Goal: Transaction & Acquisition: Purchase product/service

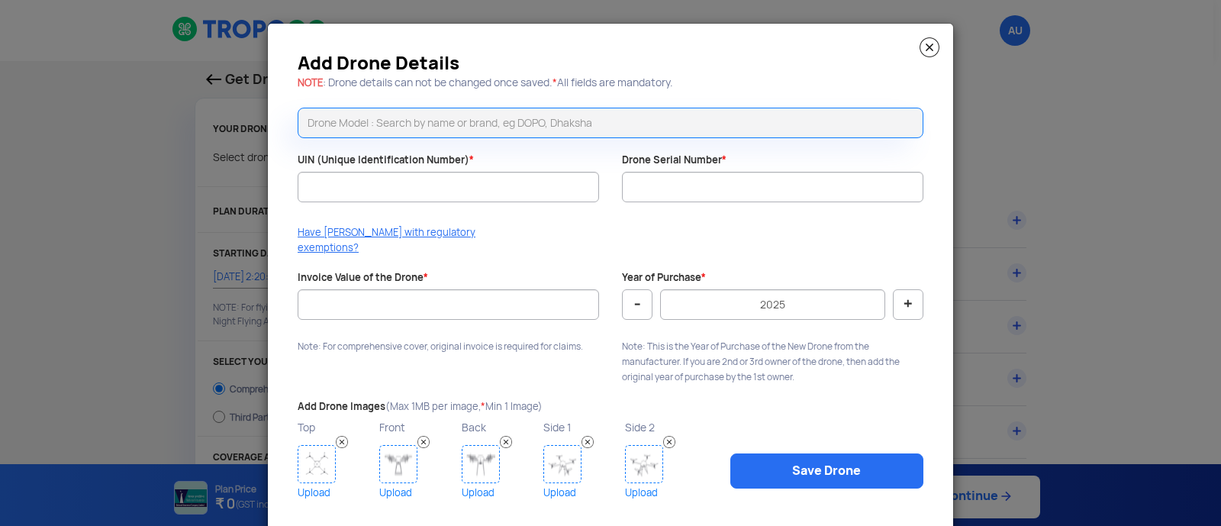
select select "1000000"
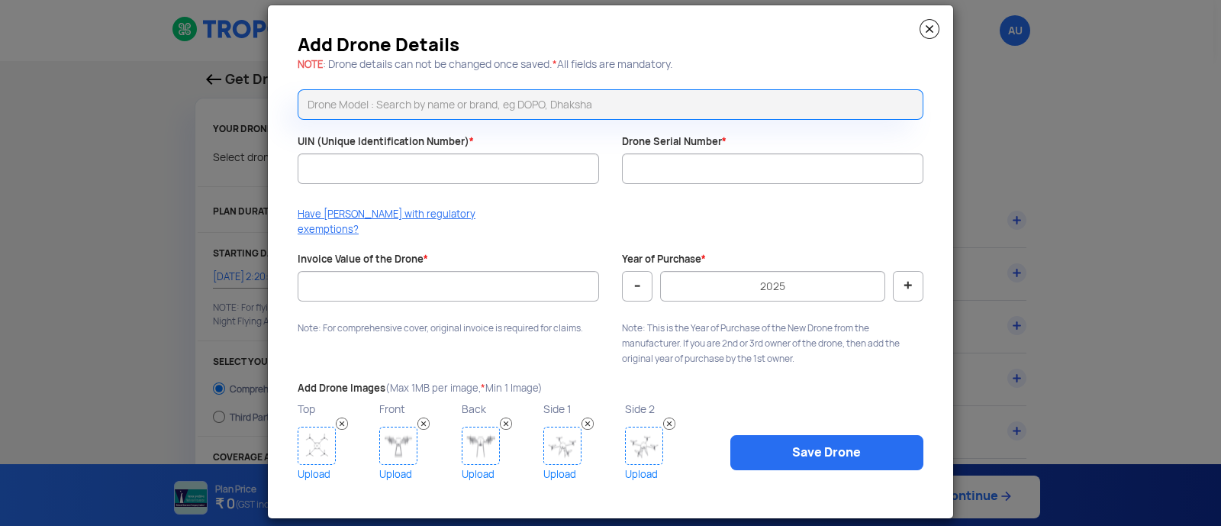
click at [983, 106] on modal-container "Add Drone Details NOTE : Drone details can not be changed once saved. * All fie…" at bounding box center [610, 263] width 1221 height 526
click at [927, 27] on img at bounding box center [930, 29] width 20 height 20
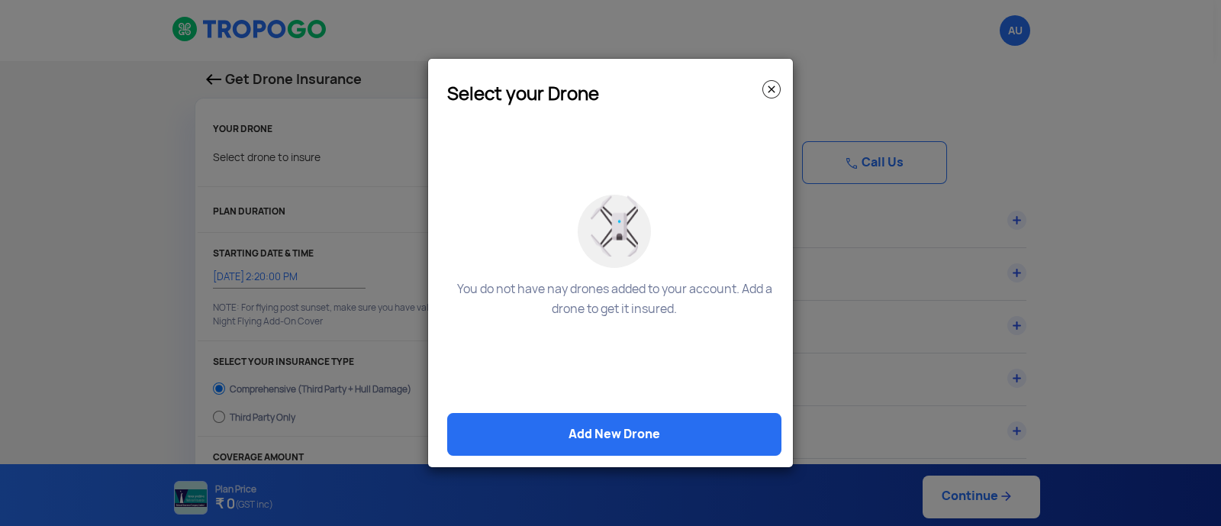
click at [771, 93] on img at bounding box center [772, 89] width 18 height 18
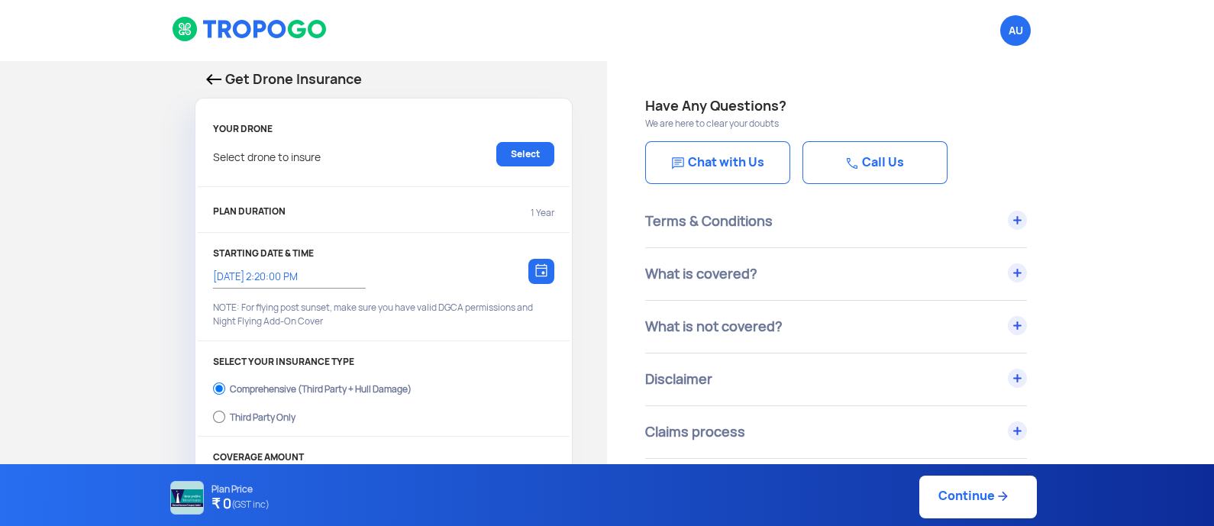
click at [186, 96] on div "Get Drone Insurance YOUR DRONE Select drone to insure Select PLAN DURATION 1 Ye…" at bounding box center [303, 454] width 607 height 787
click at [211, 32] on img at bounding box center [250, 29] width 157 height 26
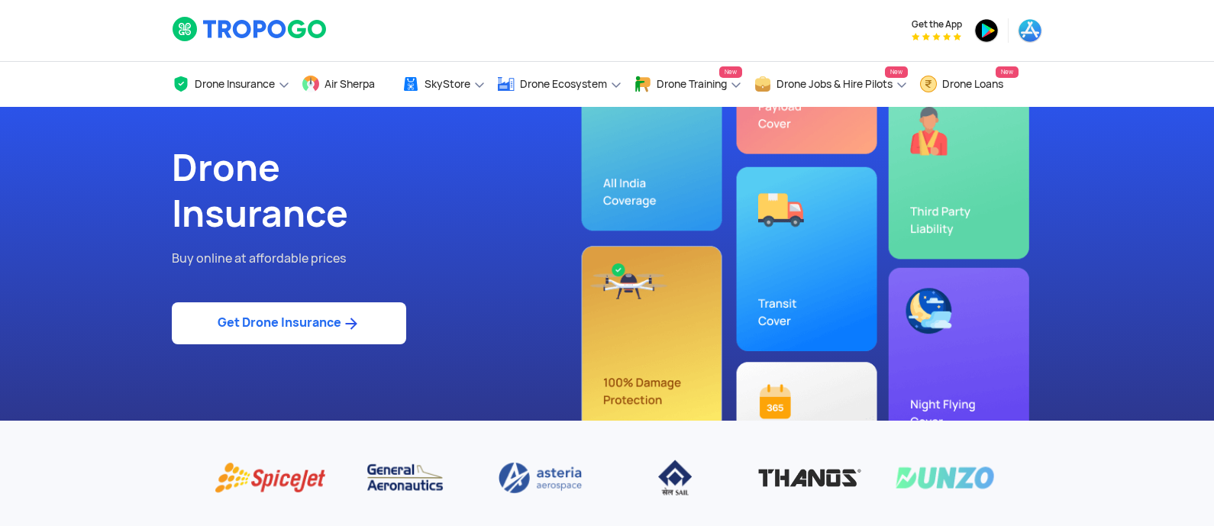
click at [335, 324] on link "Get Drone Insurance" at bounding box center [289, 323] width 234 height 42
select select "1000000"
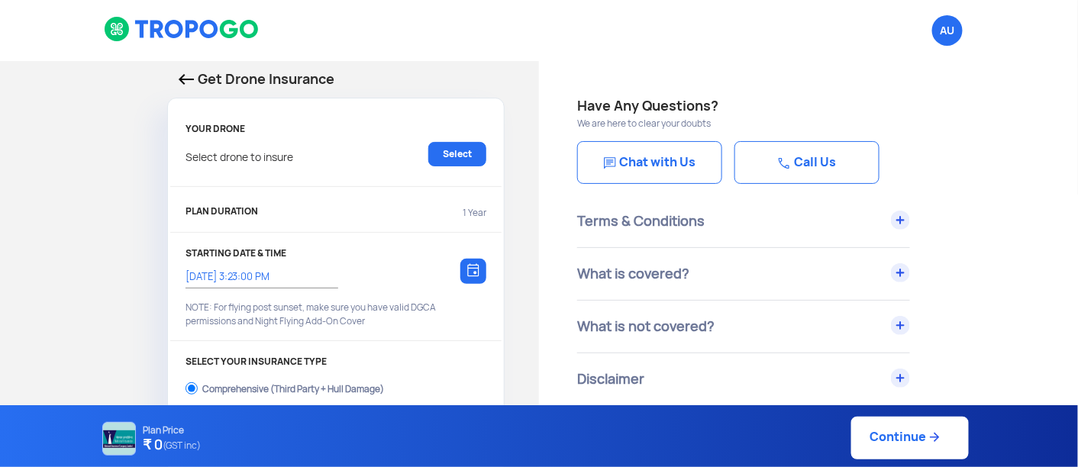
drag, startPoint x: 1077, startPoint y: 4, endPoint x: 387, endPoint y: 144, distance: 704.1
click at [387, 144] on div "Select drone to insure Select" at bounding box center [336, 162] width 301 height 40
click at [441, 153] on link "Select" at bounding box center [457, 154] width 58 height 24
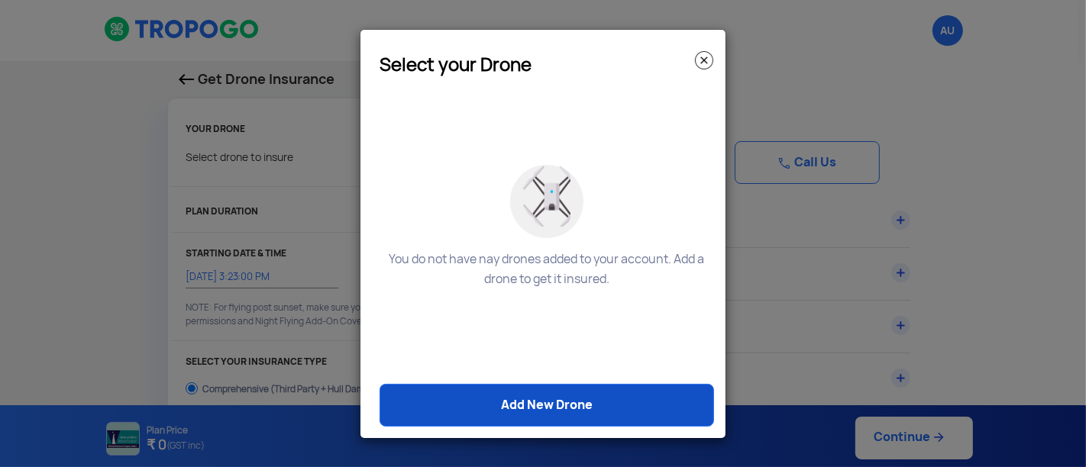
click at [563, 410] on link "Add New Drone" at bounding box center [546, 405] width 334 height 43
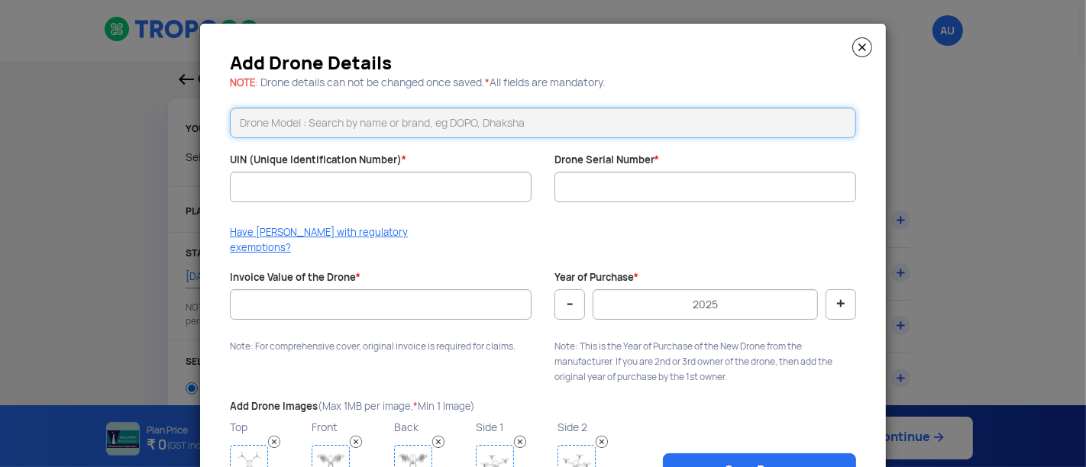
click at [421, 121] on input "text" at bounding box center [543, 123] width 626 height 31
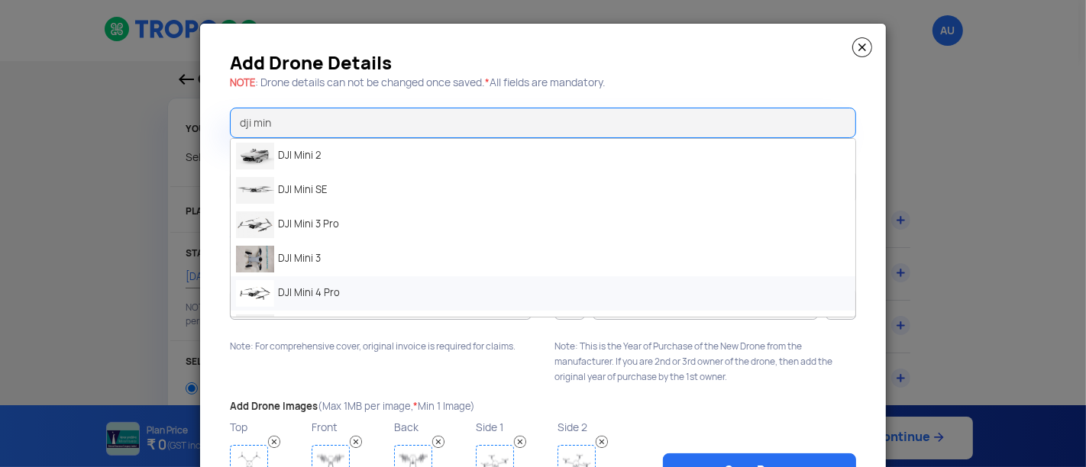
click at [303, 289] on li "DJI Mini 4 Pro" at bounding box center [543, 293] width 624 height 34
type input "DJI Mini 4 Pro"
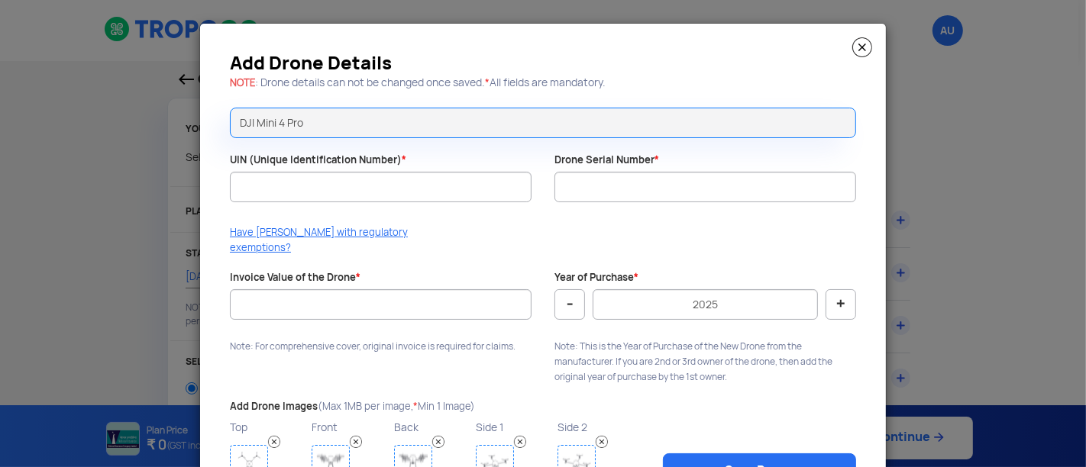
click at [418, 212] on div at bounding box center [381, 209] width 302 height 15
click at [361, 118] on input "DJI Mini 4 Pro" at bounding box center [543, 123] width 626 height 31
click at [321, 160] on li "DJI Mini 4 Pro" at bounding box center [543, 156] width 624 height 34
click at [303, 186] on input "UIN (Unique Identification Number) *" at bounding box center [381, 187] width 302 height 31
paste input "UA00MWUN0EX"
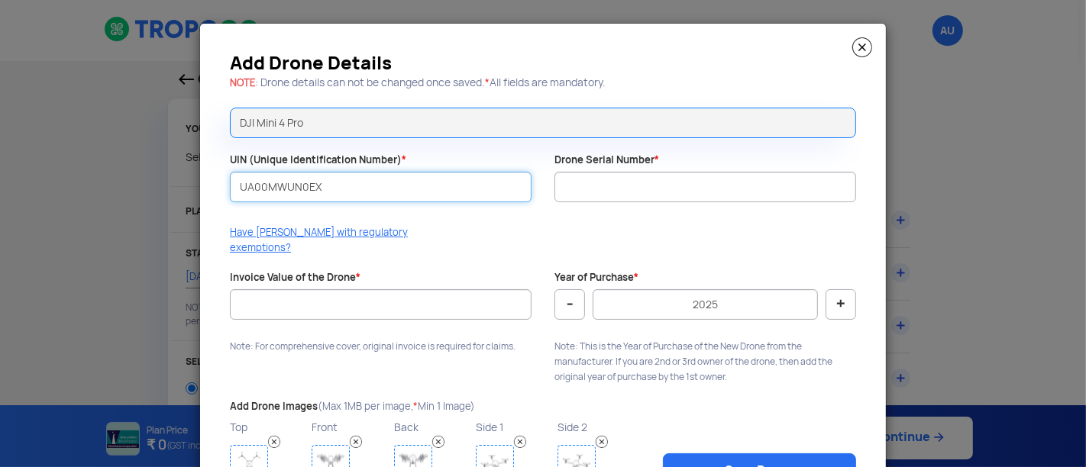
type input "UA00MWUN0EX"
click at [492, 218] on div "Add Drone Details NOTE : Drone details can not be changed once saved. * All fie…" at bounding box center [543, 280] width 686 height 513
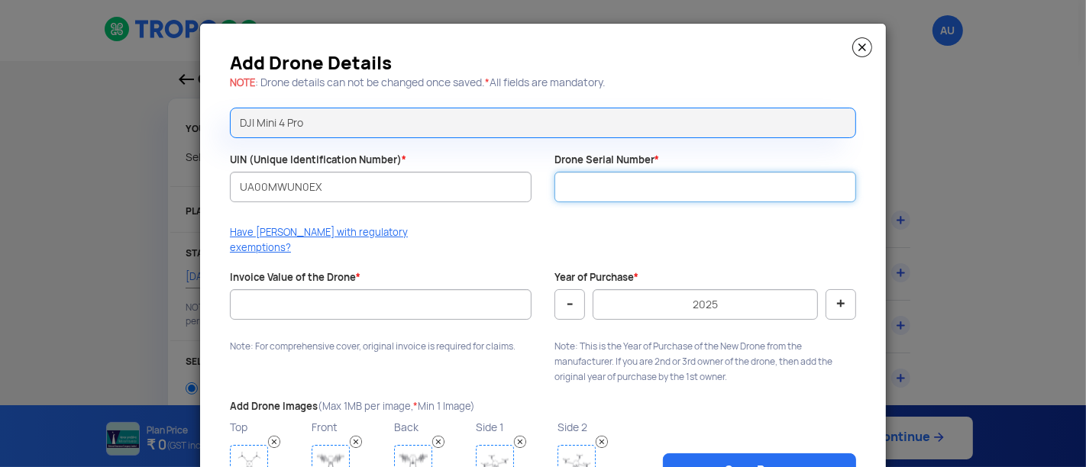
click at [582, 182] on input "Drone Serial Number *" at bounding box center [705, 187] width 302 height 31
paste input "1581F6Z9C249G0031D1M"
type input "1581F6Z9C249G0031D1M"
click at [498, 228] on div "Have [PERSON_NAME] with regulatory exemptions?" at bounding box center [542, 244] width 649 height 38
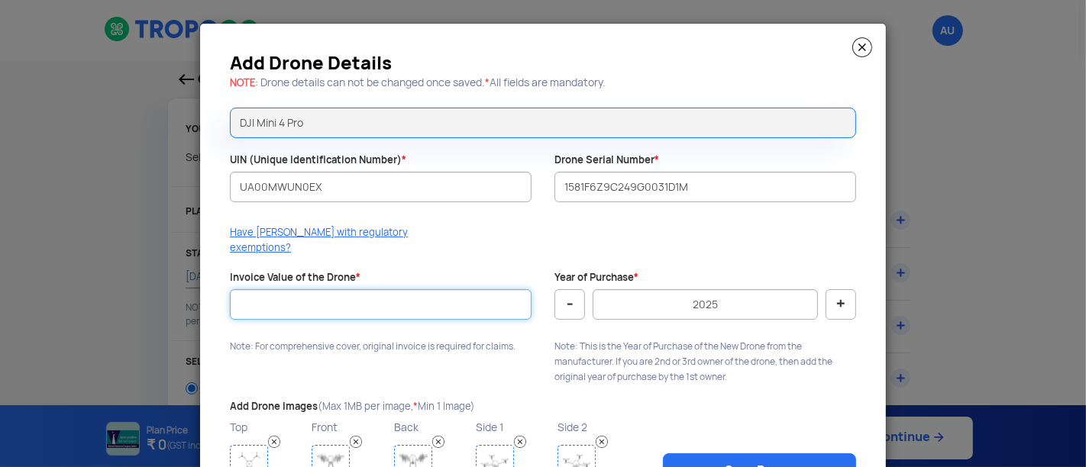
click at [402, 289] on input "Invoice Value of the Drone *" at bounding box center [381, 304] width 302 height 31
click at [401, 289] on input "Invoice Value of the Drone *" at bounding box center [381, 304] width 302 height 31
click at [434, 237] on div "Have [PERSON_NAME] with regulatory exemptions?" at bounding box center [542, 244] width 649 height 38
click at [556, 34] on div "Add Drone Details NOTE : Drone details can not be changed once saved. * All fie…" at bounding box center [543, 280] width 686 height 513
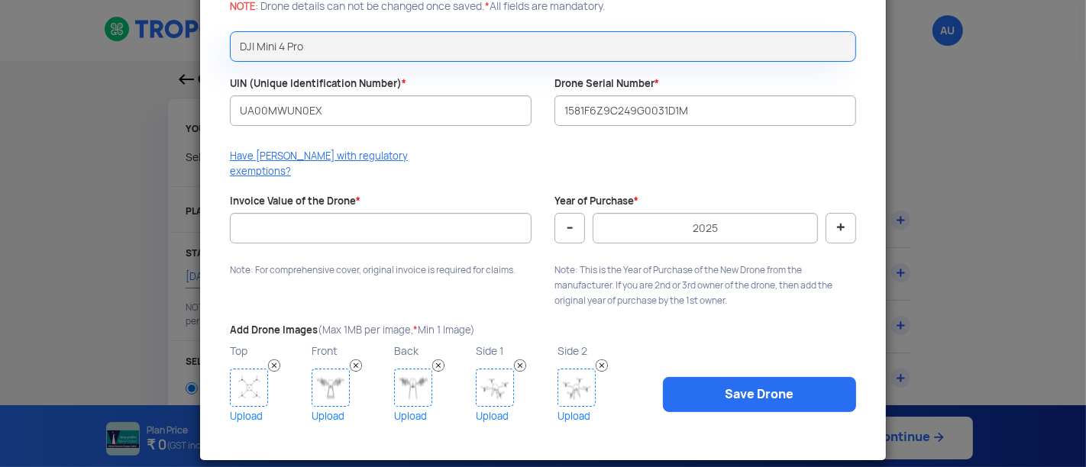
click at [605, 140] on div "Add Drone Details NOTE : Drone details can not be changed once saved. * All fie…" at bounding box center [543, 203] width 686 height 513
click at [592, 163] on div "Have [PERSON_NAME] with regulatory exemptions?" at bounding box center [542, 168] width 649 height 38
click at [573, 213] on button "-" at bounding box center [569, 228] width 31 height 31
type input "2024"
click at [643, 168] on div "Have [PERSON_NAME] with regulatory exemptions?" at bounding box center [542, 168] width 649 height 38
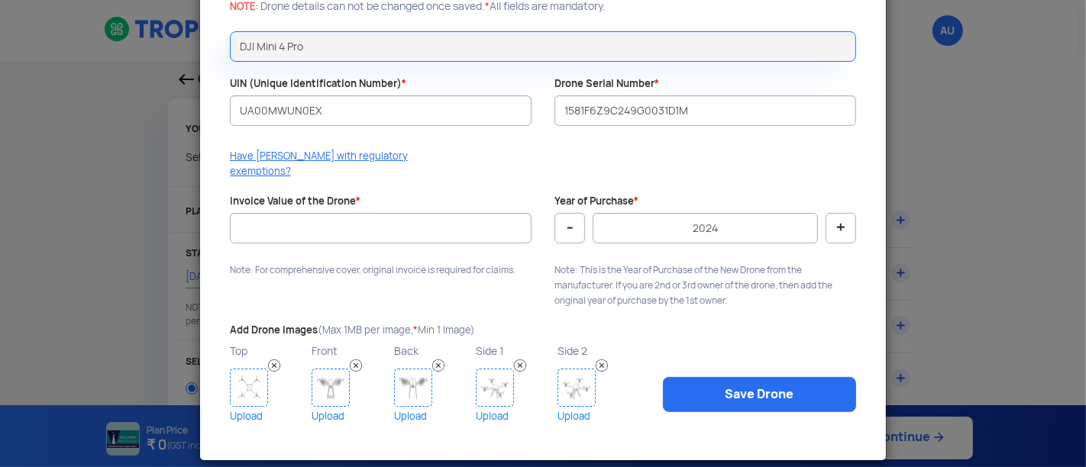
scroll to position [0, 0]
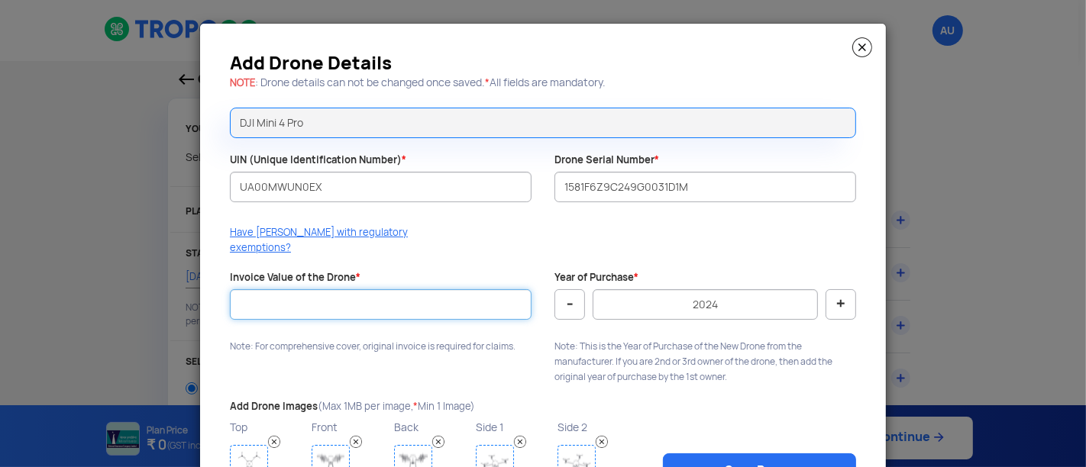
click at [383, 289] on input "Invoice Value of the Drone *" at bounding box center [381, 304] width 302 height 31
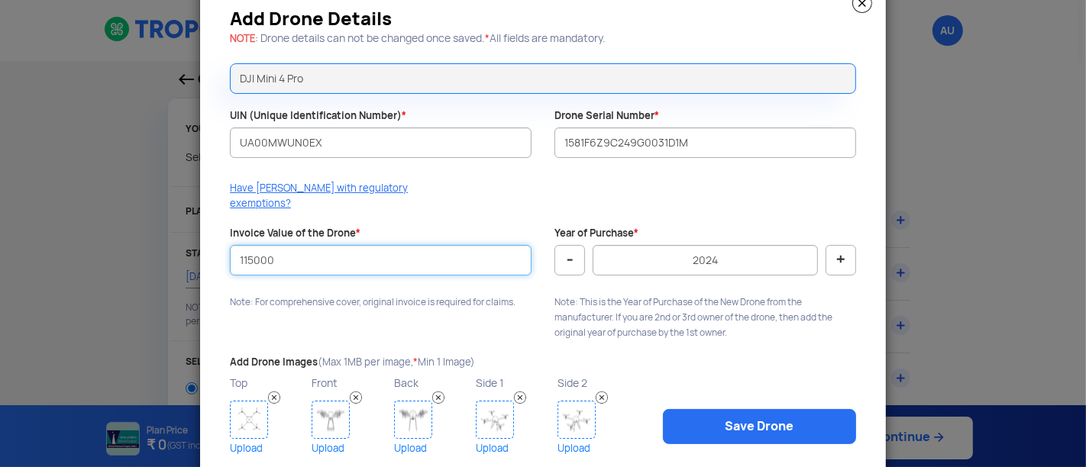
scroll to position [76, 0]
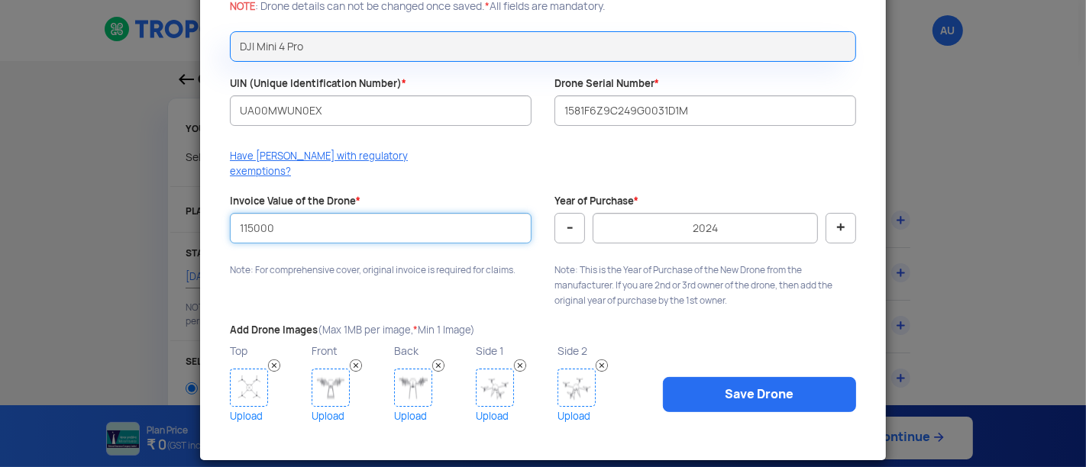
type input "115000"
click at [825, 153] on div "Have [PERSON_NAME] with regulatory exemptions?" at bounding box center [542, 168] width 649 height 38
click at [249, 379] on img at bounding box center [249, 388] width 38 height 38
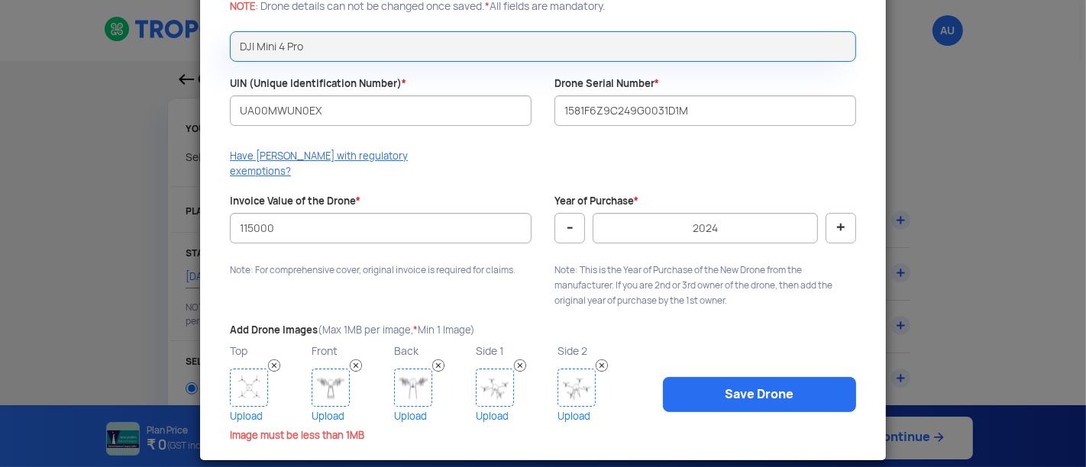
click at [260, 372] on img at bounding box center [249, 388] width 38 height 38
click at [321, 370] on img at bounding box center [330, 388] width 38 height 38
click at [410, 376] on img at bounding box center [413, 388] width 38 height 38
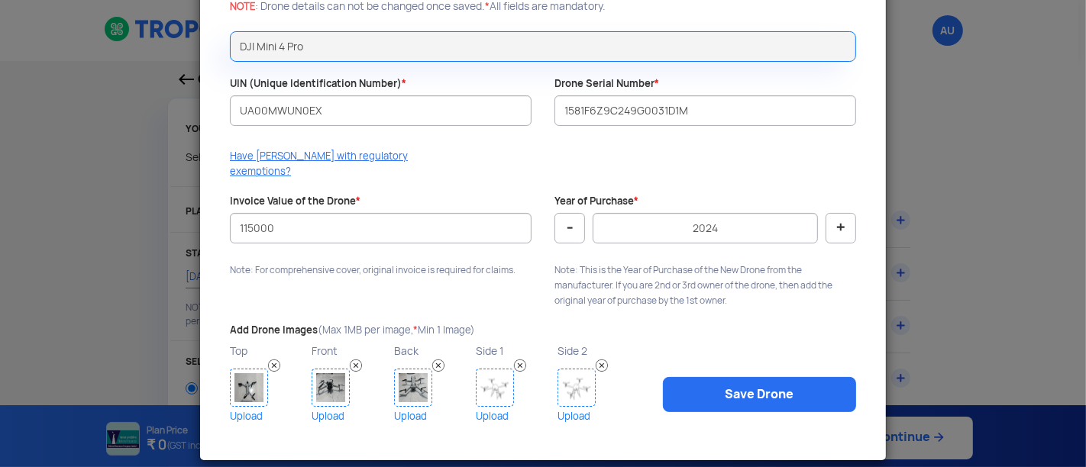
click at [499, 380] on img at bounding box center [495, 388] width 38 height 38
click at [566, 369] on img at bounding box center [576, 388] width 38 height 38
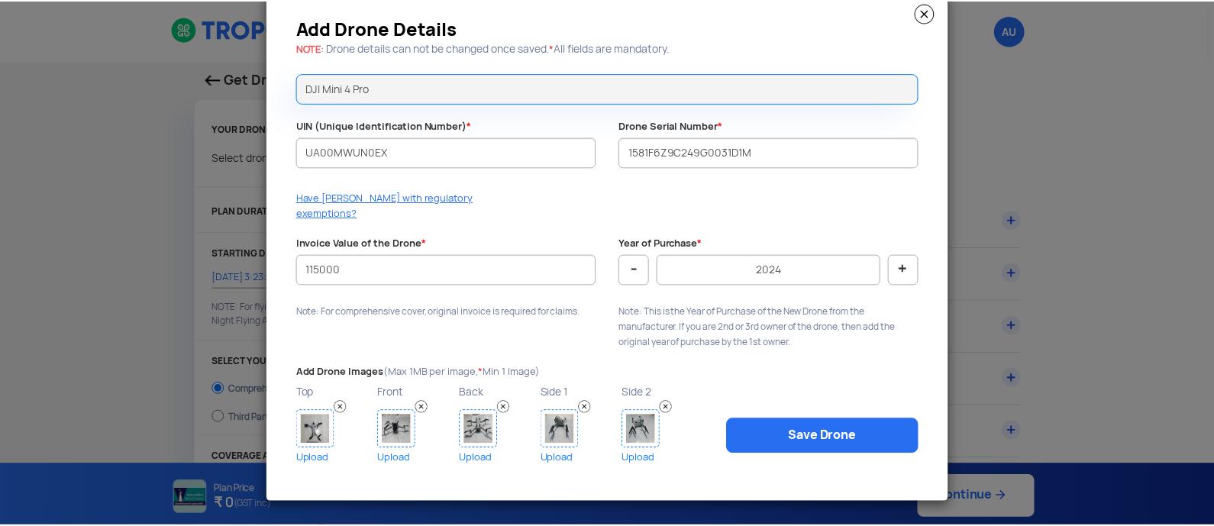
scroll to position [18, 0]
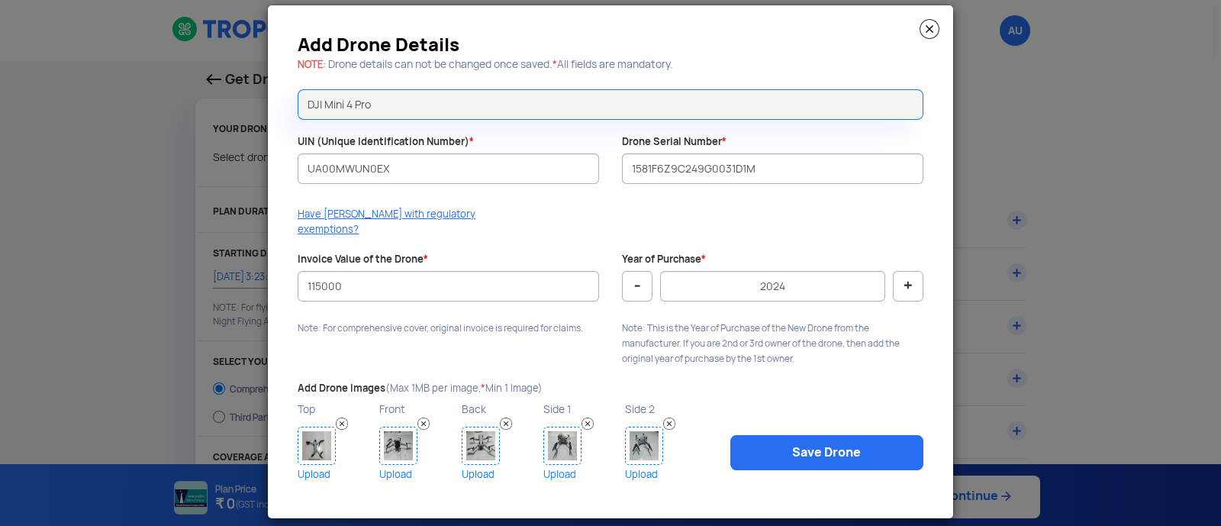
drag, startPoint x: 1038, startPoint y: 5, endPoint x: 759, endPoint y: 331, distance: 429.3
click at [759, 331] on p "Note: This is the Year of Purchase of the New Drone from the manufacturer. If y…" at bounding box center [773, 344] width 302 height 46
click at [824, 435] on link "Save Drone" at bounding box center [827, 452] width 193 height 35
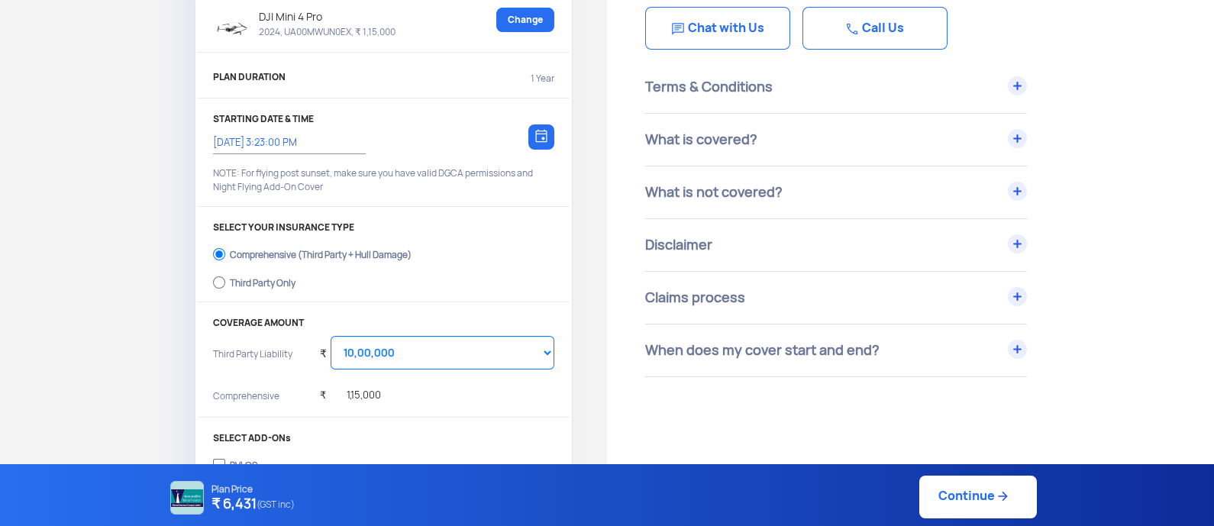
scroll to position [95, 0]
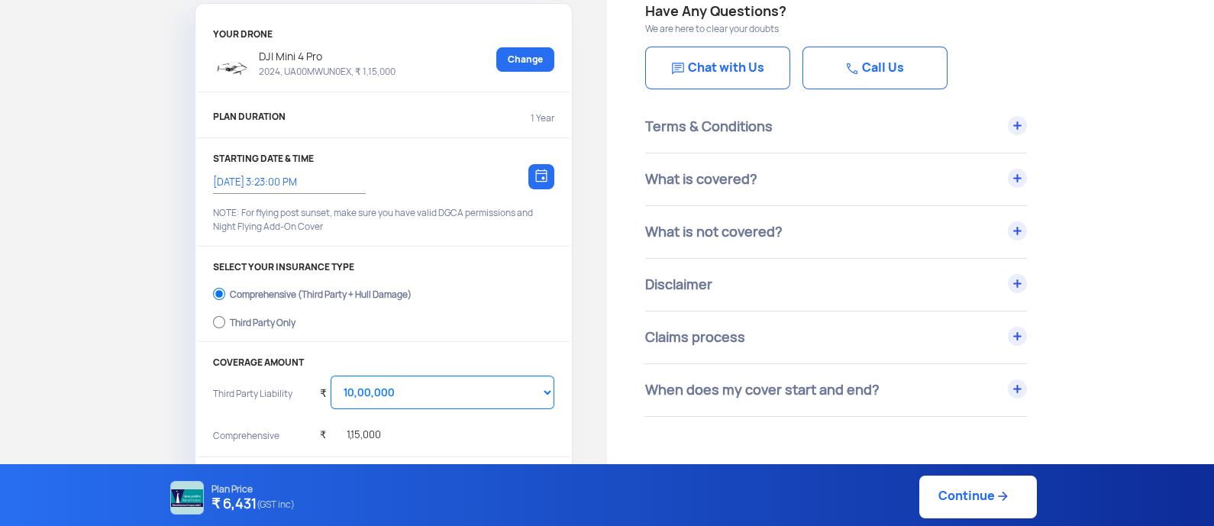
click at [1014, 129] on div "Terms & Conditions" at bounding box center [836, 127] width 382 height 52
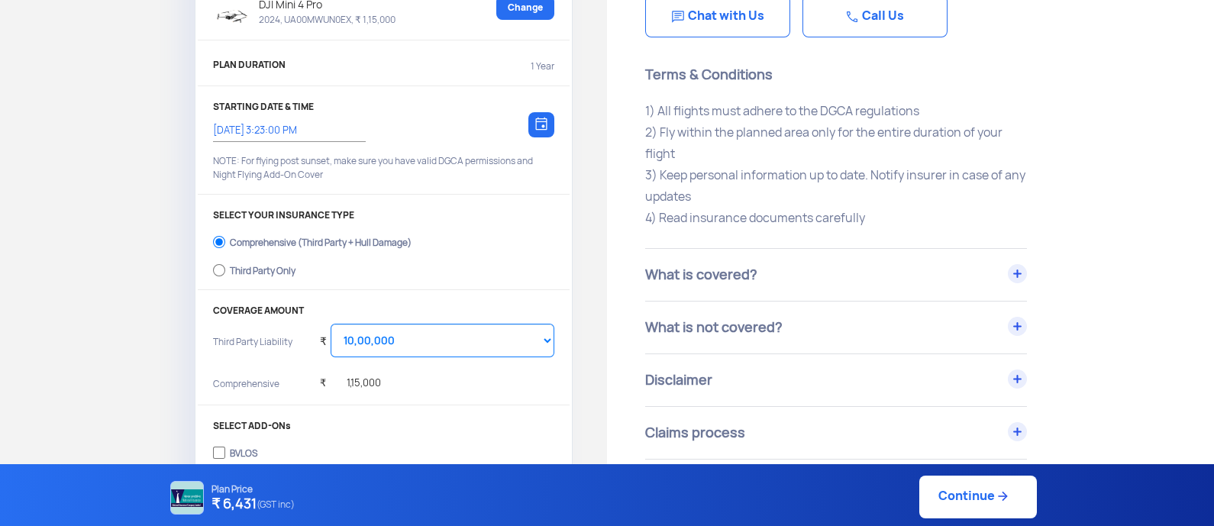
scroll to position [190, 0]
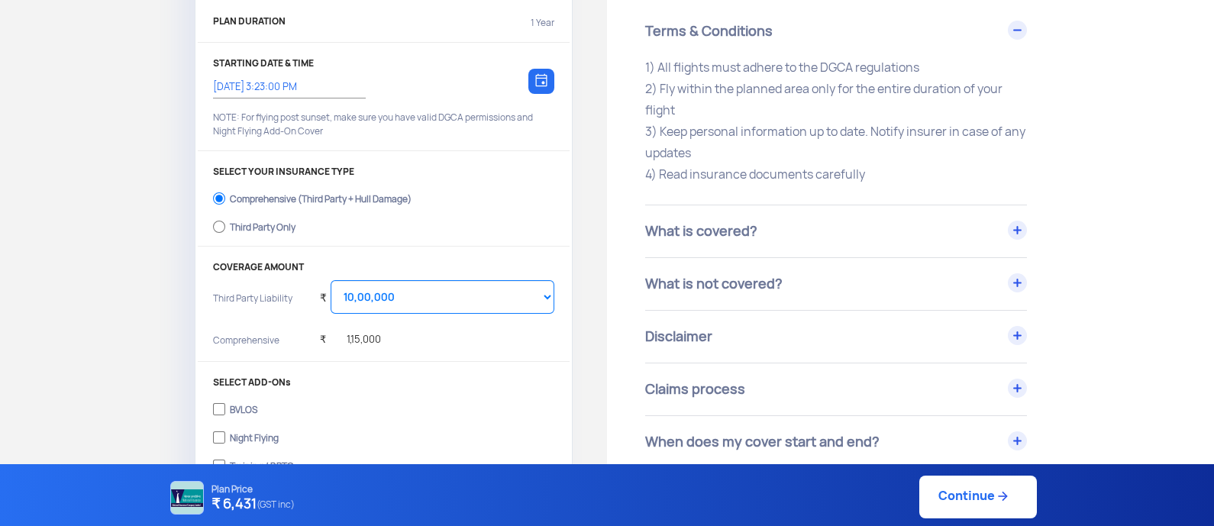
click at [1018, 231] on div "What is covered?" at bounding box center [836, 231] width 382 height 52
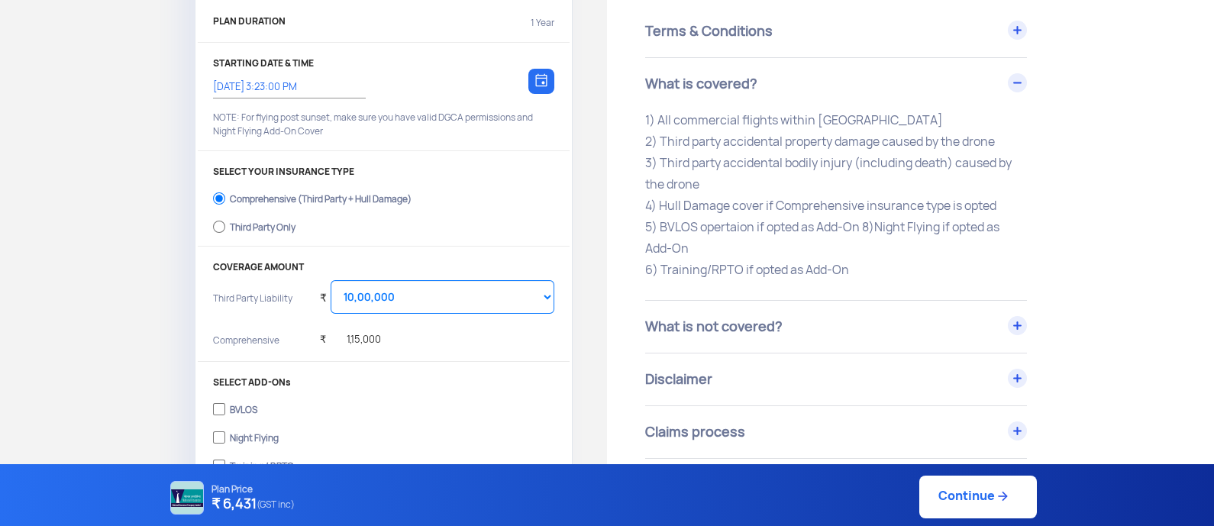
click at [1023, 322] on div "What is not covered?" at bounding box center [836, 327] width 382 height 52
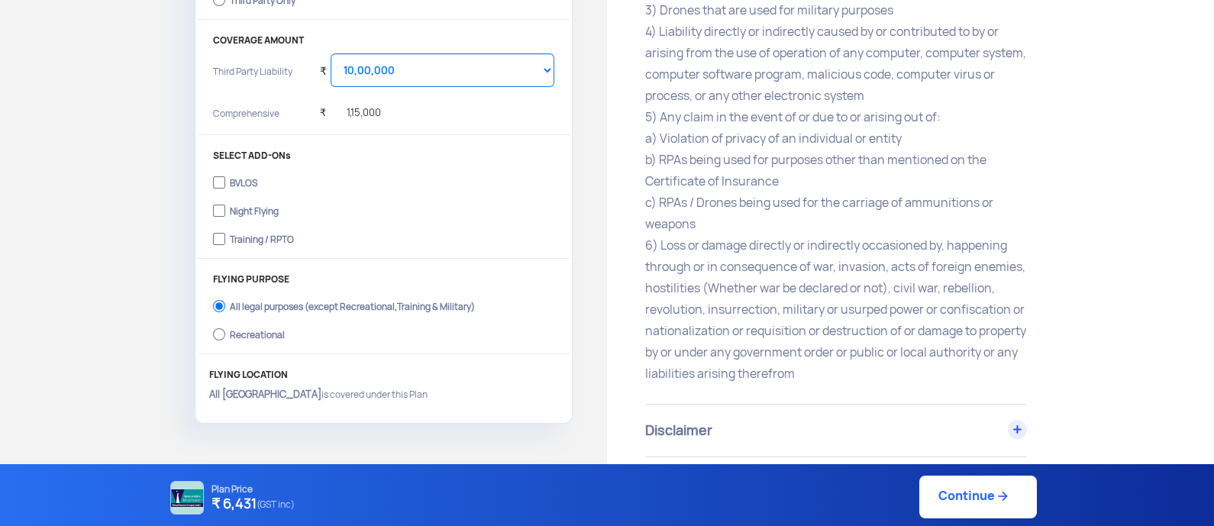
scroll to position [477, 0]
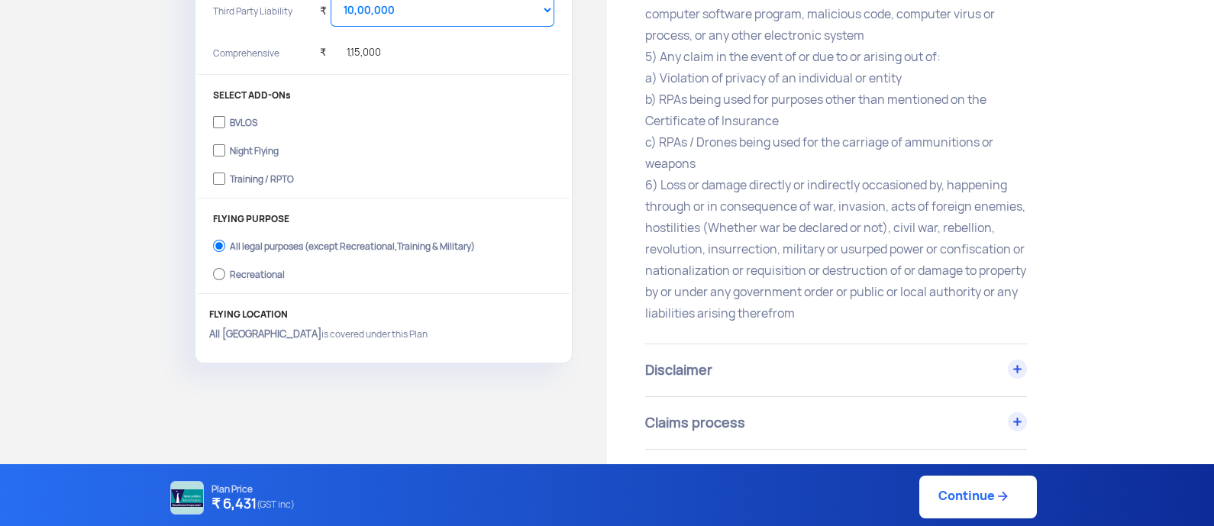
click at [1019, 366] on div "Disclaimer" at bounding box center [836, 370] width 382 height 52
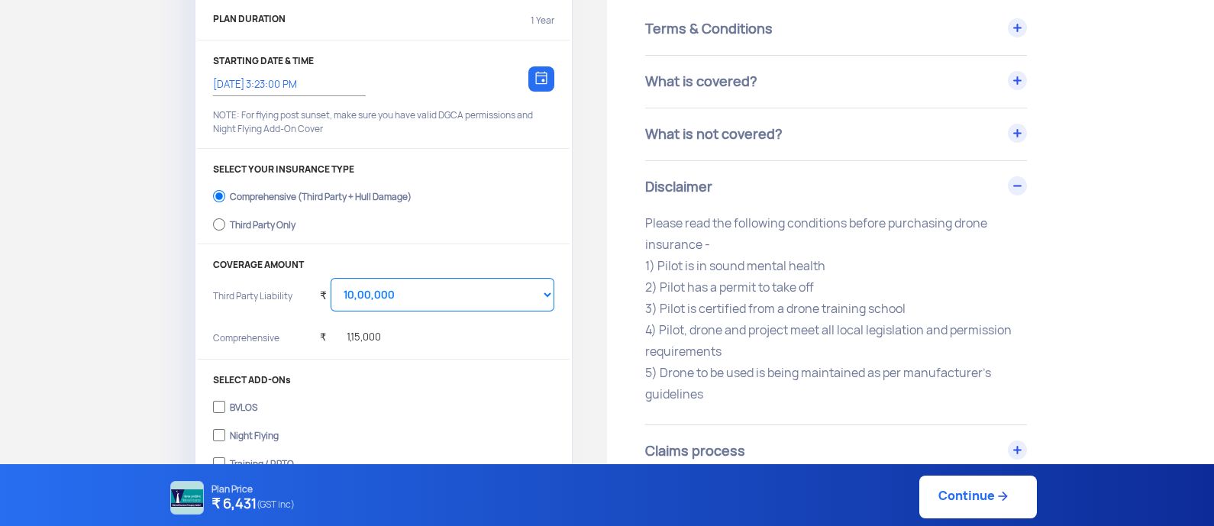
scroll to position [190, 0]
click at [218, 226] on input "Third Party Only" at bounding box center [219, 226] width 12 height 21
radio input "true"
select select "2000000"
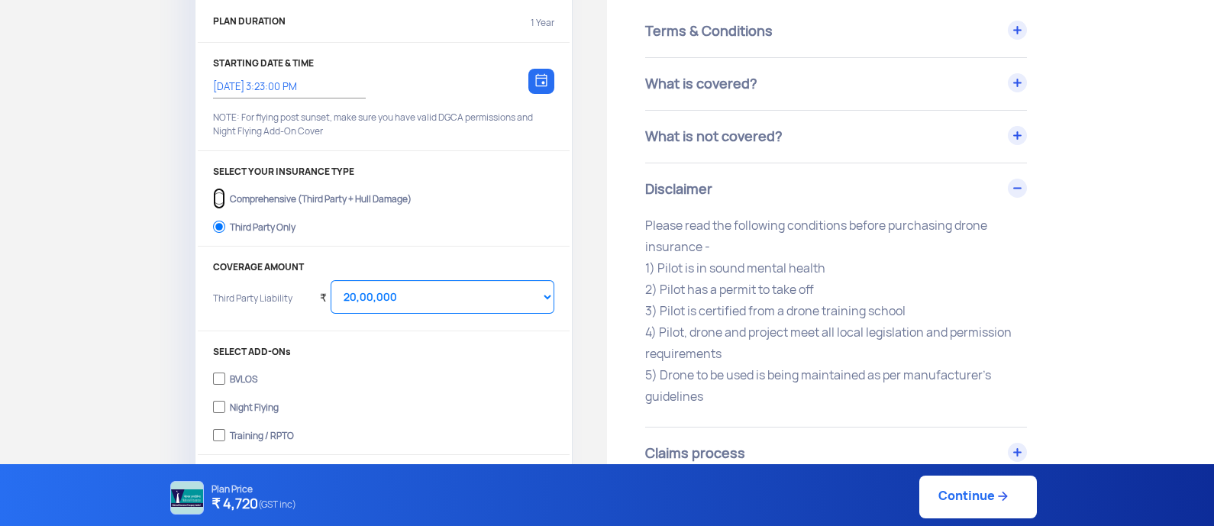
click at [218, 204] on input "Comprehensive (Third Party + Hull Damage)" at bounding box center [219, 198] width 12 height 21
radio input "true"
click at [220, 223] on input "Third Party Only" at bounding box center [219, 226] width 12 height 21
radio input "true"
click at [223, 201] on input "Comprehensive (Third Party + Hull Damage)" at bounding box center [219, 198] width 12 height 21
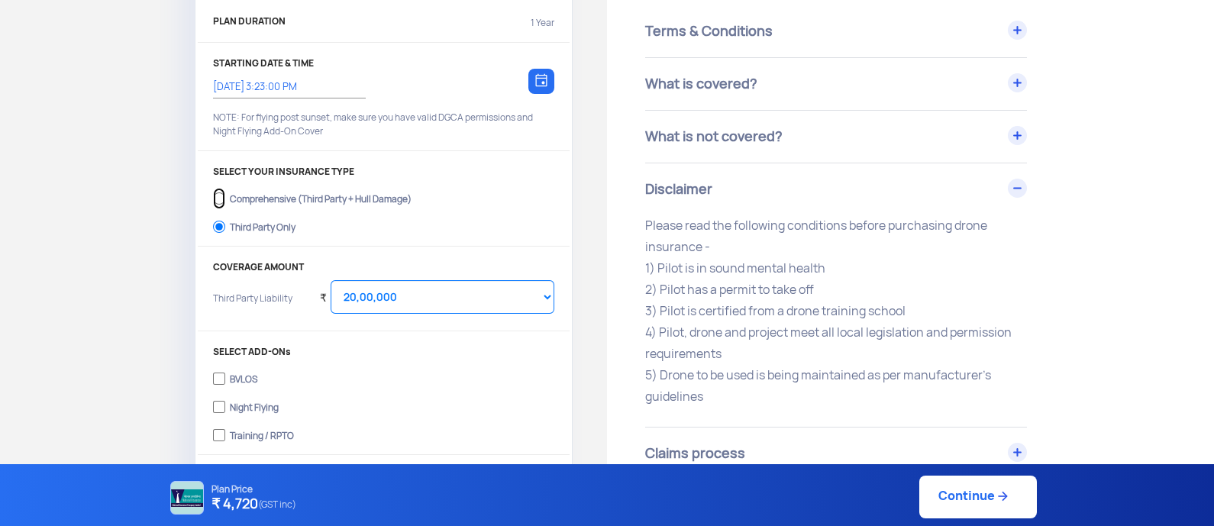
radio input "true"
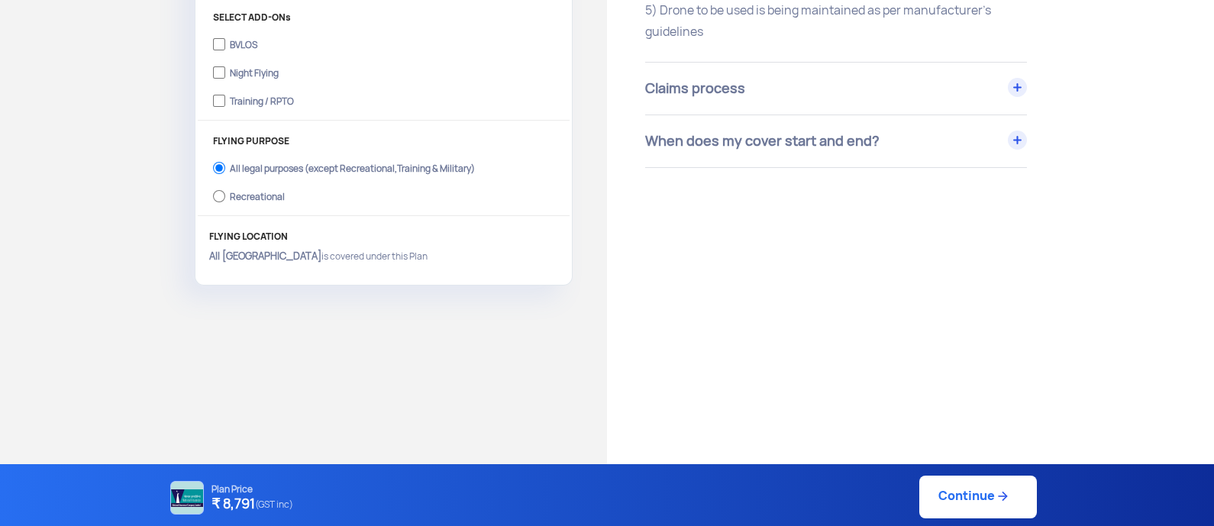
scroll to position [557, 0]
click at [1015, 82] on div "Claims process" at bounding box center [836, 86] width 382 height 52
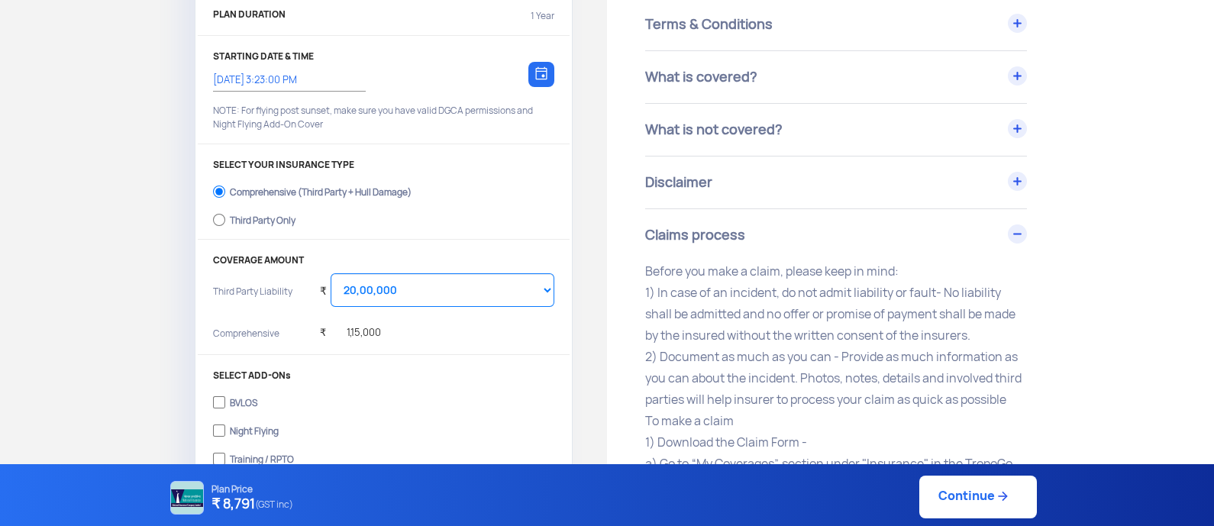
scroll to position [196, 0]
click at [218, 223] on input "Third Party Only" at bounding box center [219, 220] width 12 height 21
radio input "true"
click at [431, 343] on p "SELECT ADD-ONs" at bounding box center [383, 345] width 341 height 11
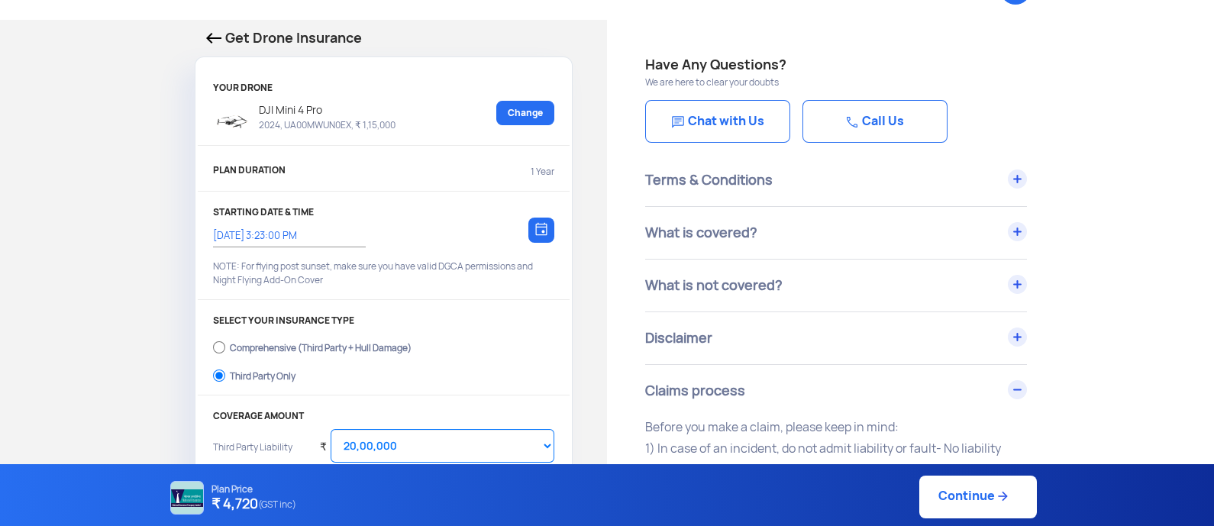
scroll to position [0, 0]
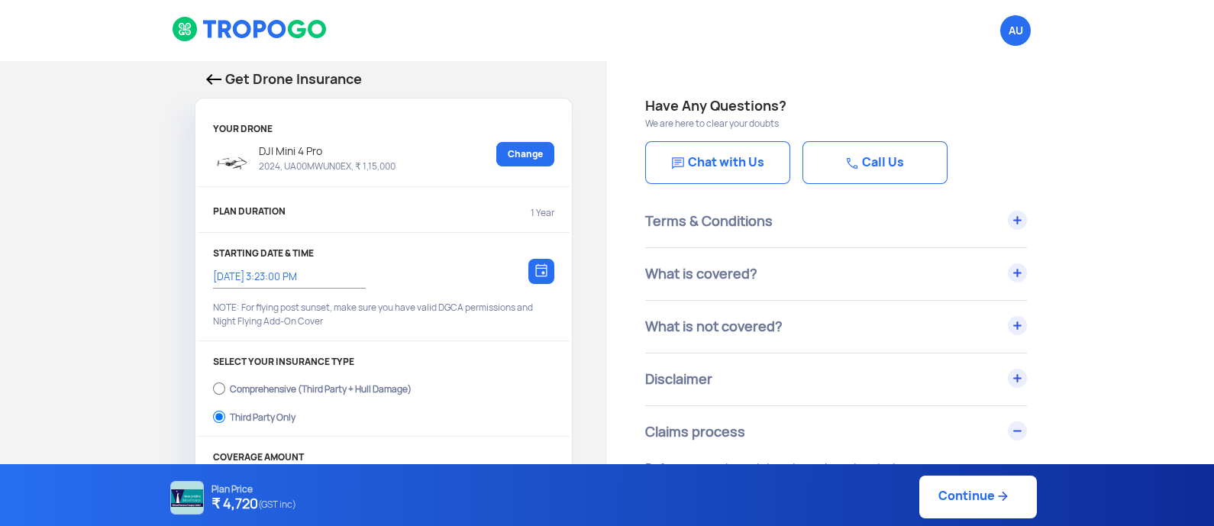
click at [45, 150] on div "Get Drone Insurance YOUR DRONE DJI Mini 4 Pro 2024, UA00MWUN0EX, ₹ 1,15,000 Cha…" at bounding box center [303, 439] width 607 height 757
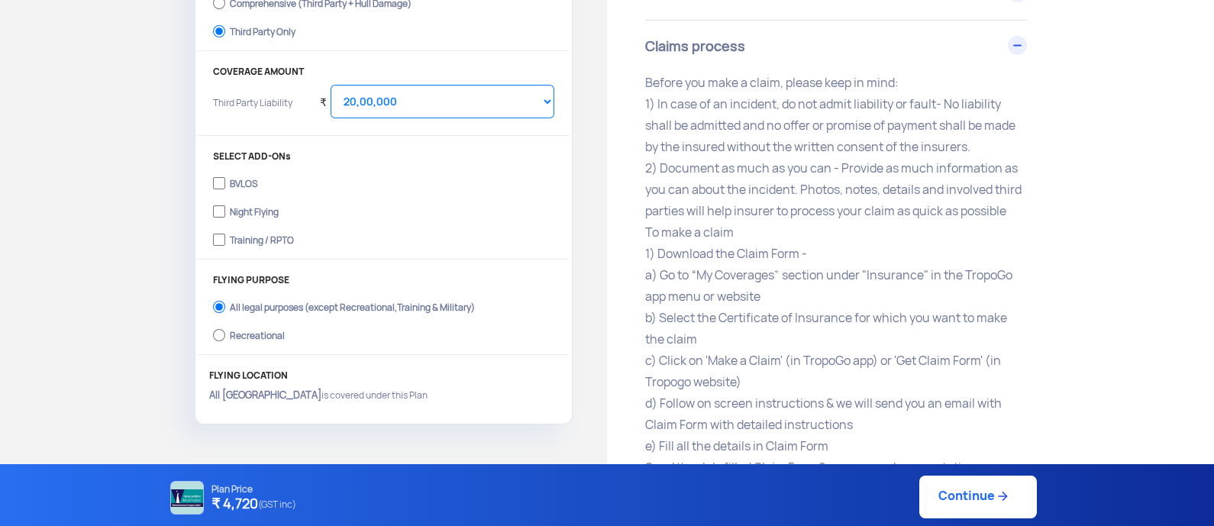
scroll to position [387, 0]
click at [1015, 37] on div "Claims process" at bounding box center [836, 45] width 382 height 52
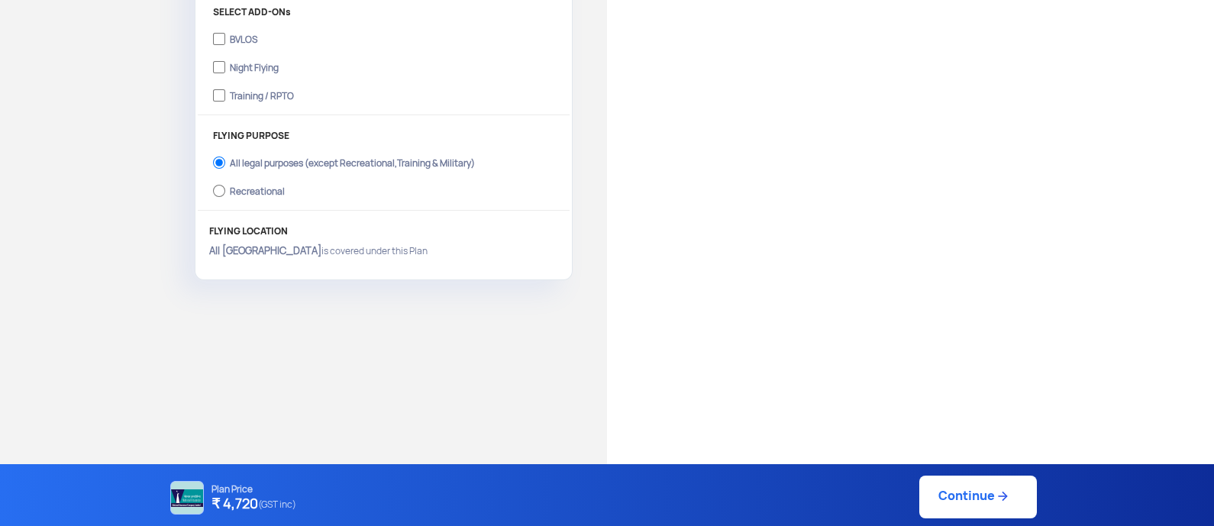
scroll to position [557, 0]
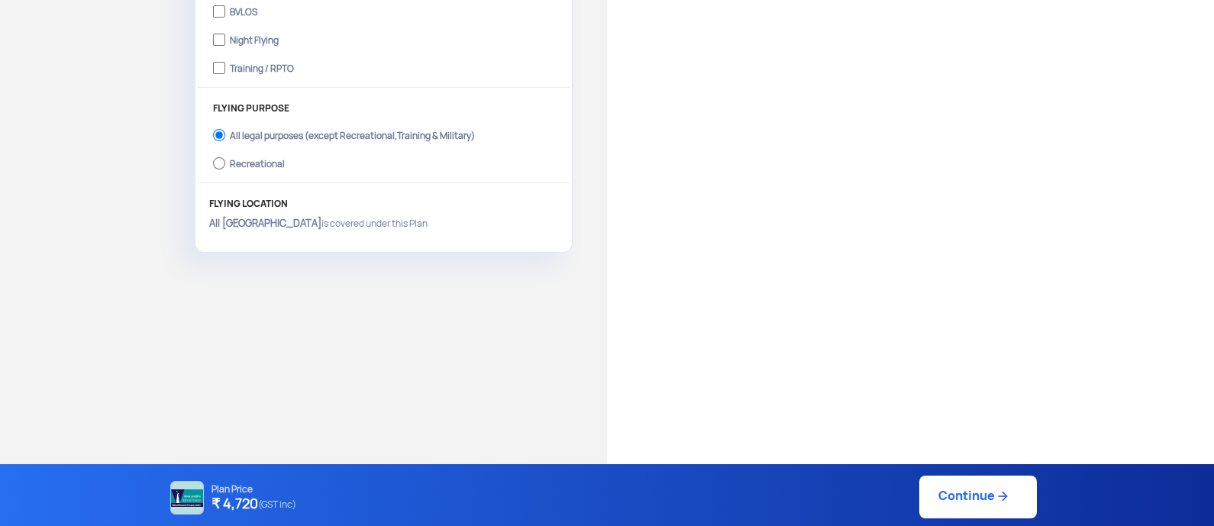
click at [989, 496] on link "Continue" at bounding box center [978, 497] width 118 height 43
type input "3/10/2025, 3:48:00 PM"
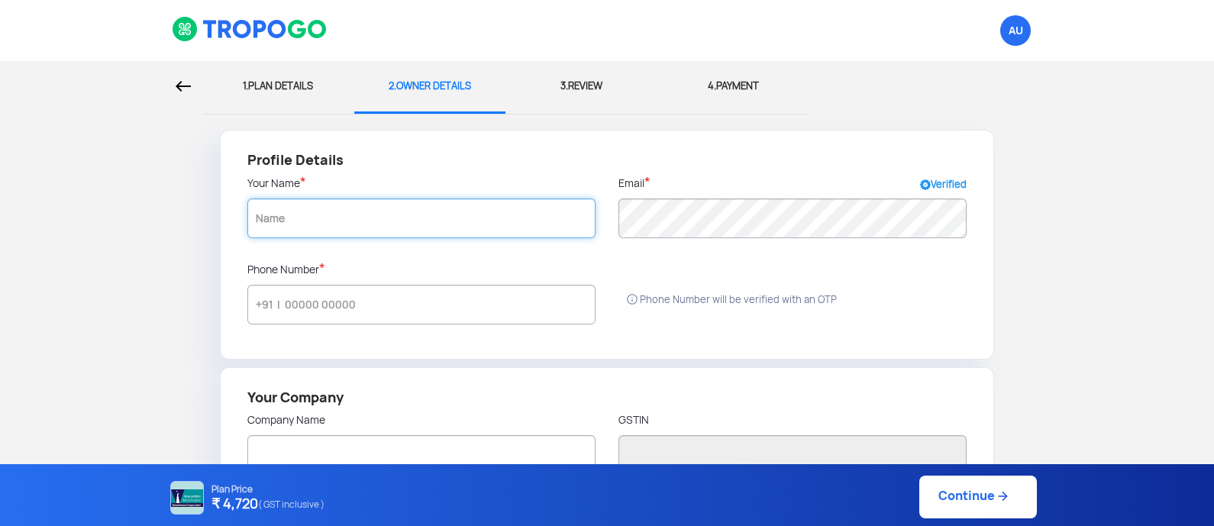
click at [434, 215] on input "text" at bounding box center [421, 218] width 348 height 40
type input "amit"
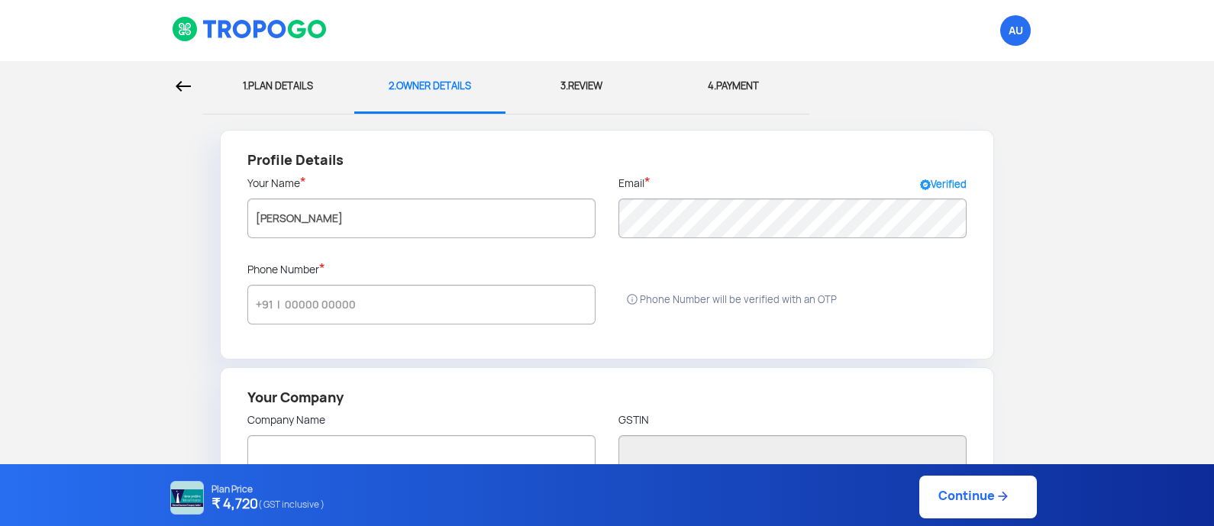
radio input "false"
radio input "true"
type input "amit"
click at [683, 243] on div "Email * Verified" at bounding box center [792, 218] width 371 height 86
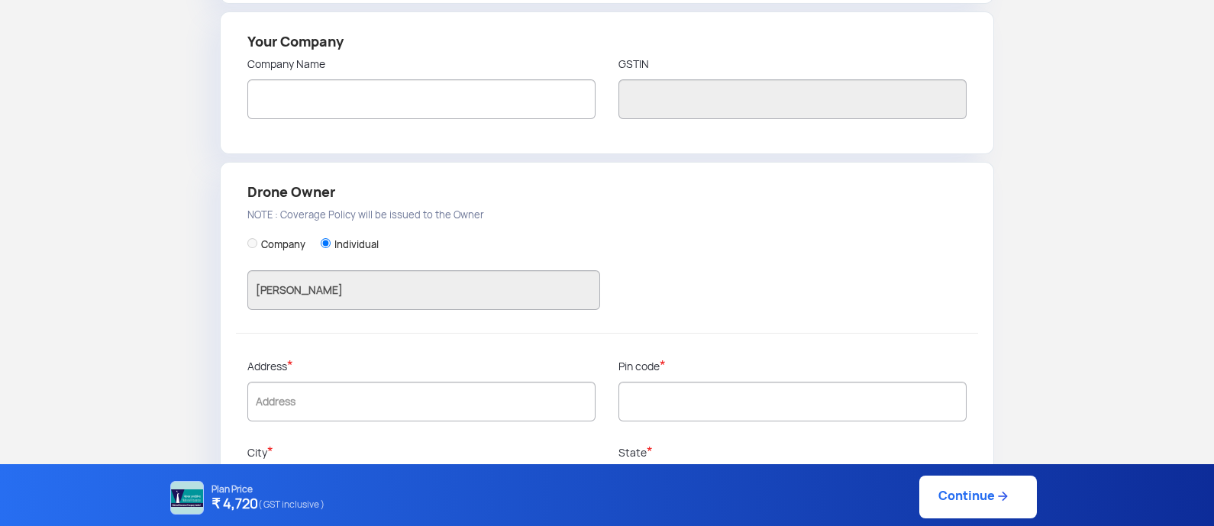
scroll to position [381, 0]
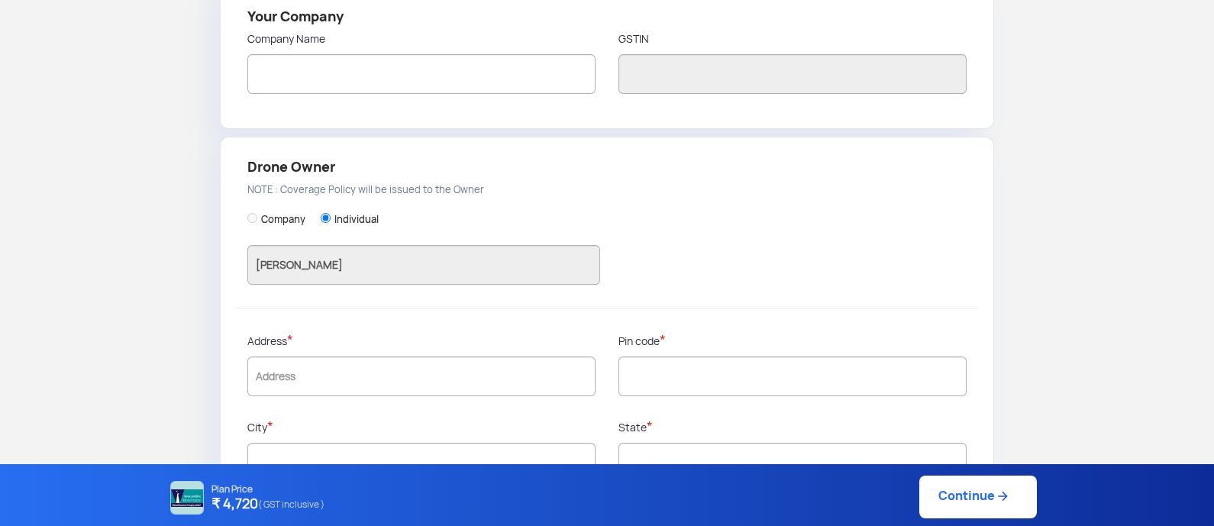
click at [242, 211] on div at bounding box center [607, 241] width 742 height 184
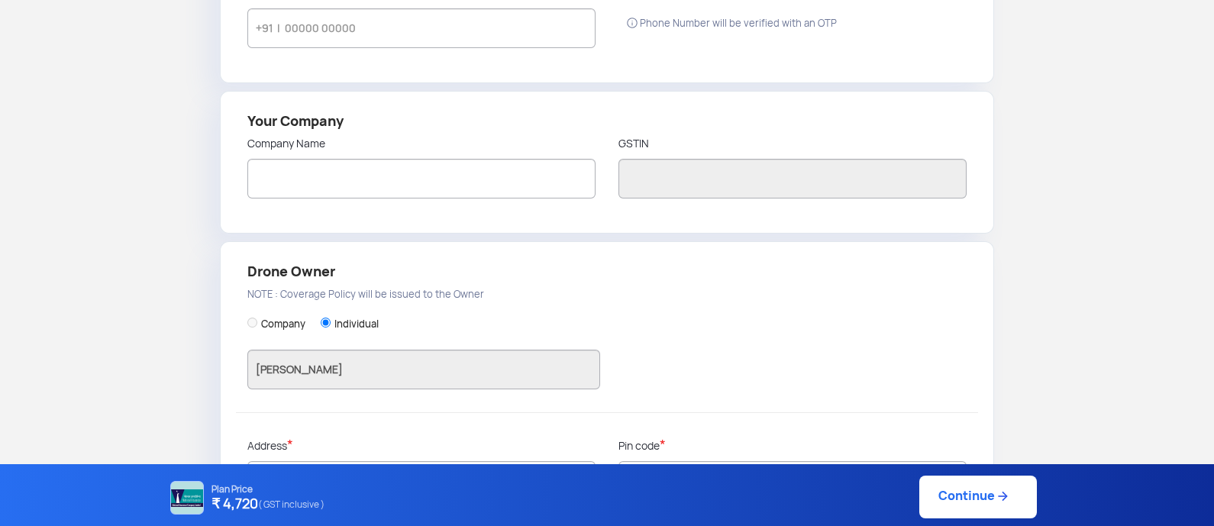
scroll to position [286, 0]
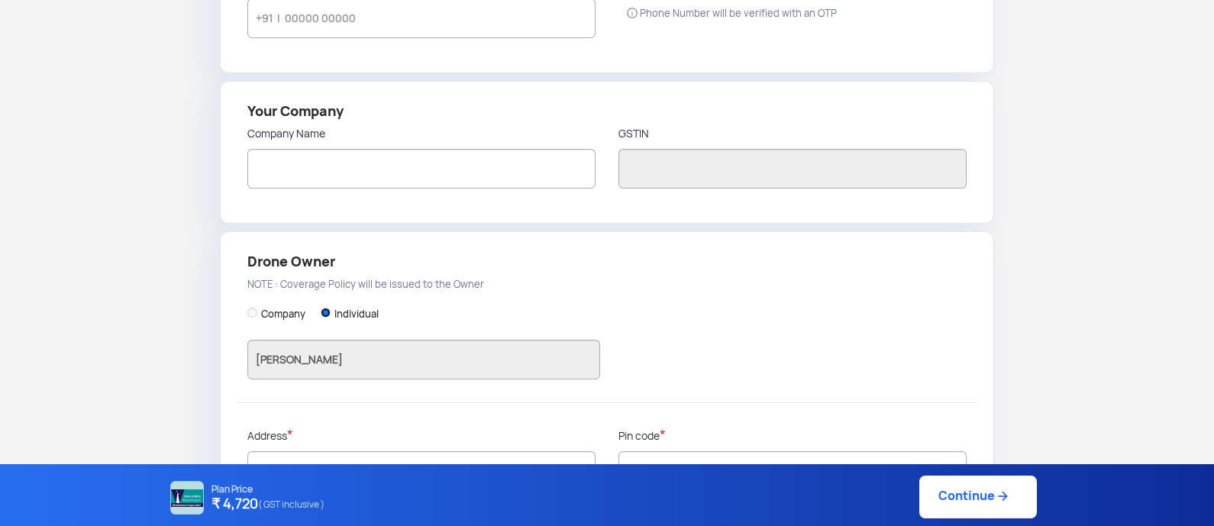
click at [328, 311] on input "Individual" at bounding box center [326, 313] width 10 height 10
click at [328, 309] on input "Individual" at bounding box center [326, 313] width 10 height 10
click at [334, 308] on label "Individual" at bounding box center [356, 315] width 44 height 14
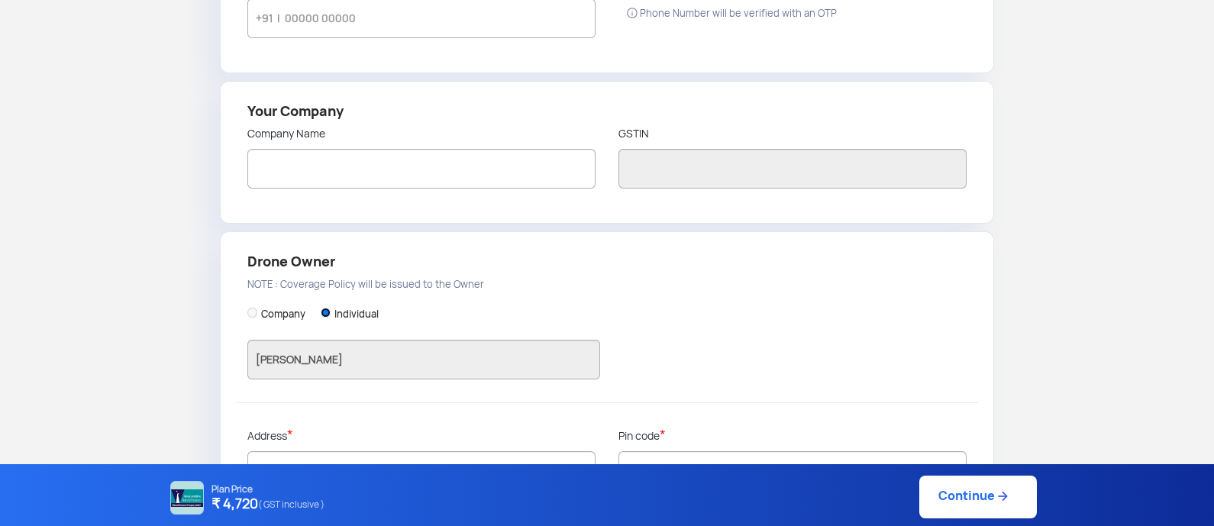
click at [331, 308] on input "Individual" at bounding box center [326, 313] width 10 height 10
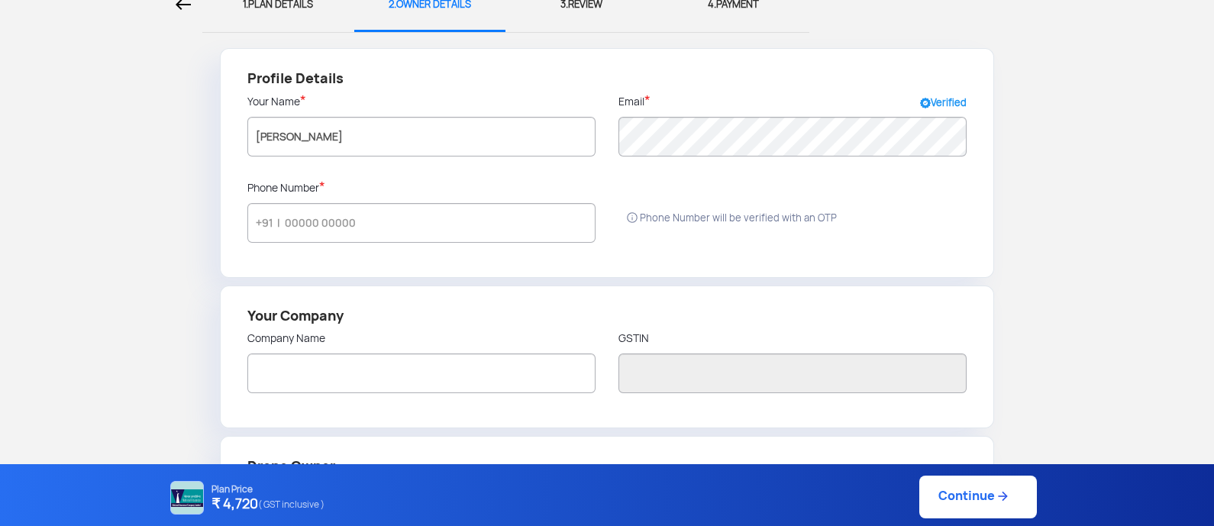
scroll to position [0, 0]
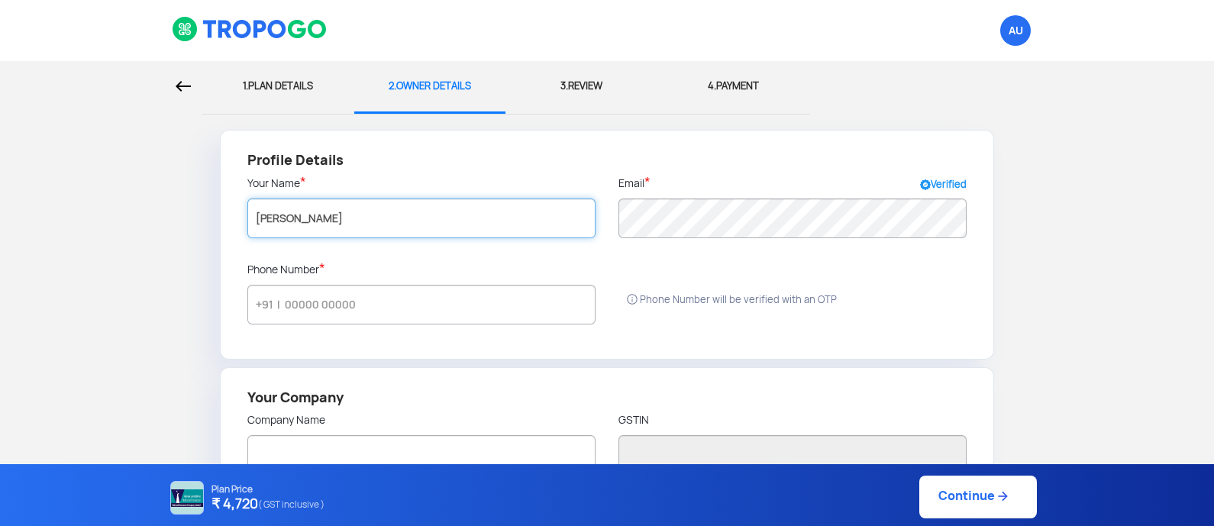
click at [453, 208] on input "amit" at bounding box center [421, 218] width 348 height 40
click at [458, 215] on input "amit" at bounding box center [421, 218] width 348 height 40
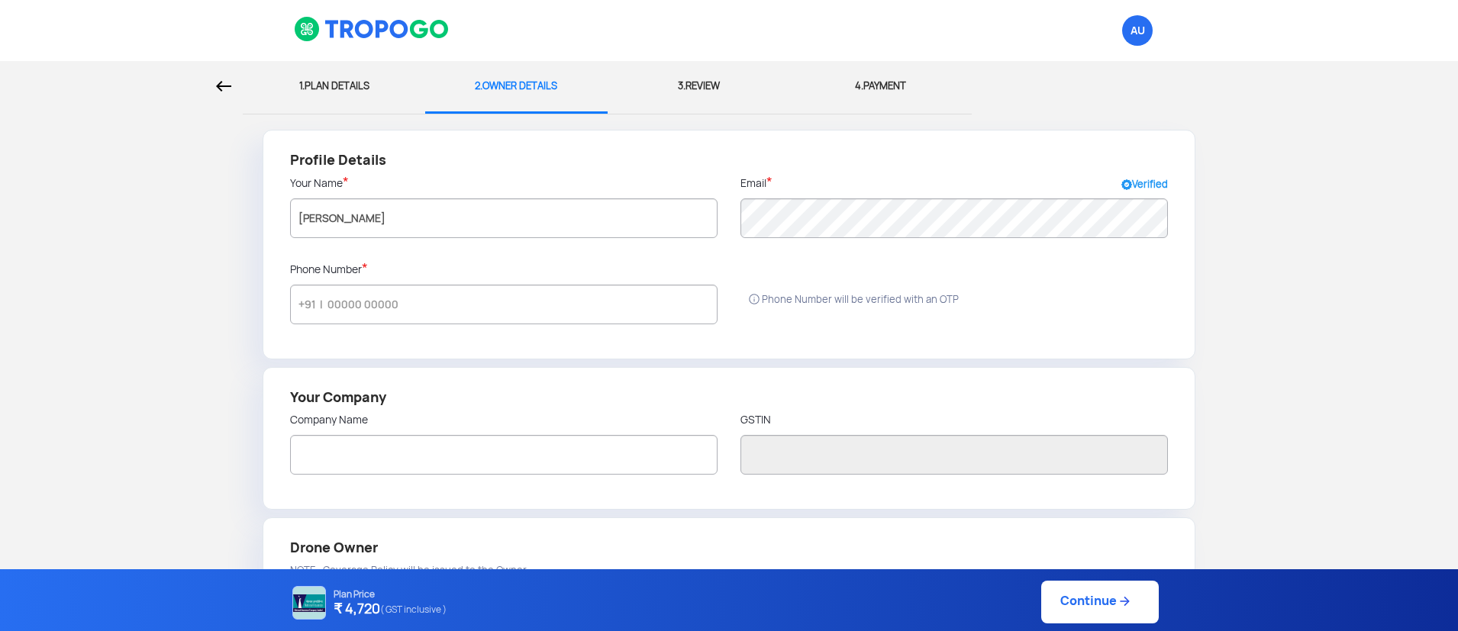
drag, startPoint x: 1221, startPoint y: 0, endPoint x: 1028, endPoint y: 373, distance: 420.0
click at [1028, 373] on div "Your Company Company Name GSTIN" at bounding box center [729, 438] width 933 height 143
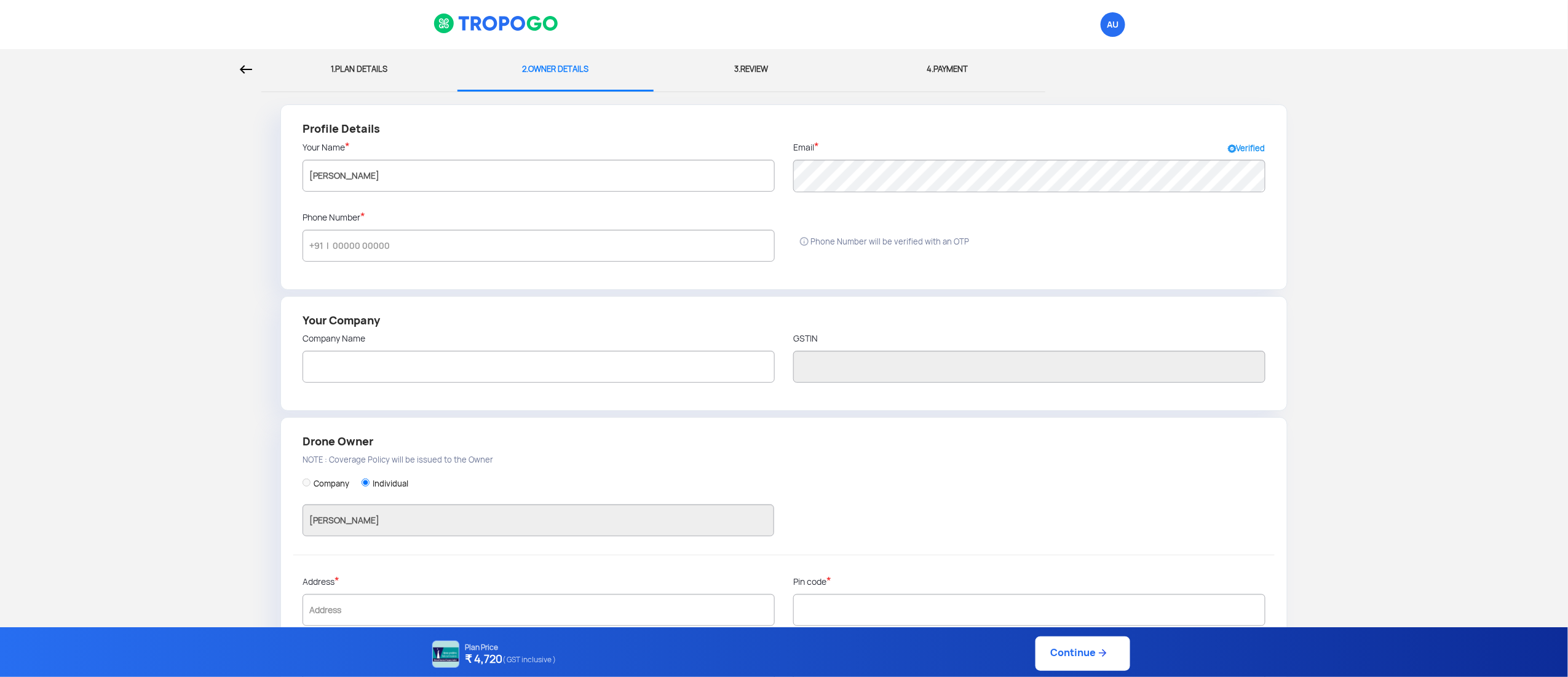
drag, startPoint x: 1156, startPoint y: 0, endPoint x: 1028, endPoint y: 432, distance: 450.6
click at [977, 423] on div "Drone Owner NOTE : Coverage Policy will be issued to the Owner" at bounding box center [784, 450] width 981 height 46
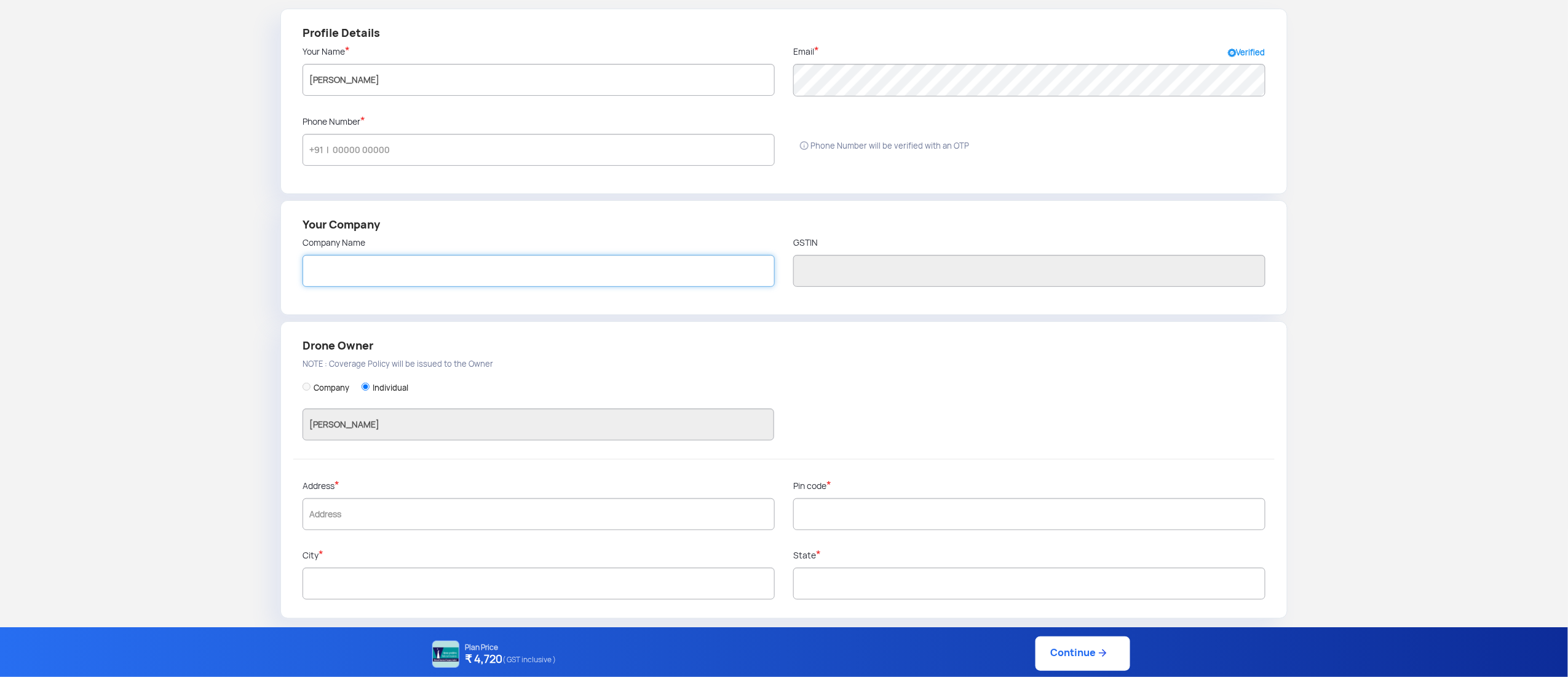
click at [646, 279] on input "text" at bounding box center [539, 271] width 472 height 32
type input "opticvyu"
type input "b02"
type input "401209"
type input "vasai virar"
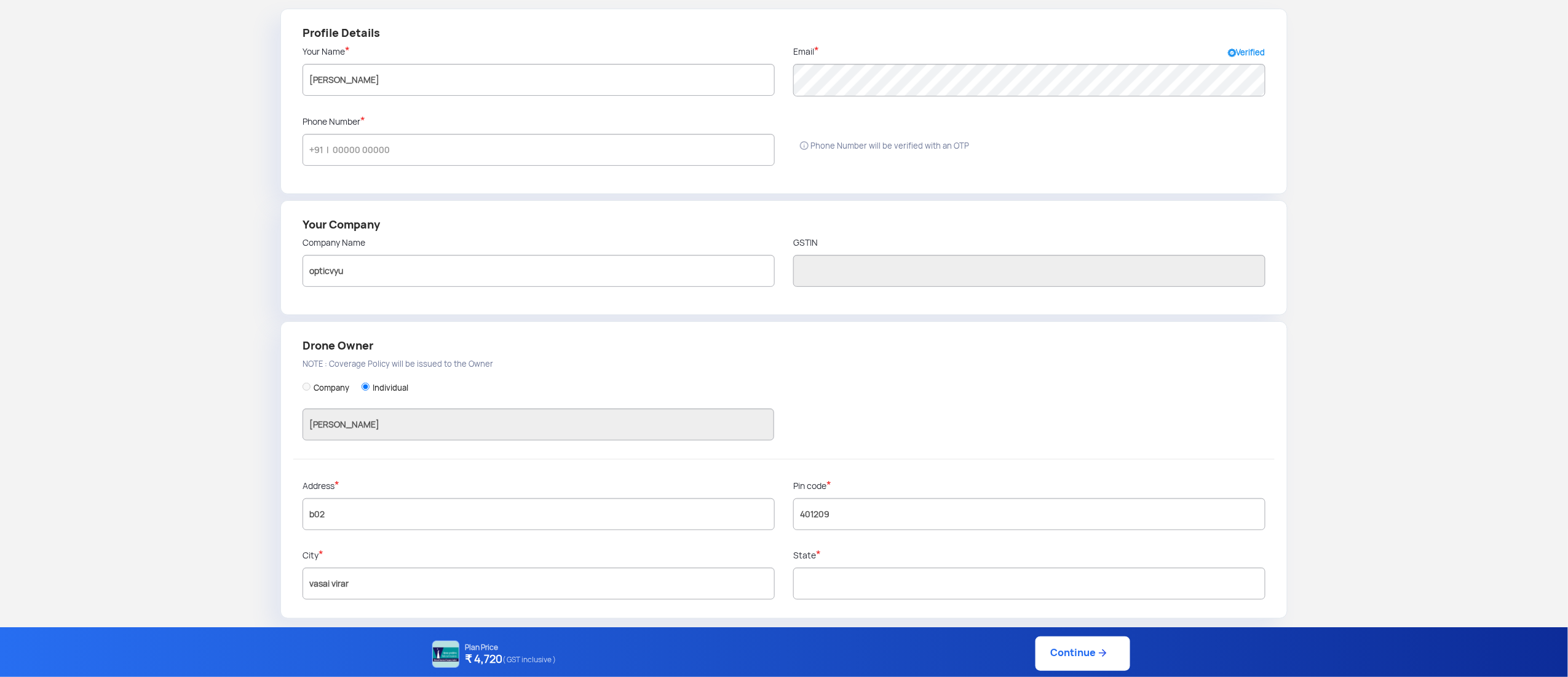
type input "Maharashtra"
type input "Thane"
click at [303, 386] on input "Company" at bounding box center [307, 387] width 8 height 8
radio input "true"
type input "opticvyu"
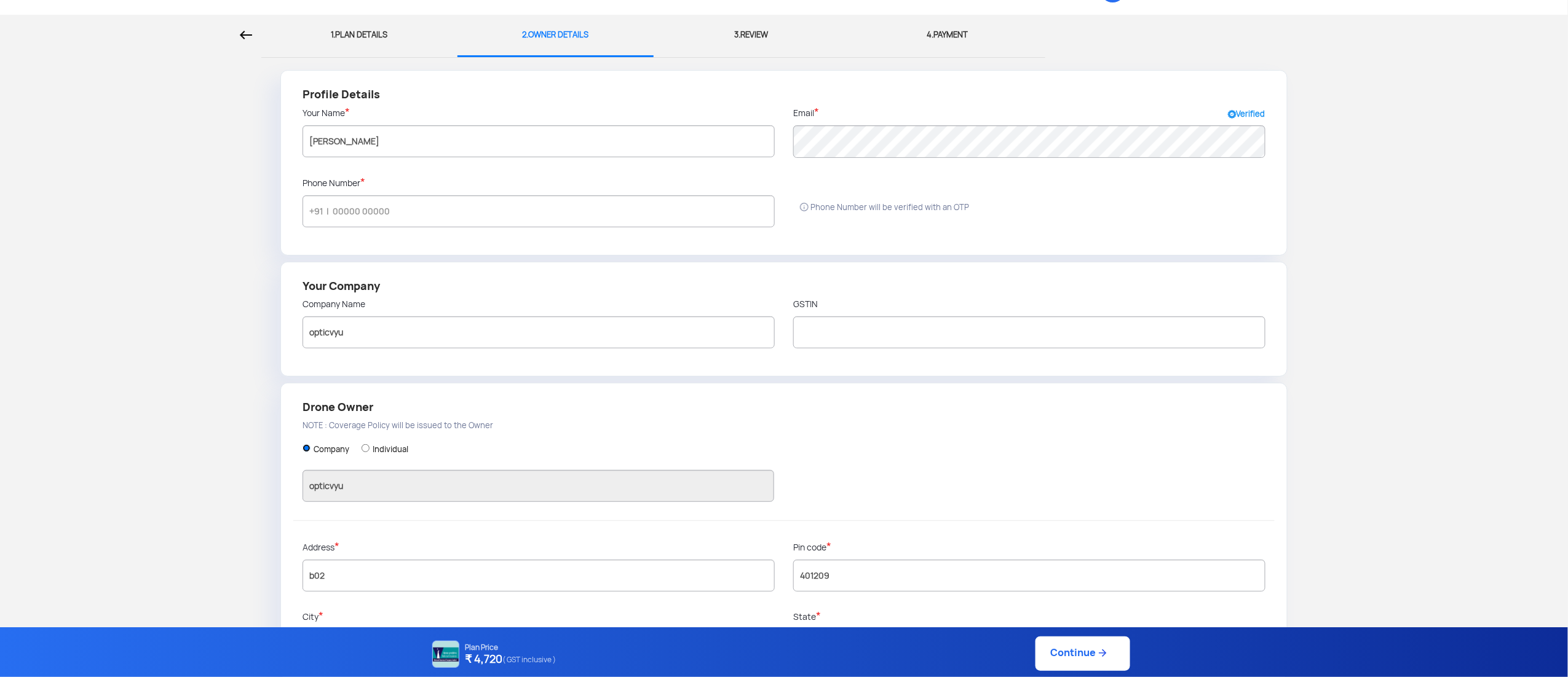
scroll to position [0, 0]
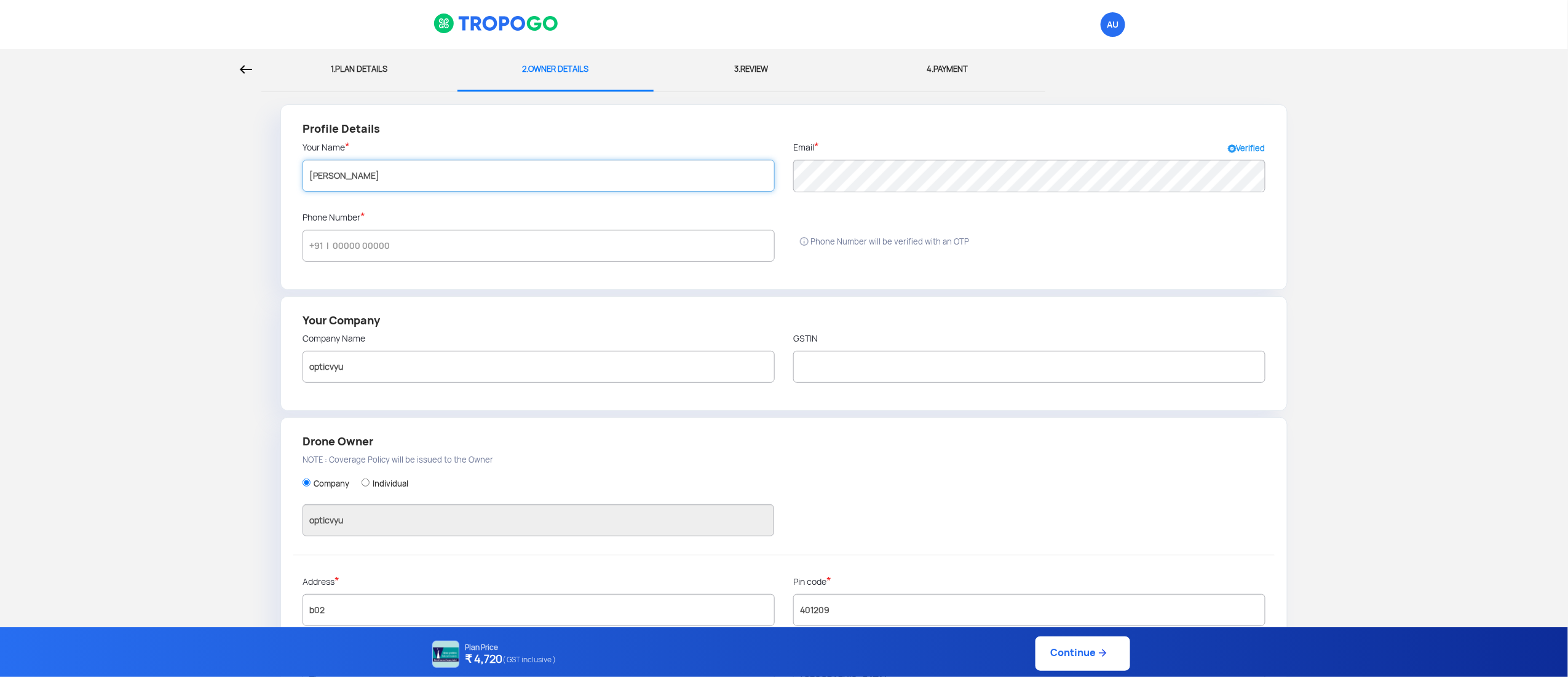
click at [394, 171] on input "amit" at bounding box center [539, 175] width 472 height 32
click at [390, 184] on input "amit" at bounding box center [539, 175] width 472 height 32
drag, startPoint x: 390, startPoint y: 187, endPoint x: 277, endPoint y: 186, distance: 113.0
click at [277, 186] on form "Profile Details Your Name * amit Email * Verified Phone Number * Phone Number w…" at bounding box center [784, 410] width 1549 height 610
type input "Amit Mishra"
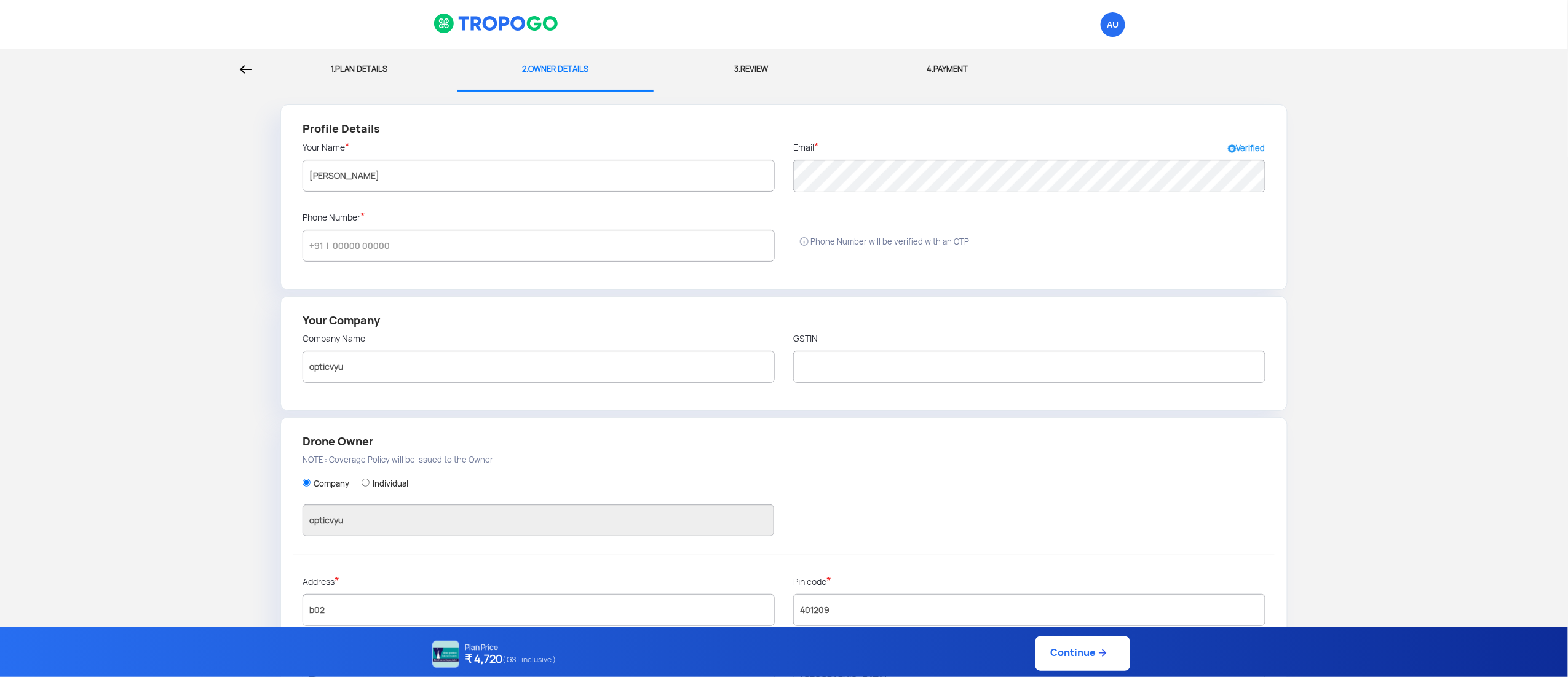
click at [977, 256] on div "Profile Details Your Name * Amit Mishra Email * Verified Phone Number * Phone N…" at bounding box center [784, 197] width 1007 height 186
click at [660, 238] on input "text" at bounding box center [539, 246] width 472 height 32
type input "8815256098"
click at [645, 401] on div "Your Company Company Name opticvyu GSTIN" at bounding box center [784, 353] width 1007 height 115
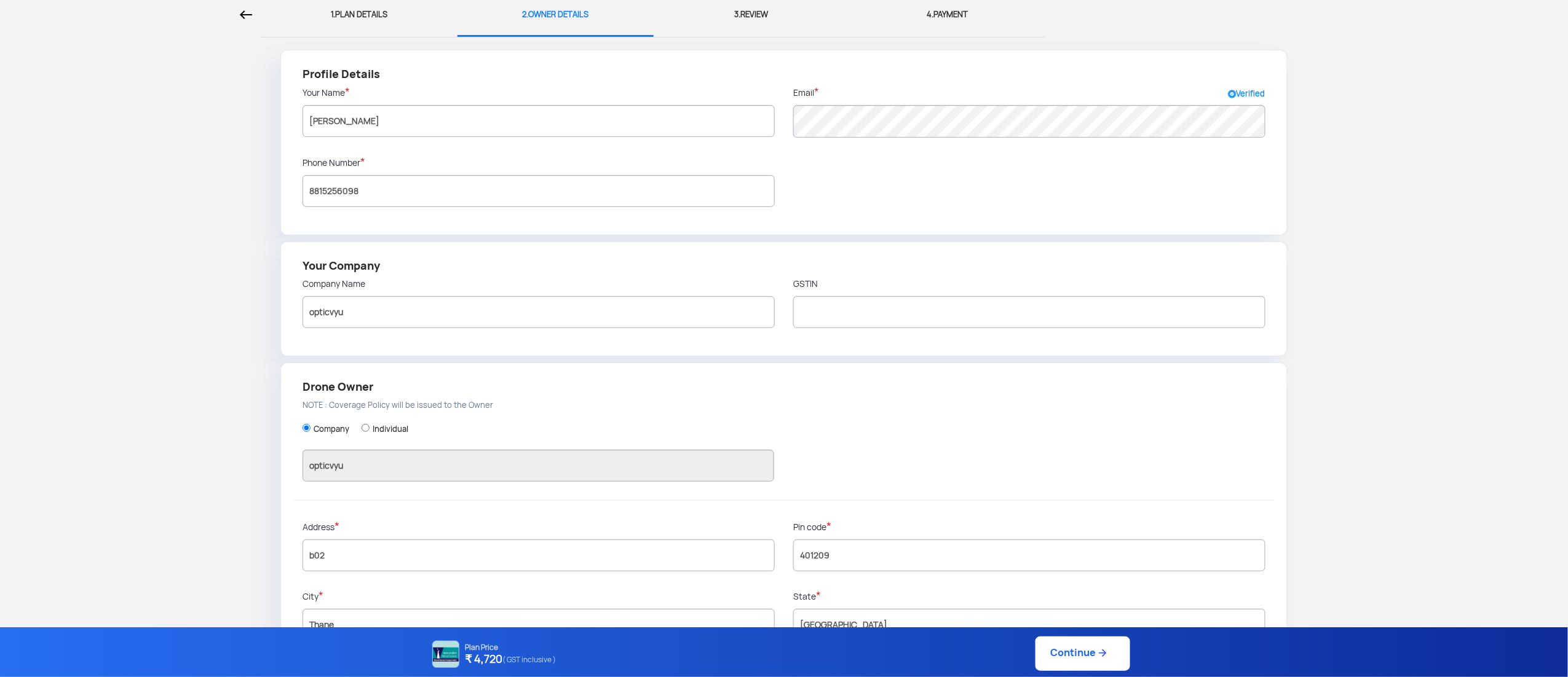
scroll to position [100, 0]
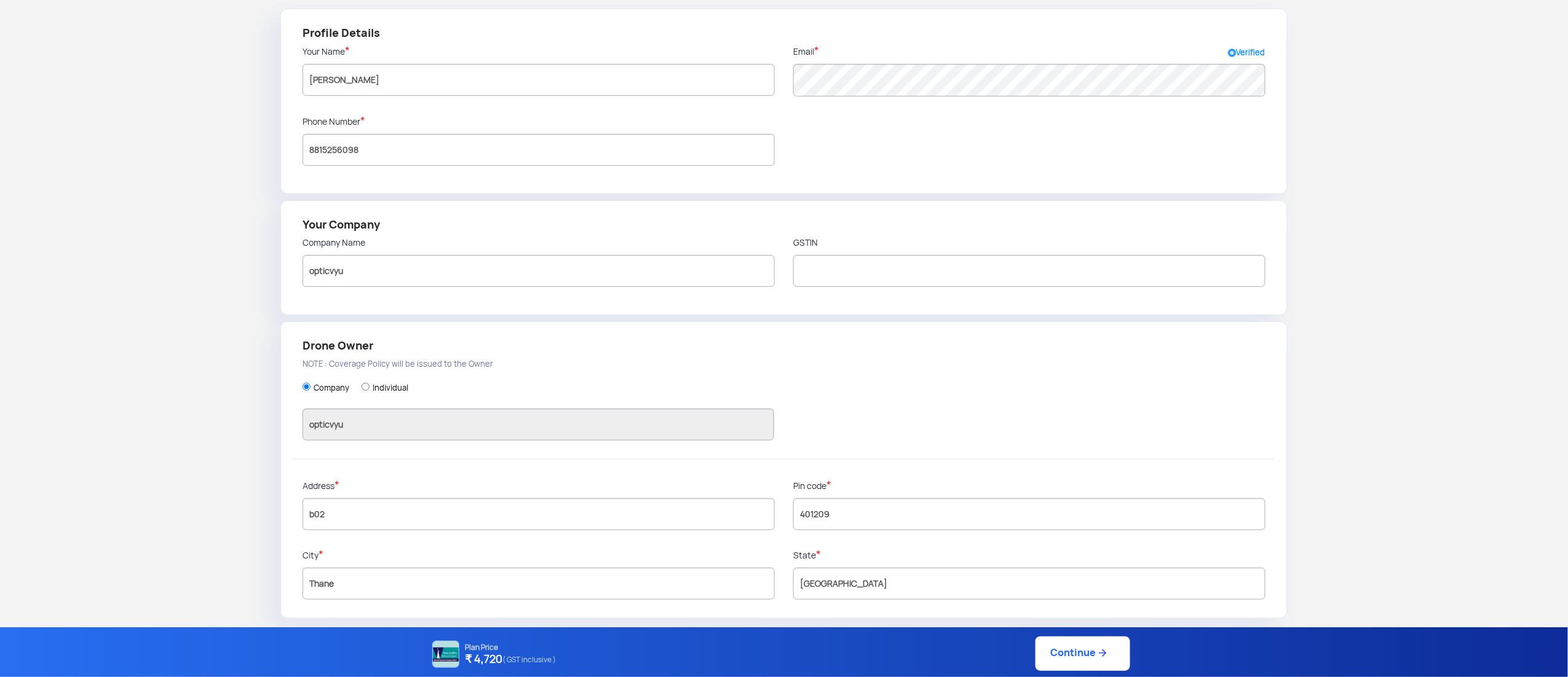
click at [854, 423] on div "Company Individual opticvyu" at bounding box center [784, 413] width 963 height 91
click at [977, 351] on h4 "Drone Owner" at bounding box center [784, 345] width 963 height 17
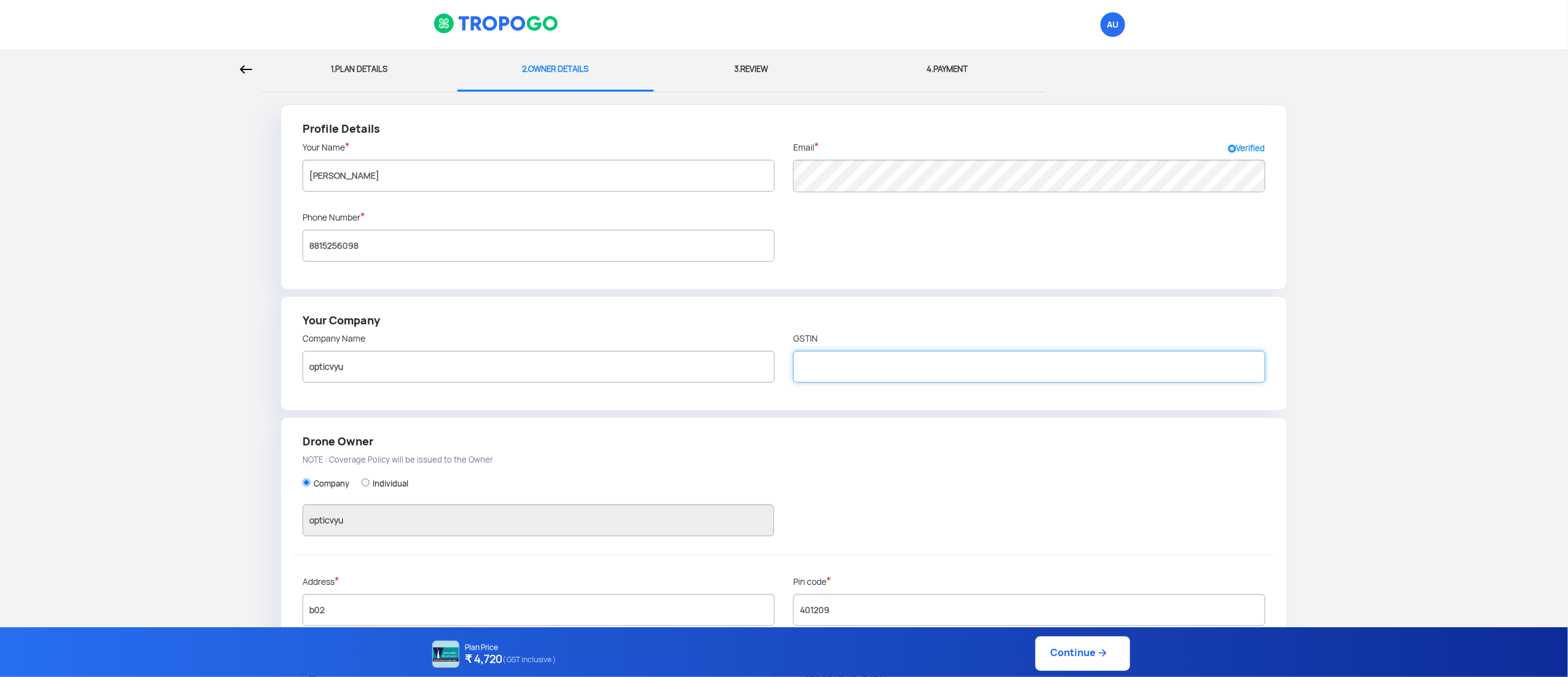
click at [890, 362] on input "text" at bounding box center [1029, 367] width 472 height 32
paste input "36AAEFO8508K1ZX"
type input "36AAEFO8508K1ZX"
click at [977, 423] on h4 "Drone Owner" at bounding box center [784, 441] width 963 height 17
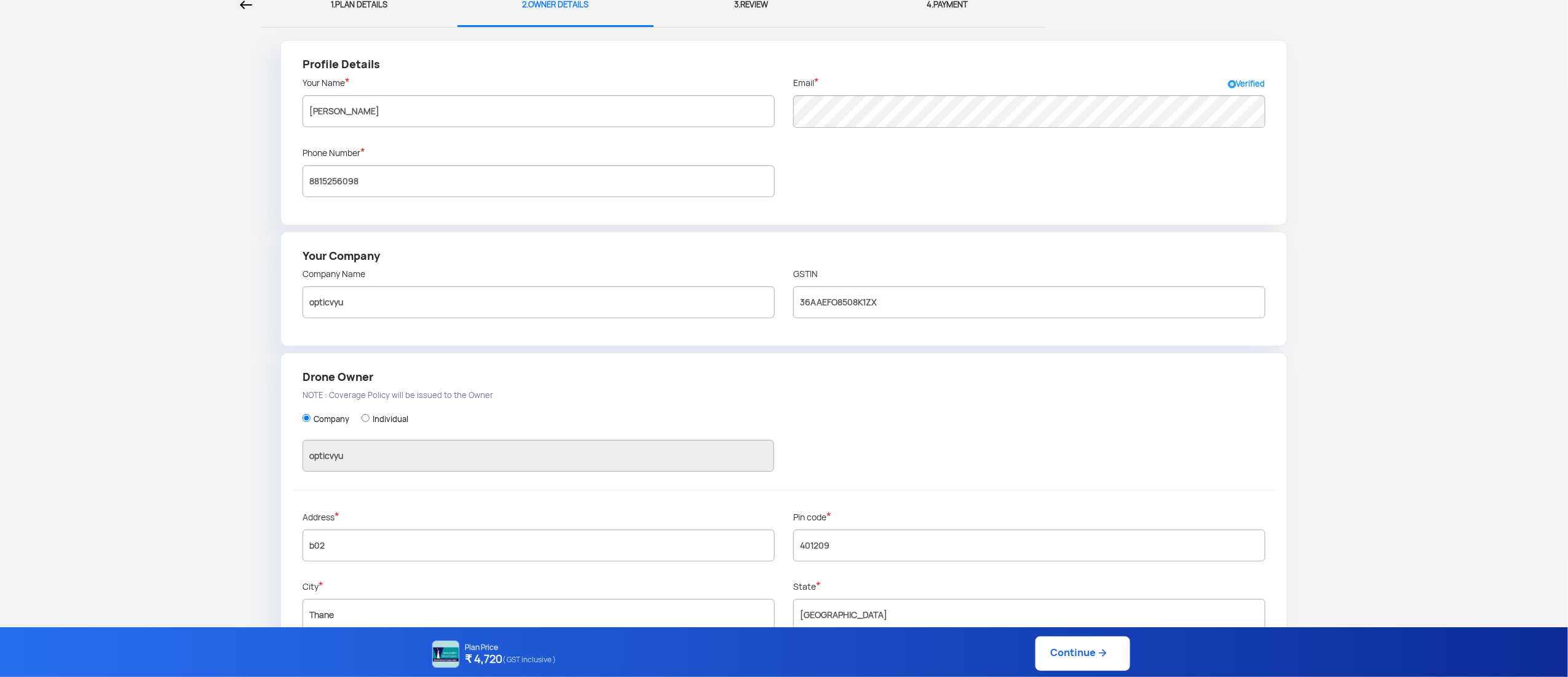
scroll to position [100, 0]
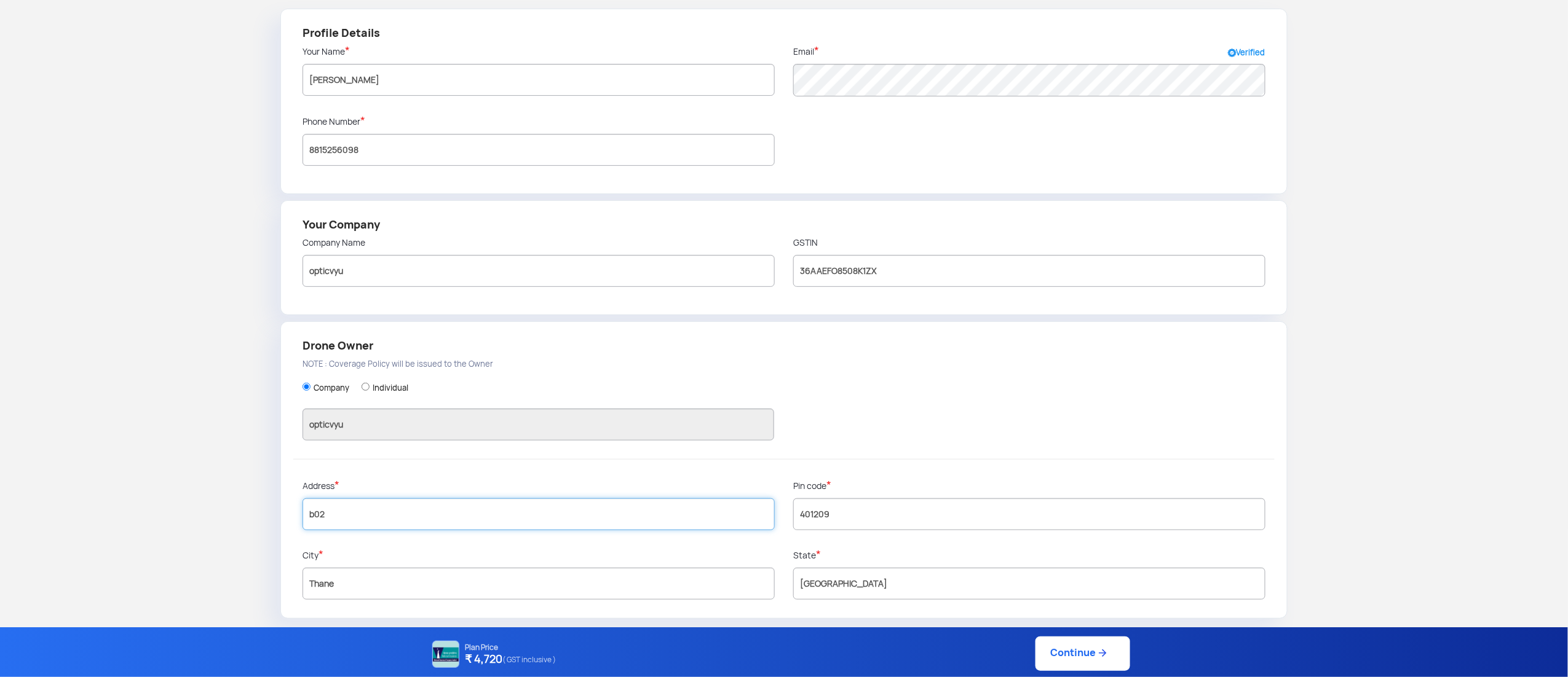
click at [354, 423] on input "b02" at bounding box center [539, 514] width 472 height 32
type input "b"
type input "B02, sai prasad complex , near gytri mandir nagindas pada, nallasopara east"
drag, startPoint x: 734, startPoint y: 351, endPoint x: 742, endPoint y: 348, distance: 8.5
click at [734, 349] on h4 "Drone Owner" at bounding box center [784, 345] width 963 height 17
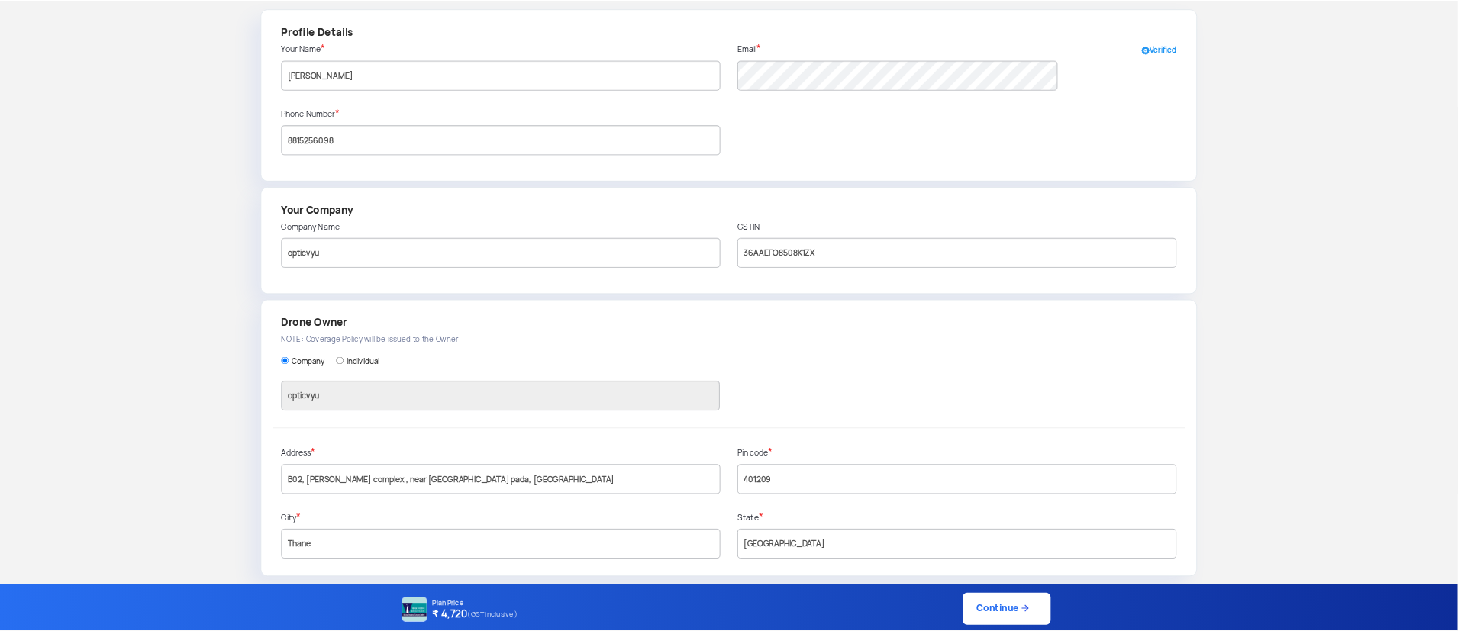
scroll to position [124, 0]
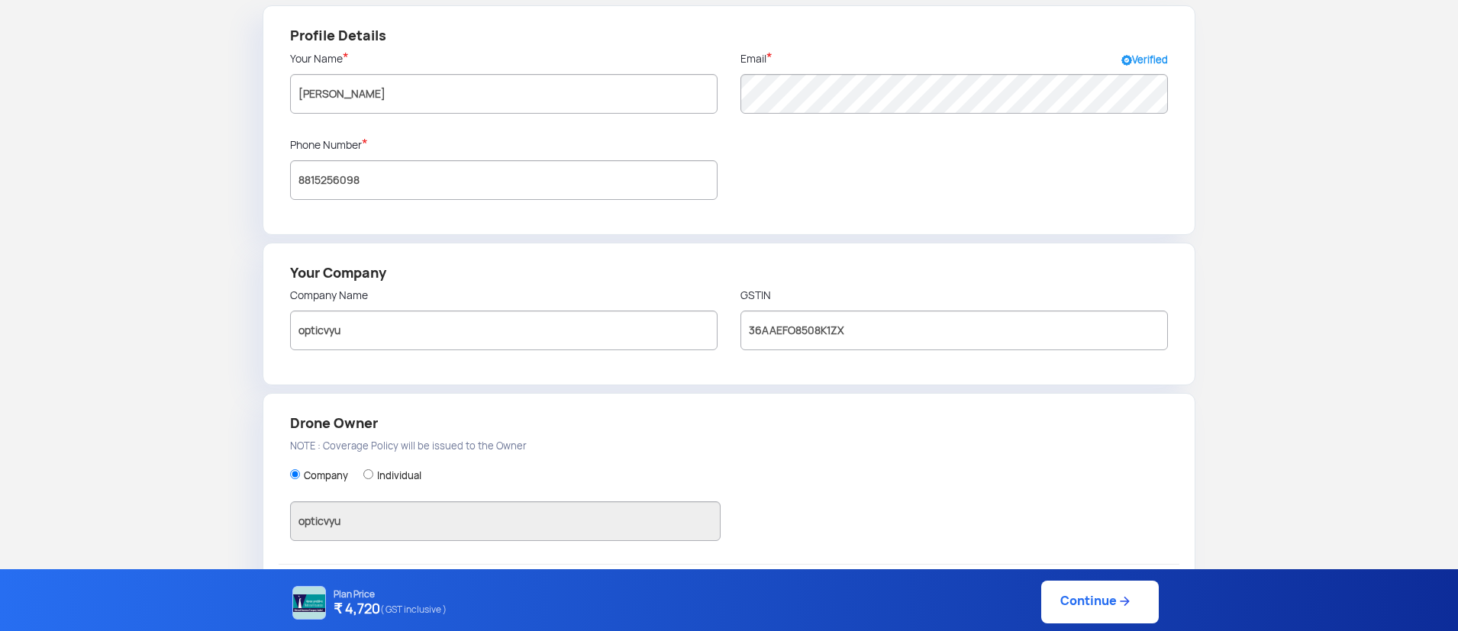
drag, startPoint x: 1528, startPoint y: 40, endPoint x: 860, endPoint y: 377, distance: 748.4
click at [853, 375] on div "Your Company Company Name opticvyu GSTIN 36AAEFO8508K1ZX" at bounding box center [729, 314] width 933 height 143
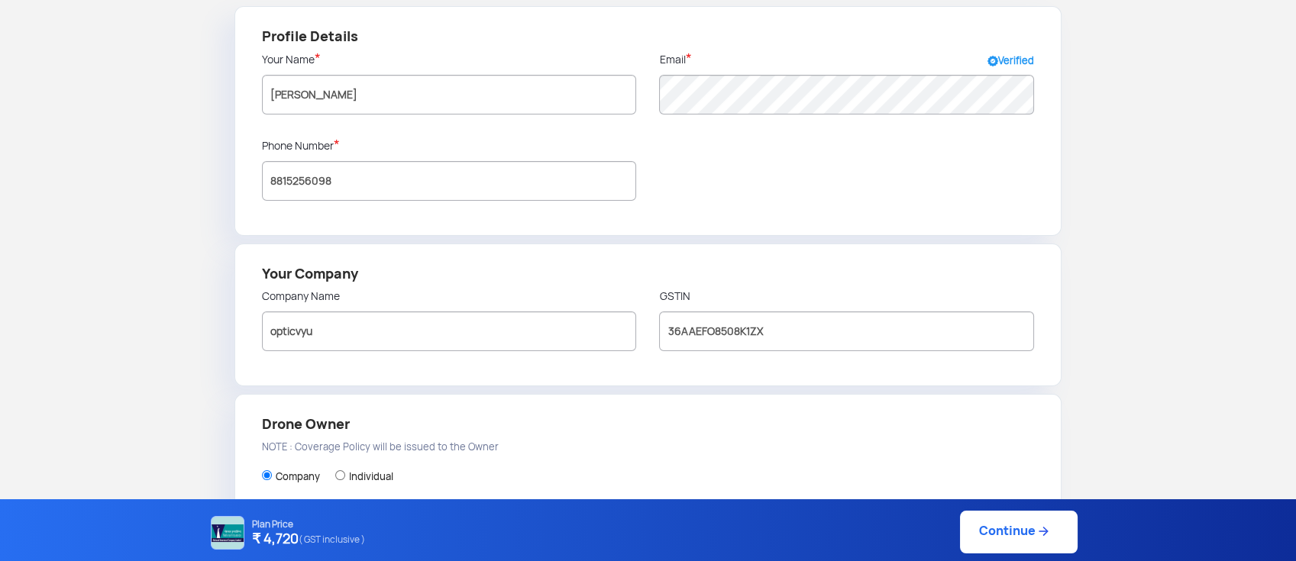
drag, startPoint x: 1399, startPoint y: 0, endPoint x: 847, endPoint y: 389, distance: 675.6
click at [847, 389] on form "Profile Details Your Name * Amit Mishra Email * Verified Phone Number * 8815256…" at bounding box center [647, 384] width 1273 height 757
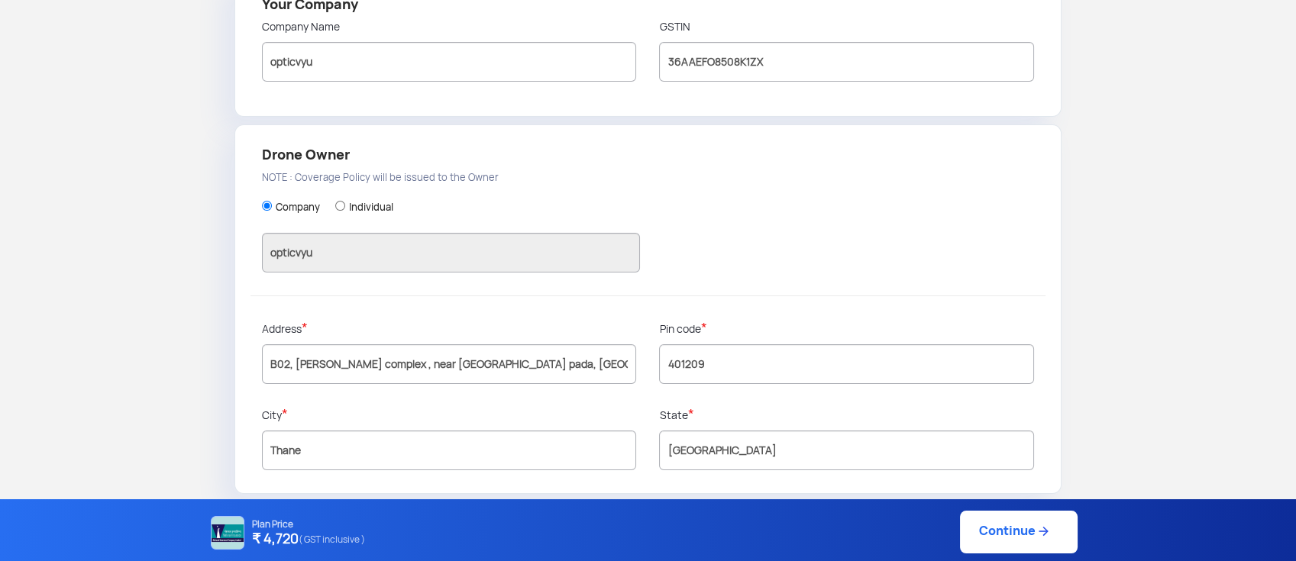
scroll to position [399, 0]
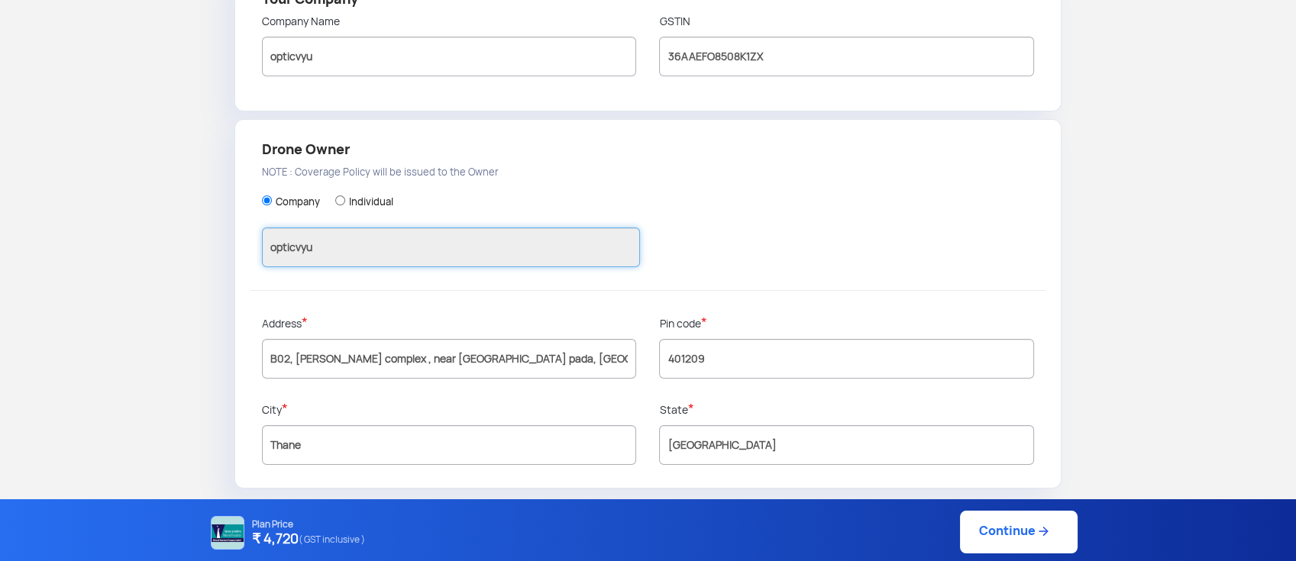
click at [437, 253] on input "opticvyu" at bounding box center [451, 247] width 379 height 40
click at [440, 251] on input "opticvyu" at bounding box center [451, 247] width 379 height 40
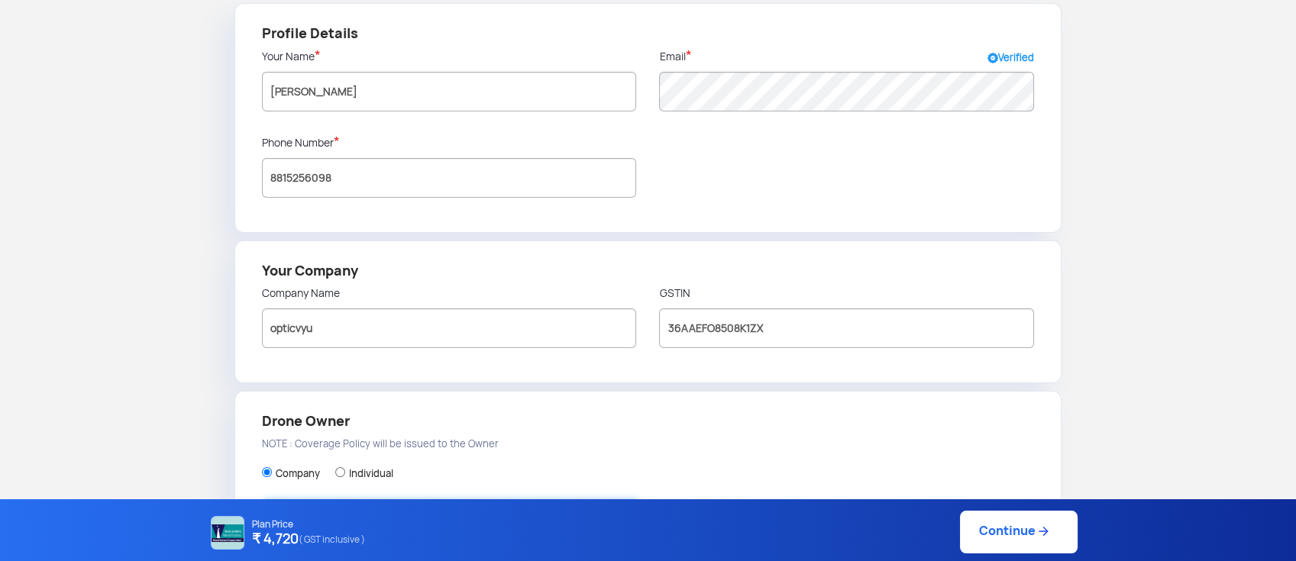
scroll to position [93, 0]
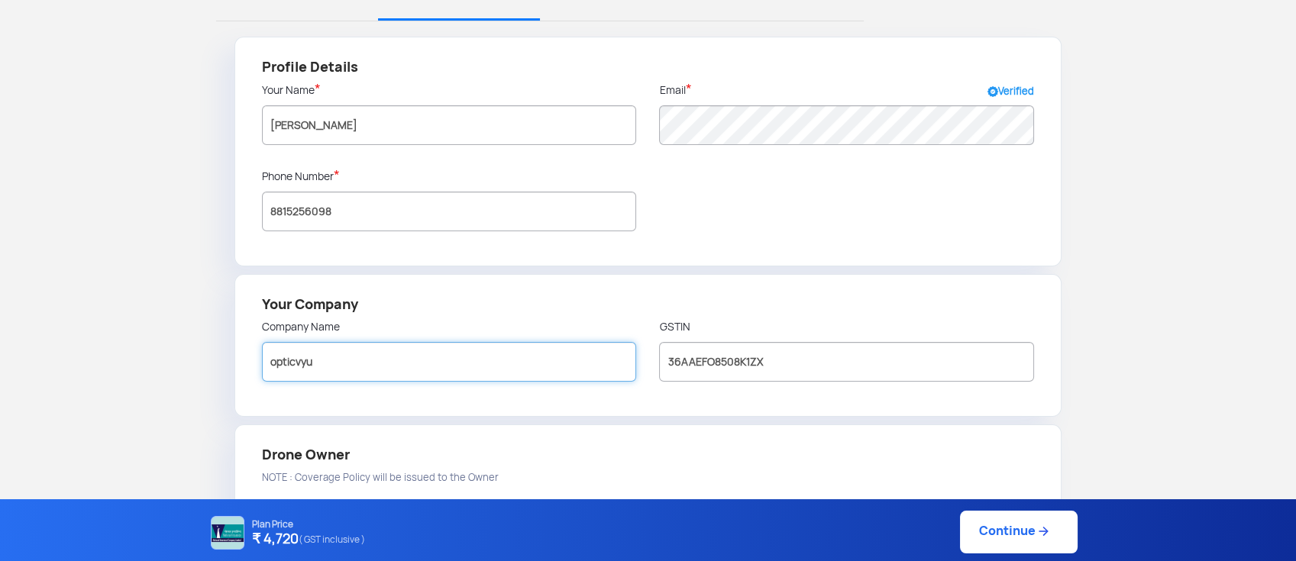
click at [469, 363] on input "opticvyu" at bounding box center [449, 362] width 375 height 40
type input "opticvyu"
click at [559, 325] on p "Company Name" at bounding box center [449, 326] width 375 height 15
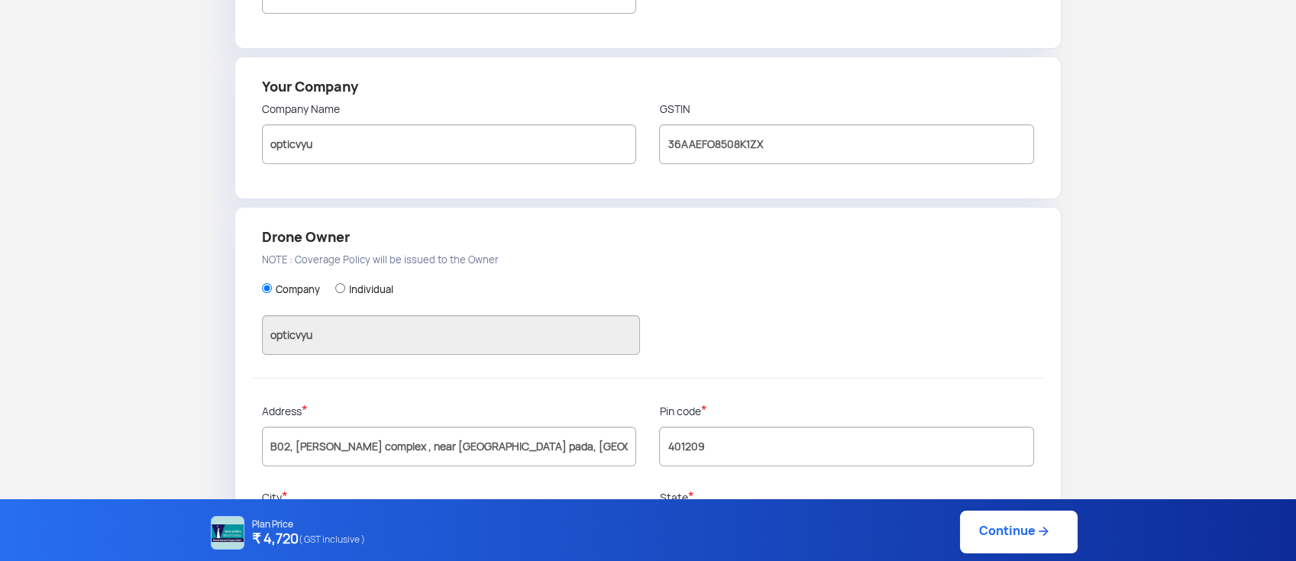
scroll to position [399, 0]
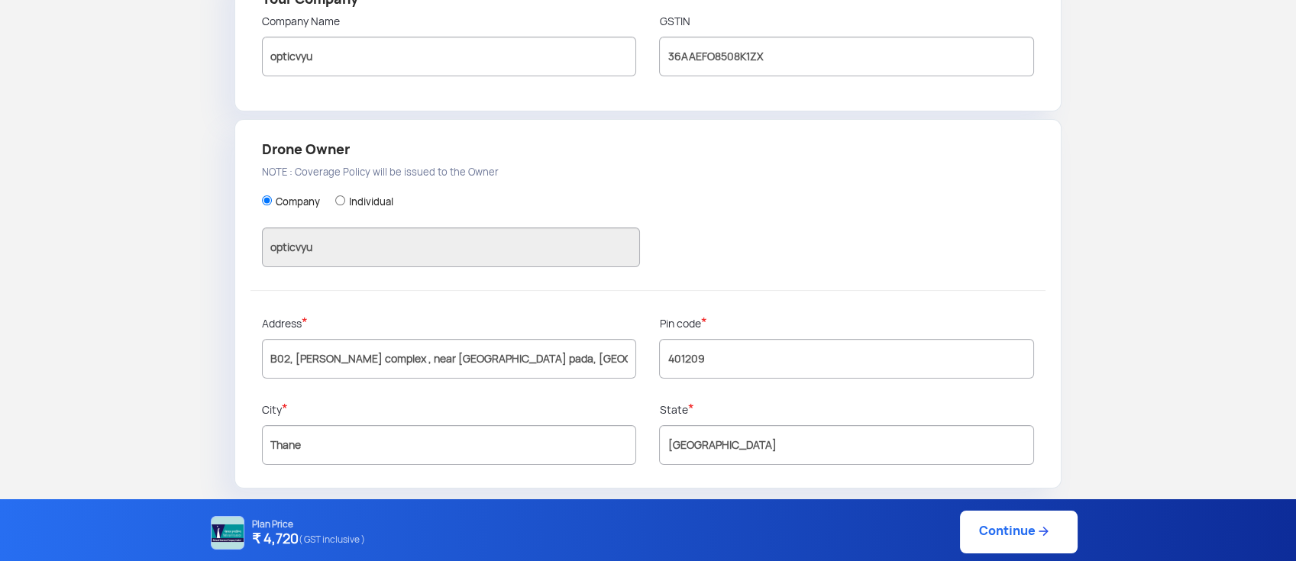
click at [453, 273] on div "Company Individual opticvyu" at bounding box center [648, 233] width 773 height 113
click at [452, 258] on input "opticvyu" at bounding box center [451, 247] width 379 height 40
click at [712, 351] on input "401209" at bounding box center [846, 359] width 375 height 40
type input "401209"
click at [737, 453] on input "Maharashtra" at bounding box center [846, 445] width 375 height 40
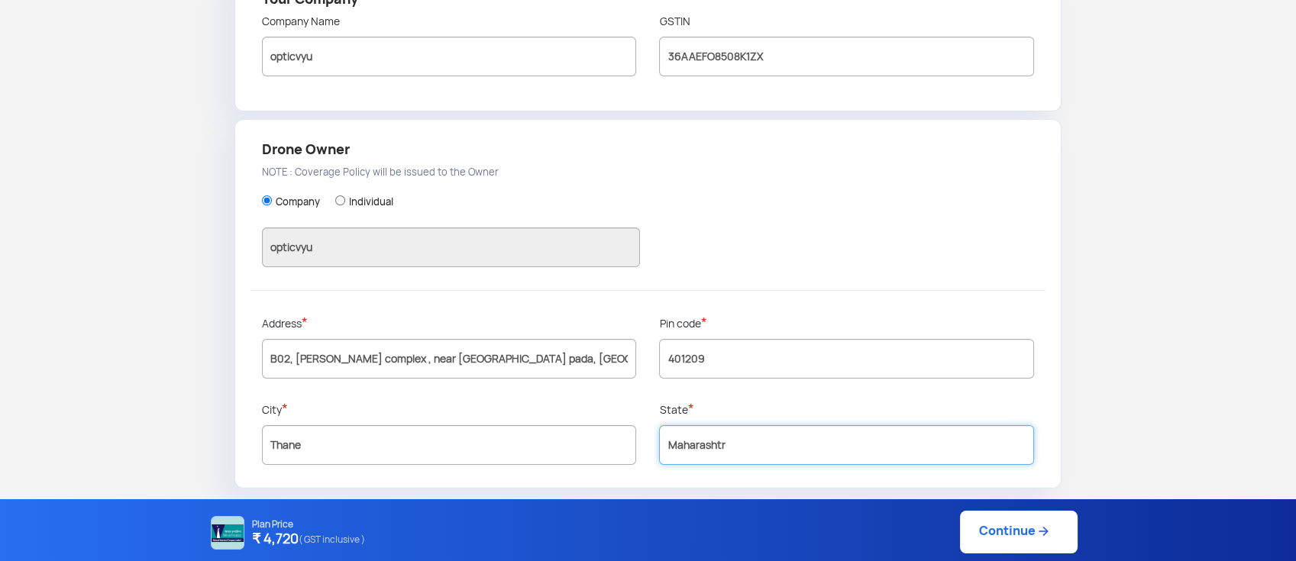
type input "Maharashtra"
click at [595, 406] on p "City *" at bounding box center [449, 410] width 375 height 16
click at [983, 525] on link "Continue" at bounding box center [1019, 532] width 118 height 43
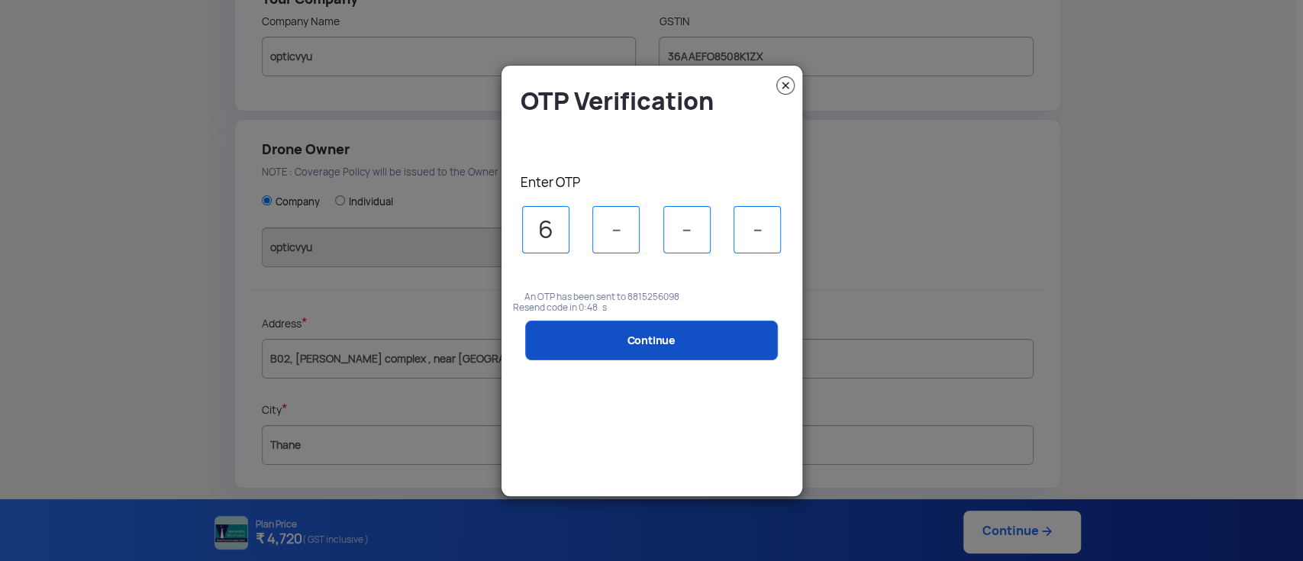
type input "6"
type input "3"
type input "6"
type input "3"
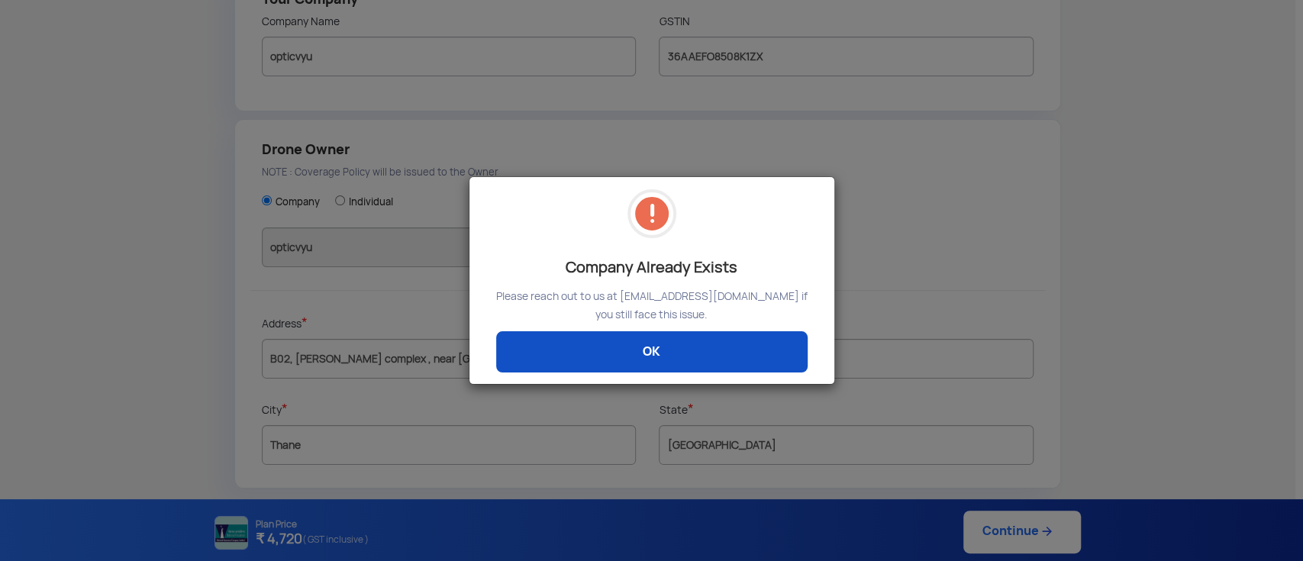
click at [672, 339] on link "OK" at bounding box center [651, 351] width 311 height 41
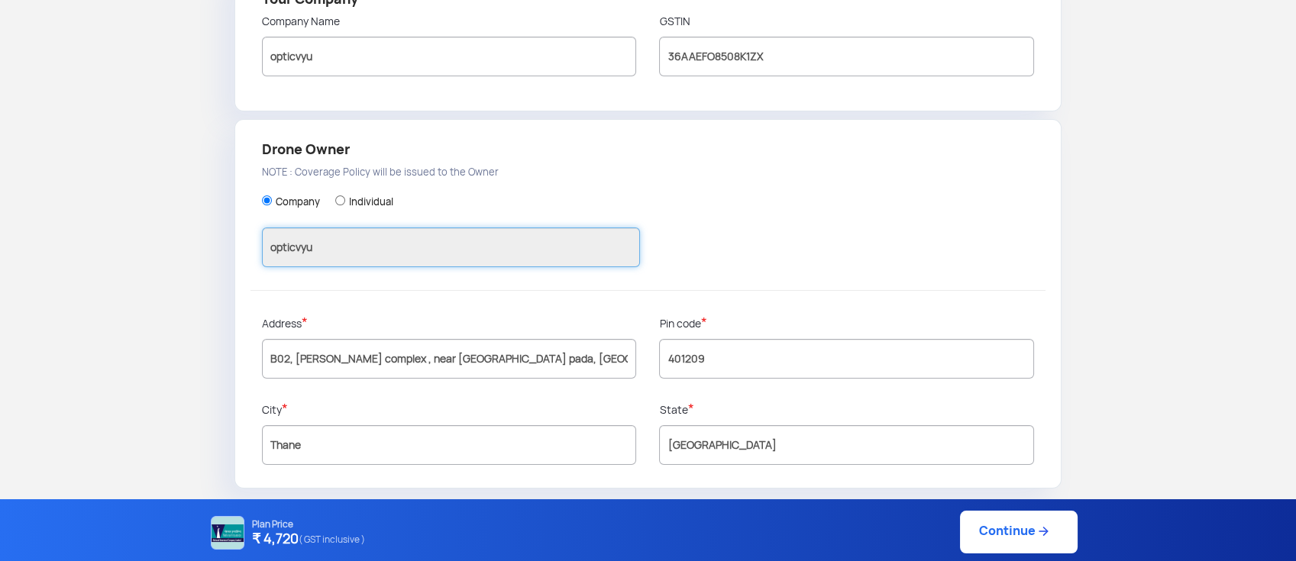
click at [370, 260] on input "opticvyu" at bounding box center [451, 247] width 379 height 40
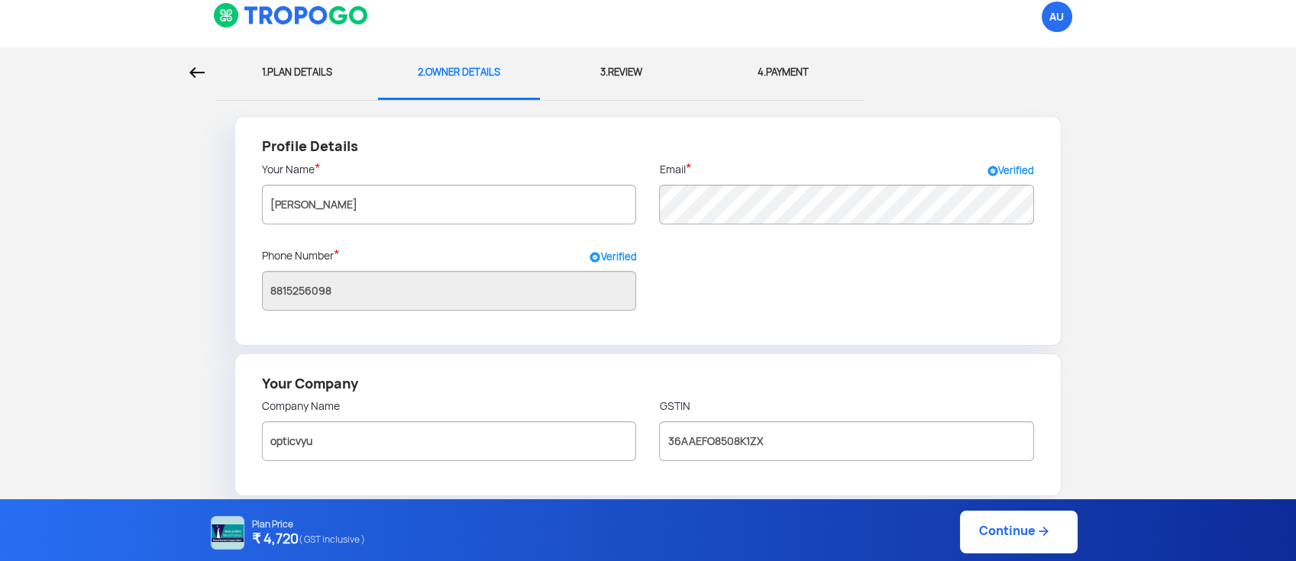
scroll to position [0, 0]
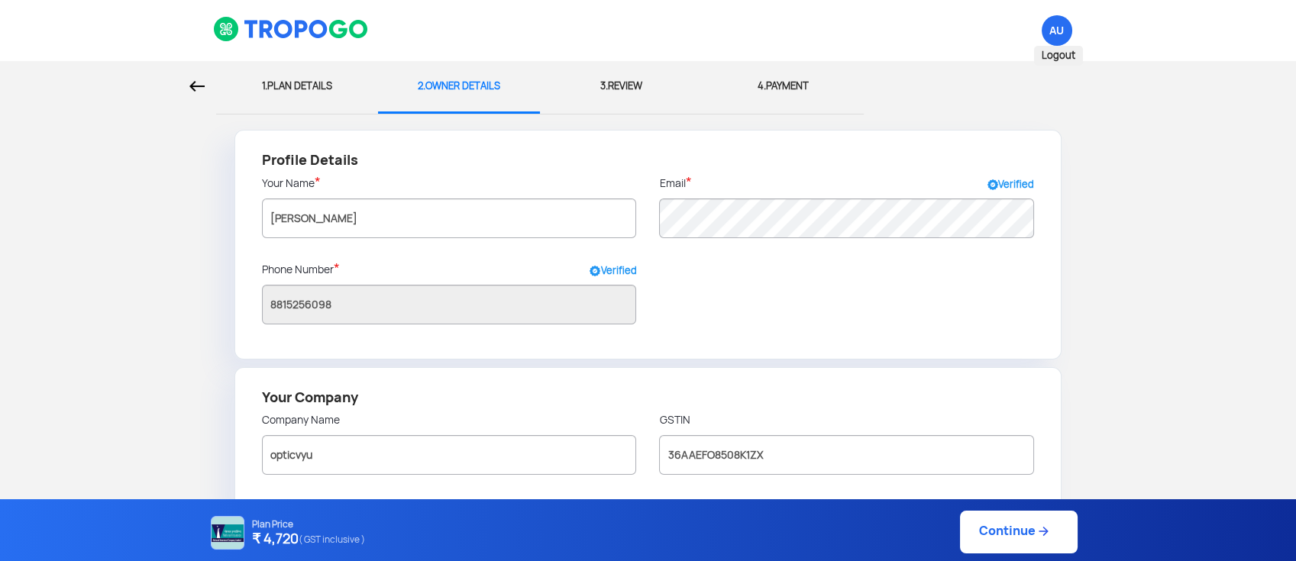
click at [1050, 36] on span "AU Logout" at bounding box center [1056, 30] width 31 height 31
click at [785, 318] on div "Profile Details Your Name * Amit Mishra Email * Verified Phone Number * Verifie…" at bounding box center [648, 245] width 828 height 230
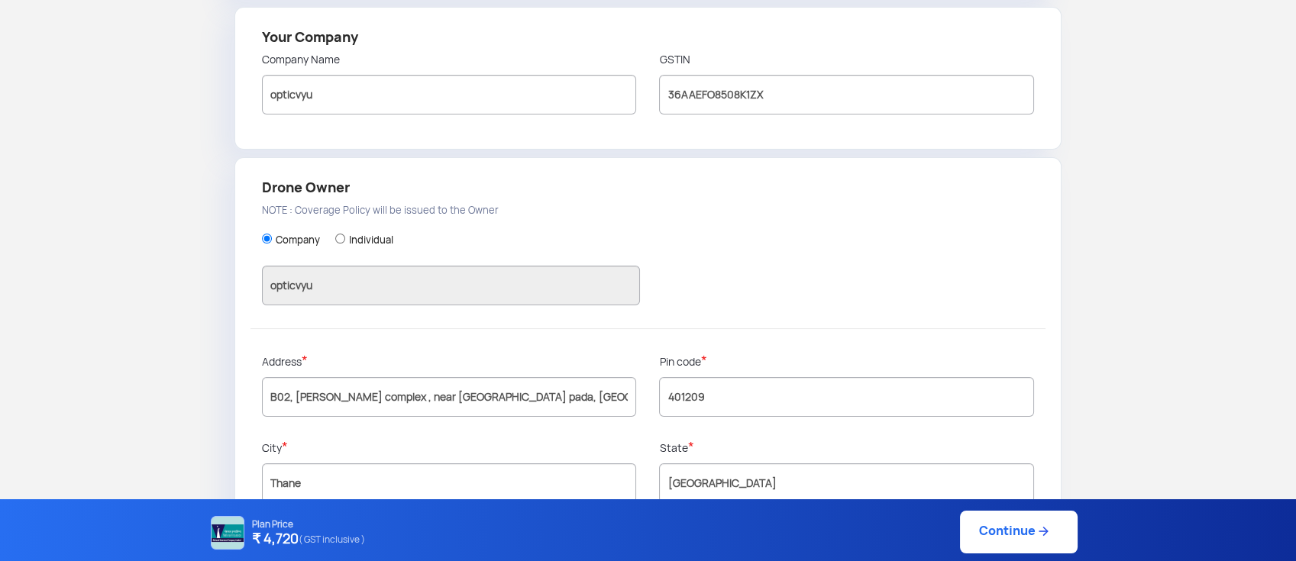
scroll to position [399, 0]
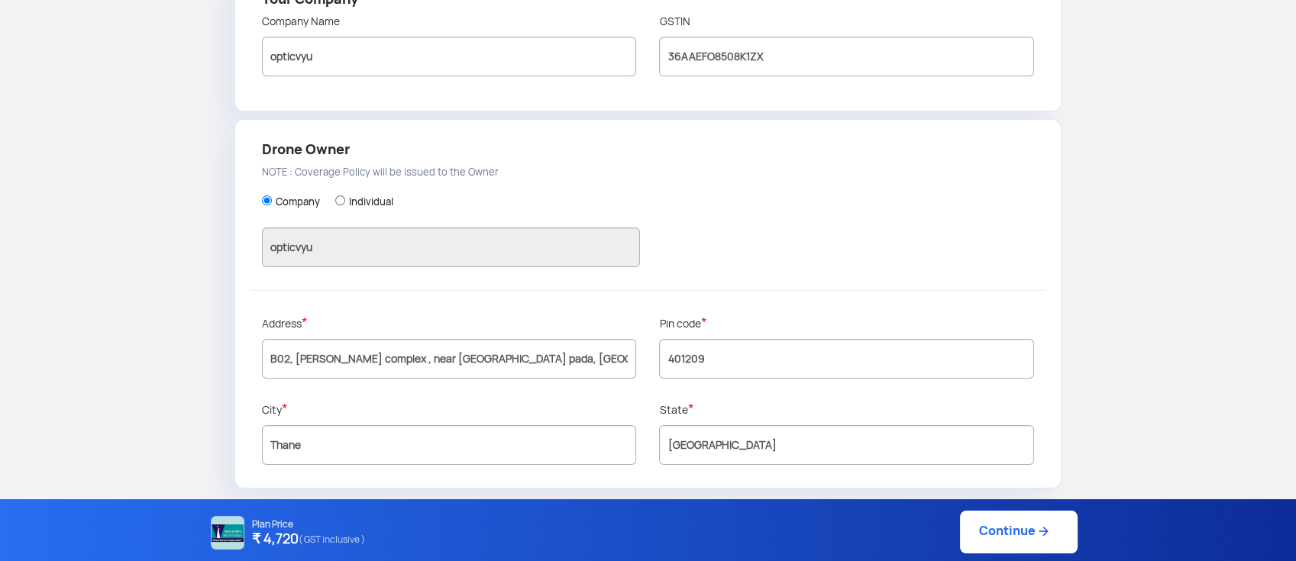
click at [1032, 525] on link "Continue" at bounding box center [1019, 532] width 118 height 43
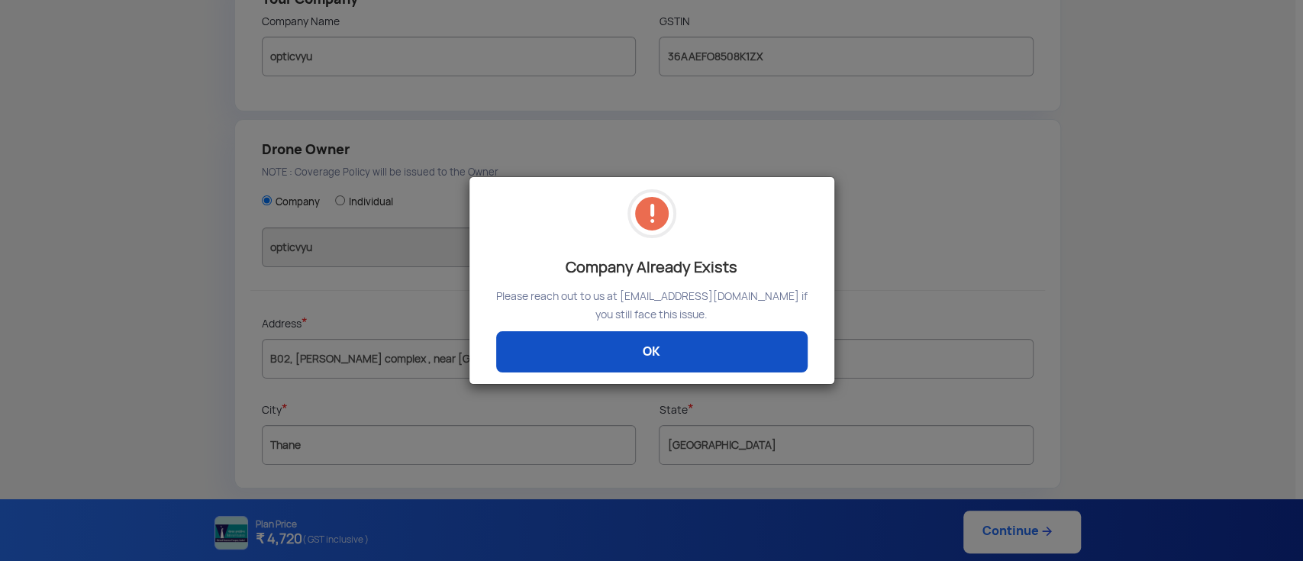
click at [689, 363] on link "OK" at bounding box center [651, 351] width 311 height 41
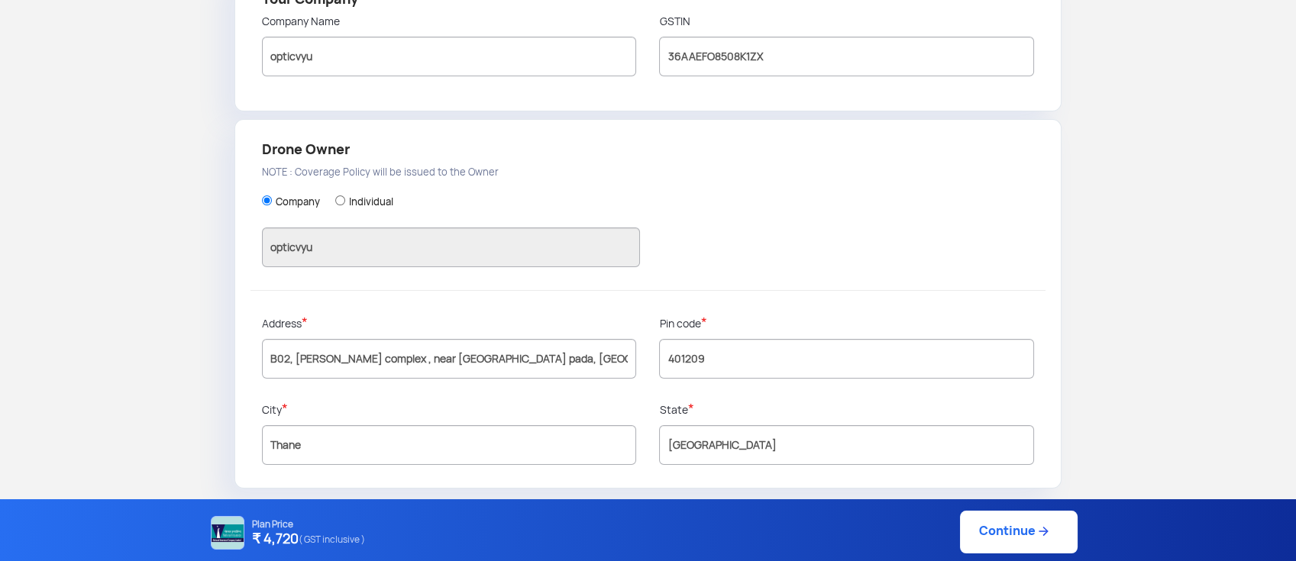
click at [224, 525] on img at bounding box center [228, 533] width 34 height 34
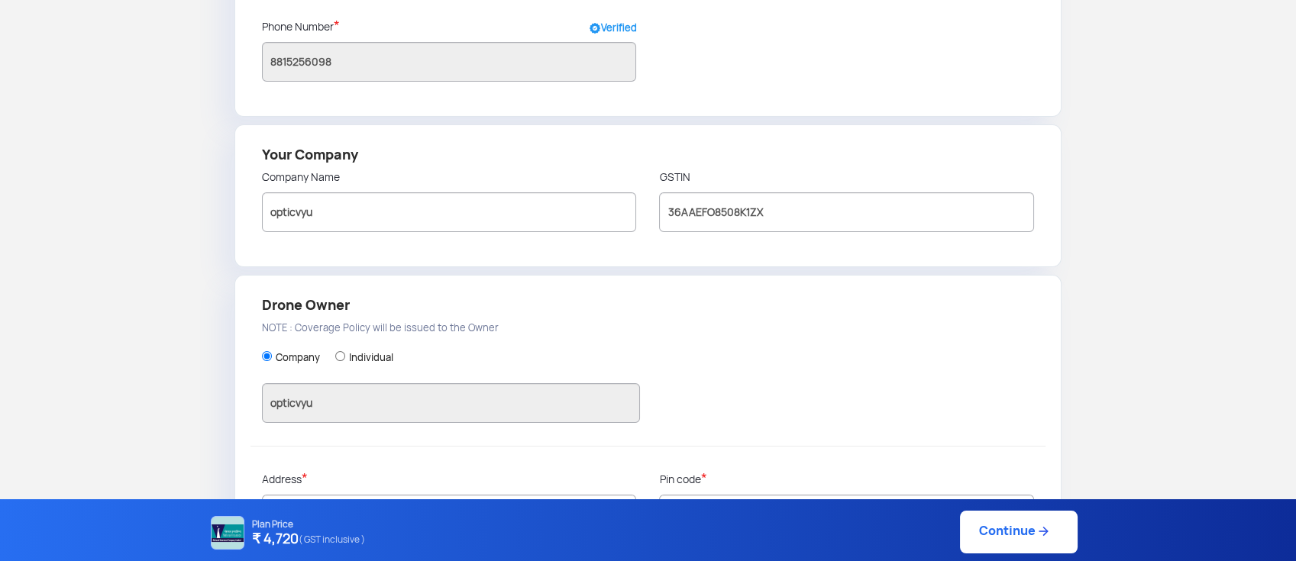
scroll to position [0, 0]
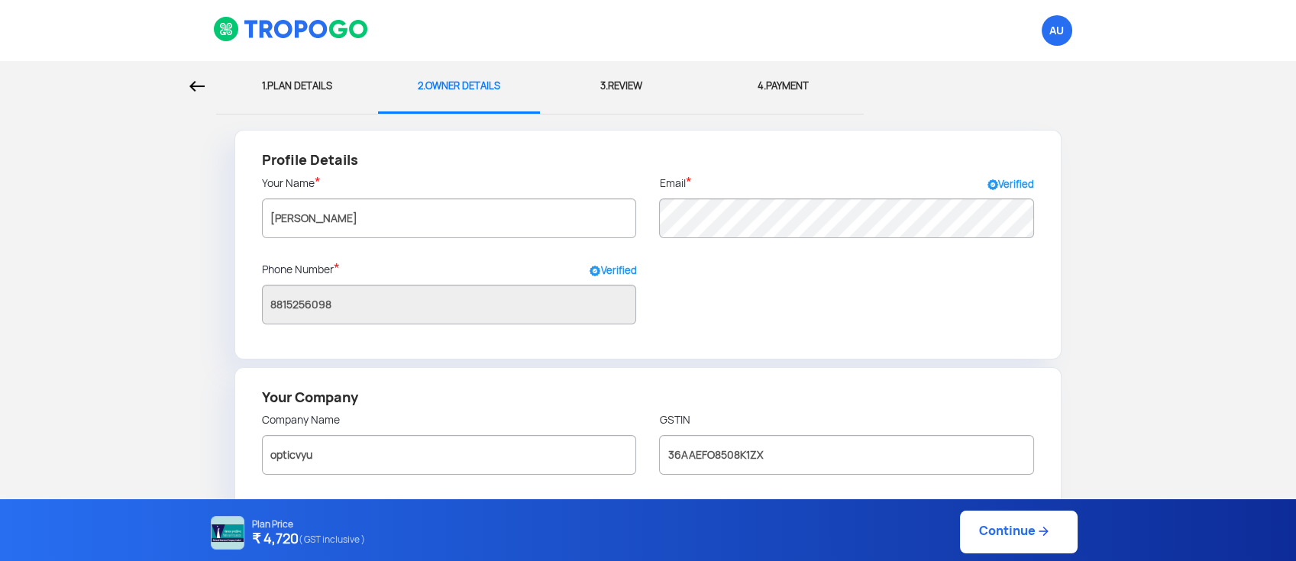
click at [821, 324] on div "Profile Details Your Name * Amit Mishra Email * Verified Phone Number * Verifie…" at bounding box center [648, 245] width 828 height 230
click at [310, 92] on div "1. PLAN DETAILS" at bounding box center [296, 86] width 139 height 50
select select "2000000"
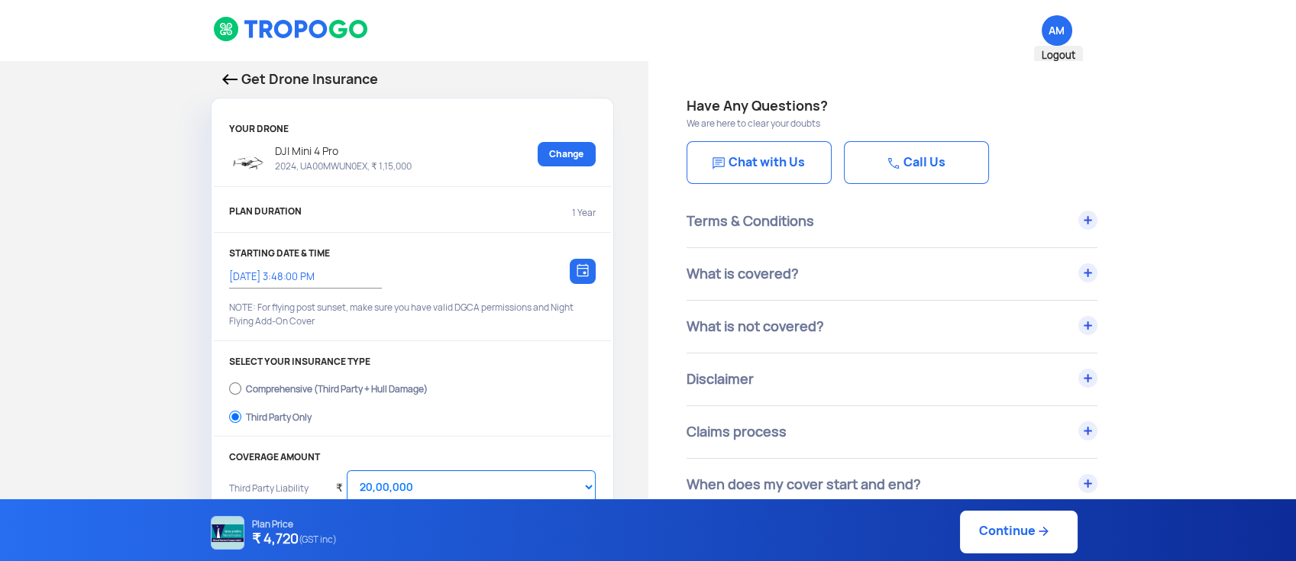
click at [1057, 40] on span "AM Logout" at bounding box center [1056, 30] width 31 height 31
click at [1061, 57] on span "Logout" at bounding box center [1058, 56] width 49 height 20
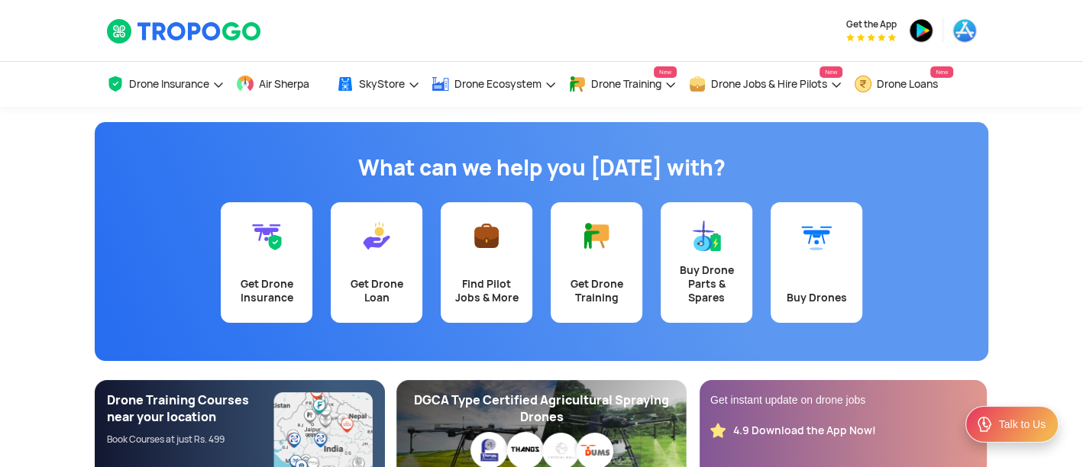
drag, startPoint x: 1285, startPoint y: 2, endPoint x: 320, endPoint y: 134, distance: 974.0
click at [320, 134] on div "What can we help you today with? Get Drone Insurance Get Drone Loan Find Pilot …" at bounding box center [541, 241] width 893 height 239
click at [273, 255] on link "Get Drone Insurance" at bounding box center [267, 262] width 92 height 121
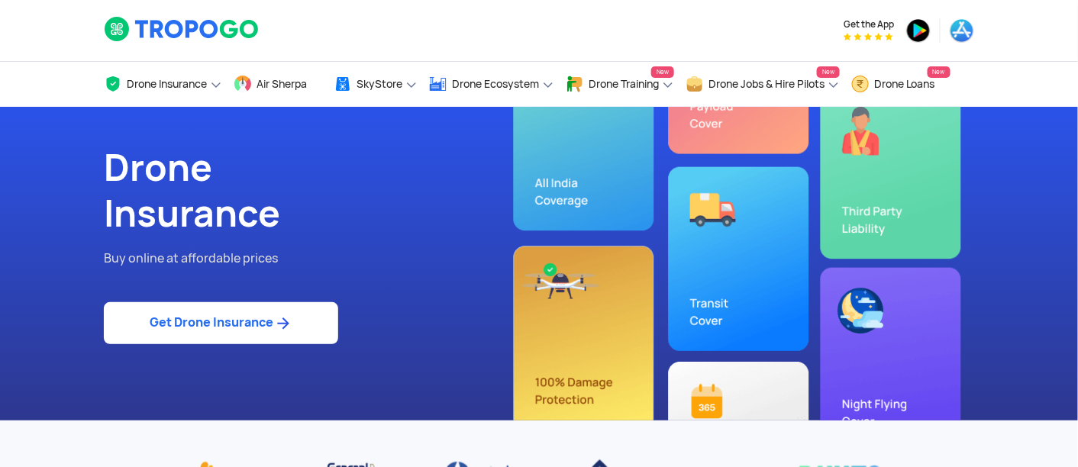
click at [275, 317] on img at bounding box center [282, 324] width 19 height 18
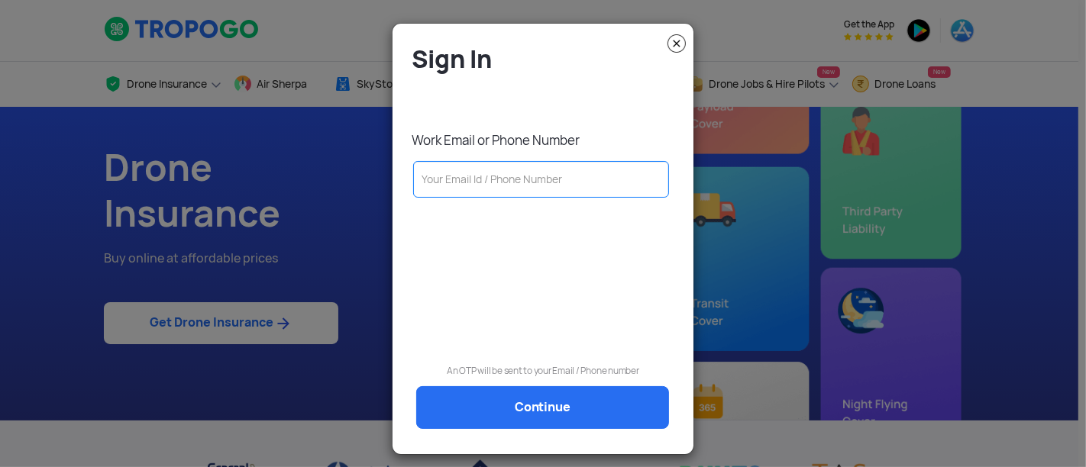
click at [438, 173] on input "text" at bounding box center [541, 179] width 256 height 37
type input "amitmishra6098@gmail.com"
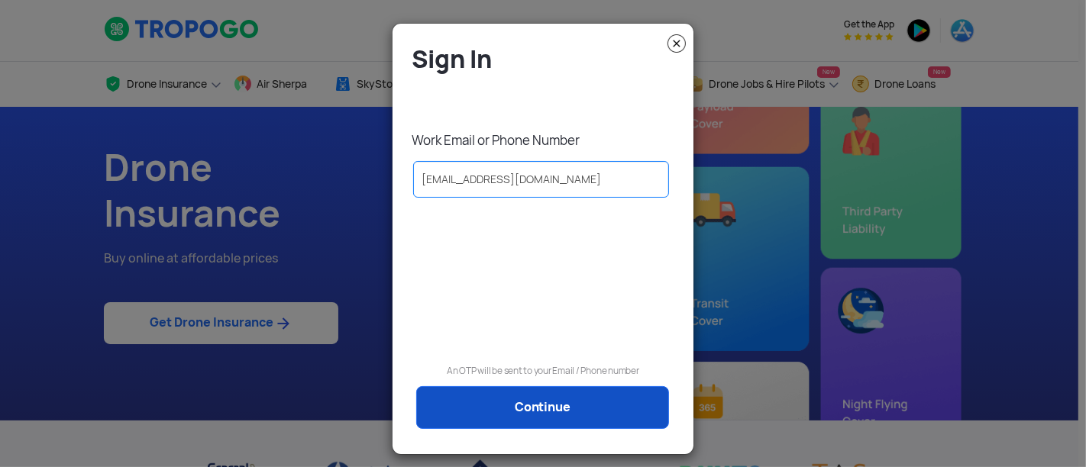
click at [527, 400] on link "Continue" at bounding box center [542, 407] width 253 height 43
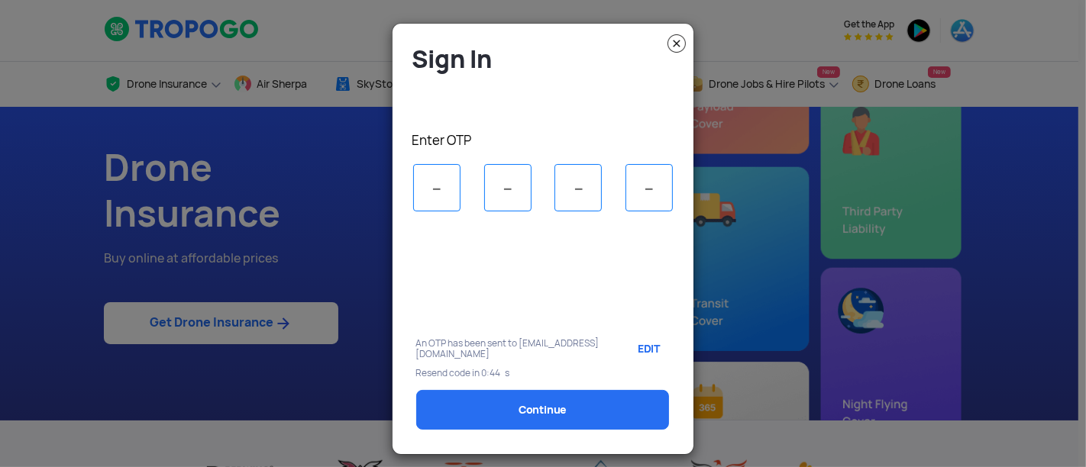
click at [428, 195] on input "tel" at bounding box center [436, 187] width 47 height 47
type input "8"
type input "7"
type input "1"
type input "5"
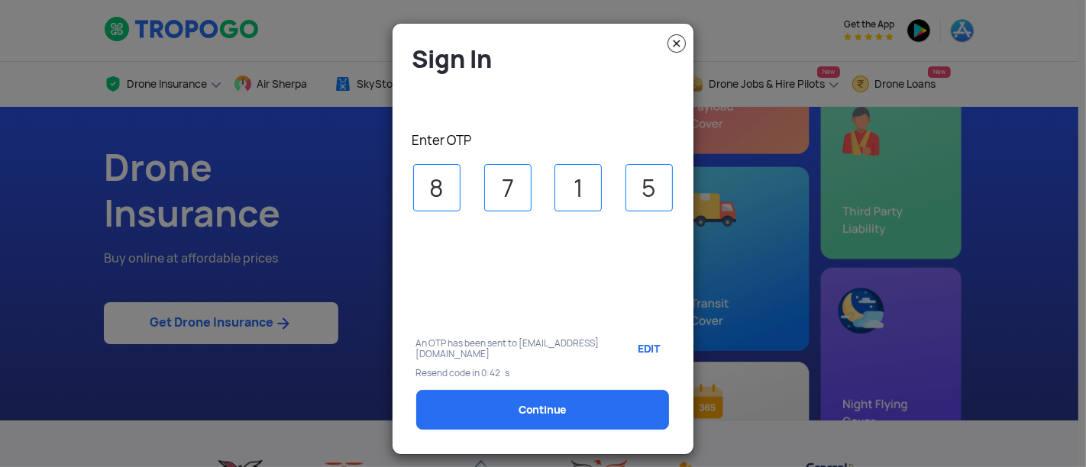
select select "1000000"
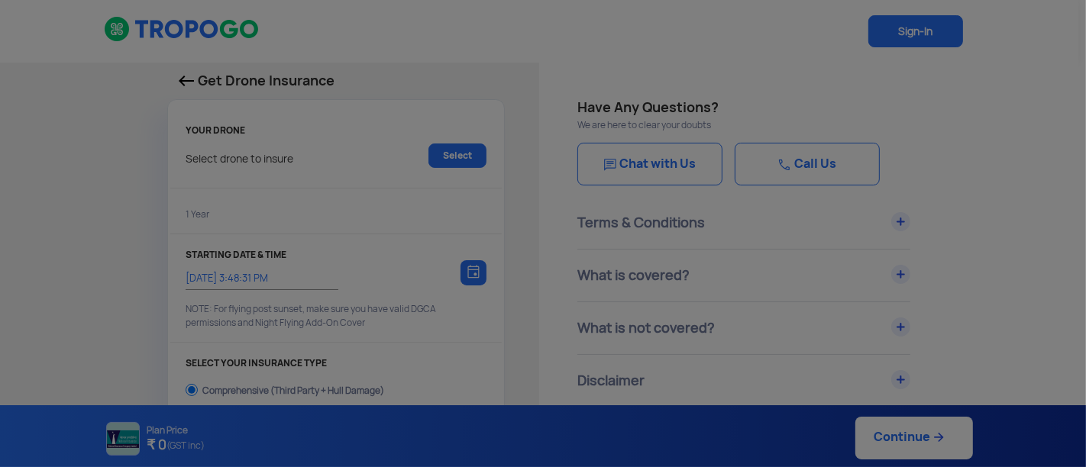
type input "3/10/2025, 3:58:00 PM"
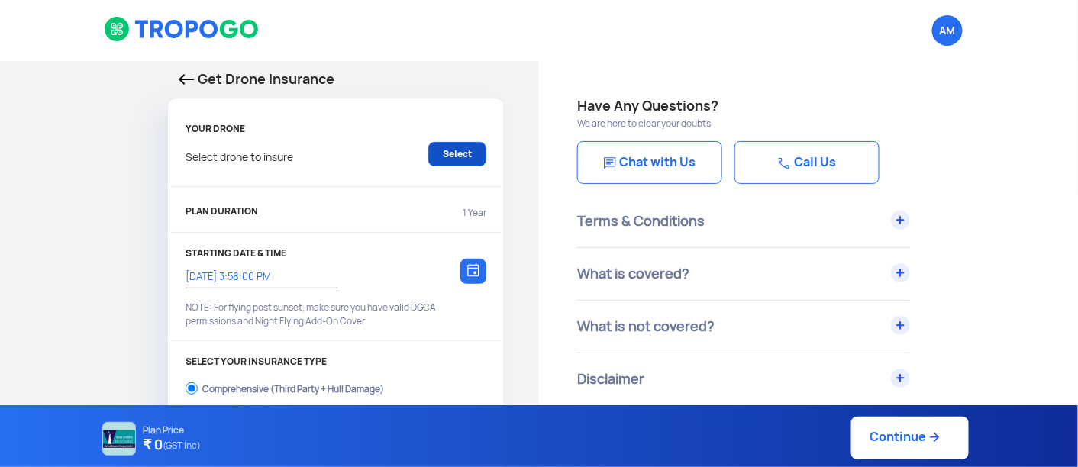
click at [460, 154] on link "Select" at bounding box center [457, 154] width 58 height 24
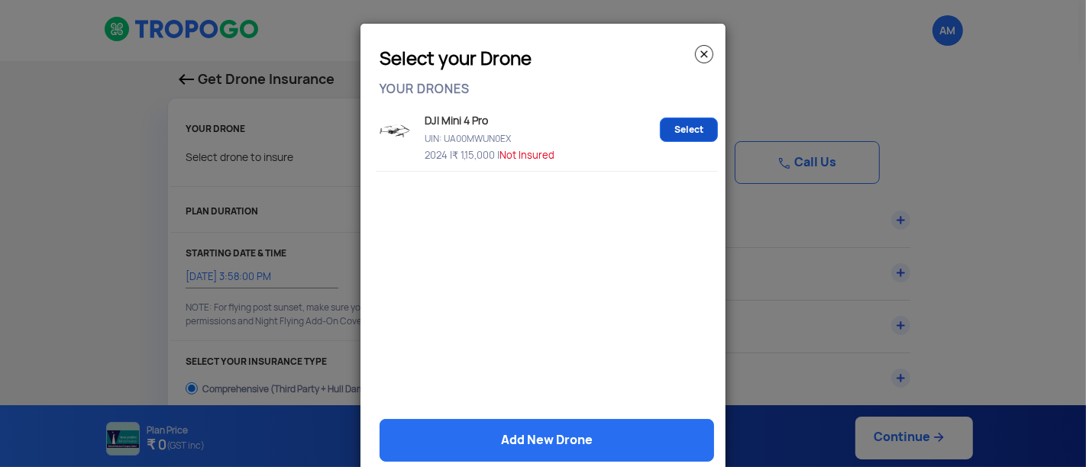
click at [667, 125] on link "Select" at bounding box center [689, 130] width 58 height 24
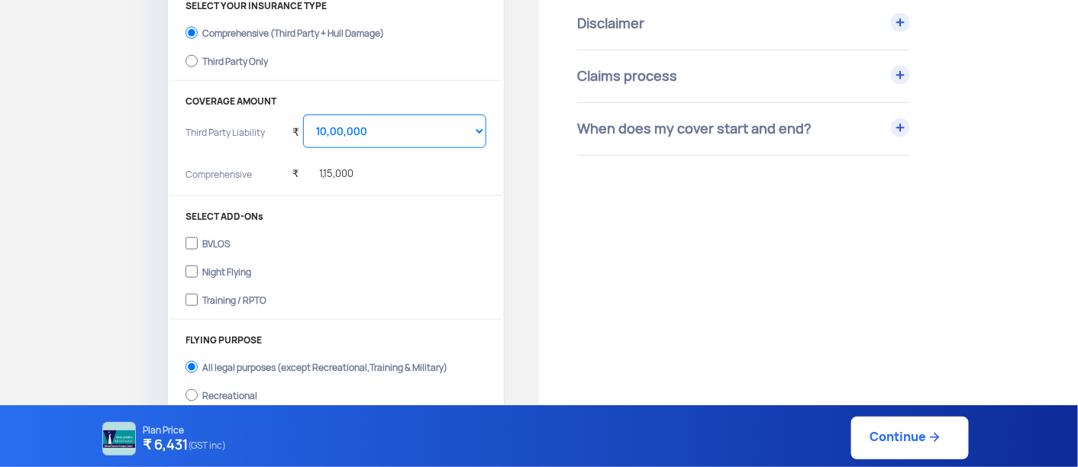
scroll to position [254, 0]
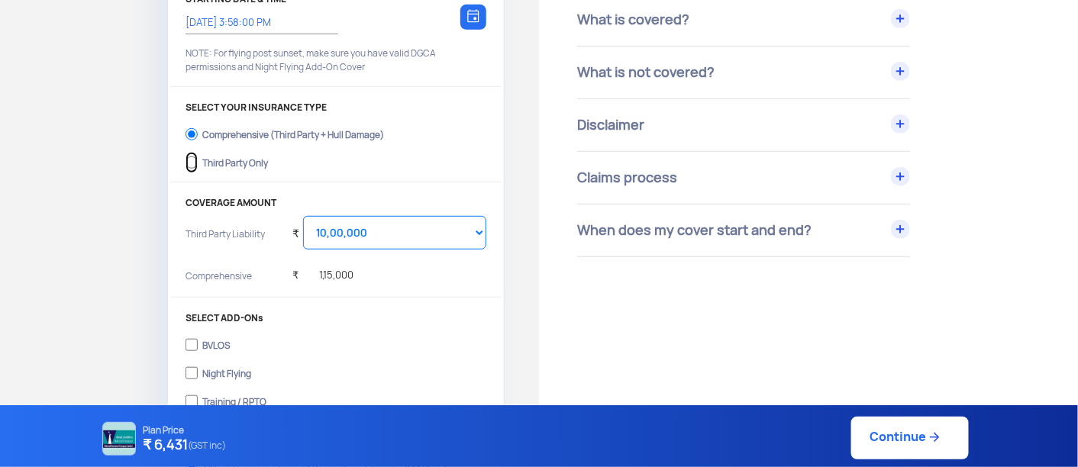
click at [192, 156] on input "Third Party Only" at bounding box center [192, 162] width 12 height 21
radio input "true"
select select "2000000"
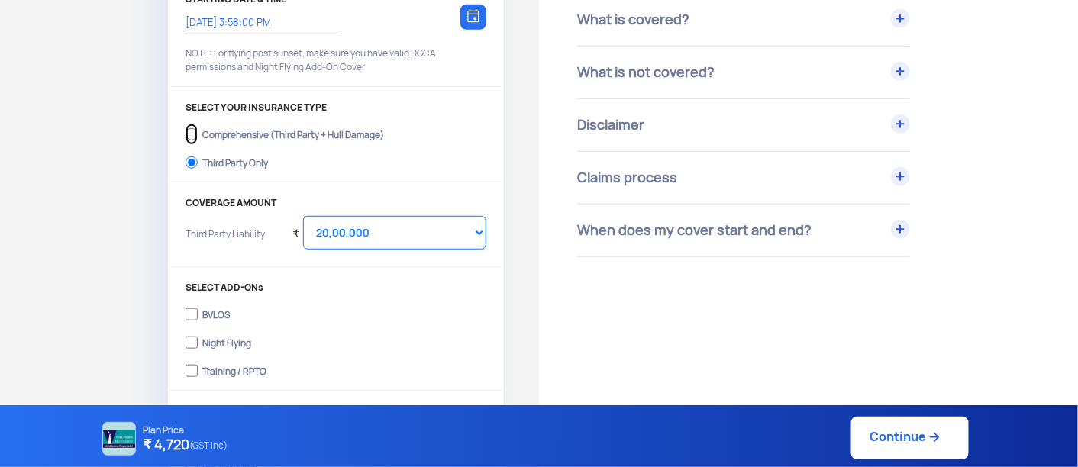
click at [185, 131] on div "SELECT YOUR INSURANCE TYPE Comprehensive (Third Party + Hull Damage) Third Part…" at bounding box center [335, 142] width 331 height 80
click at [191, 131] on input "Comprehensive (Third Party + Hull Damage)" at bounding box center [192, 134] width 12 height 21
radio input "true"
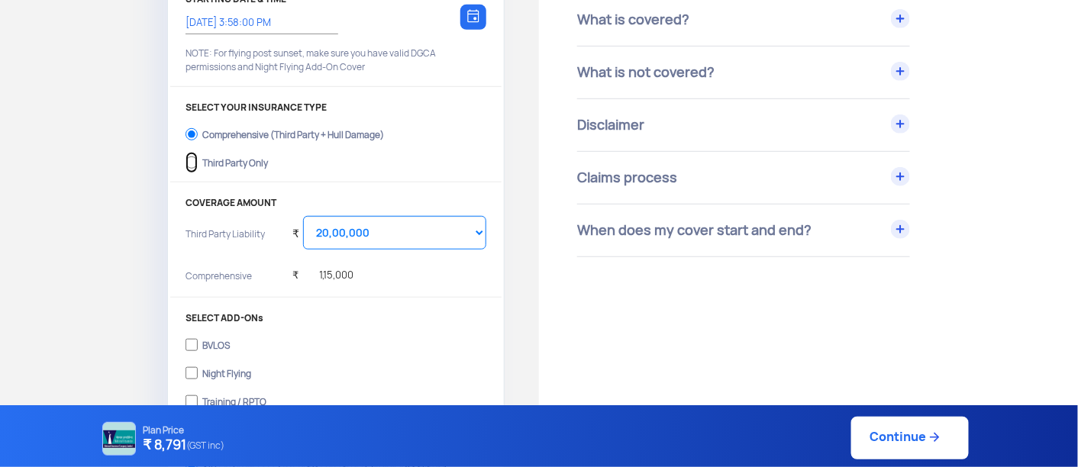
click at [195, 157] on input "Third Party Only" at bounding box center [192, 162] width 12 height 21
radio input "true"
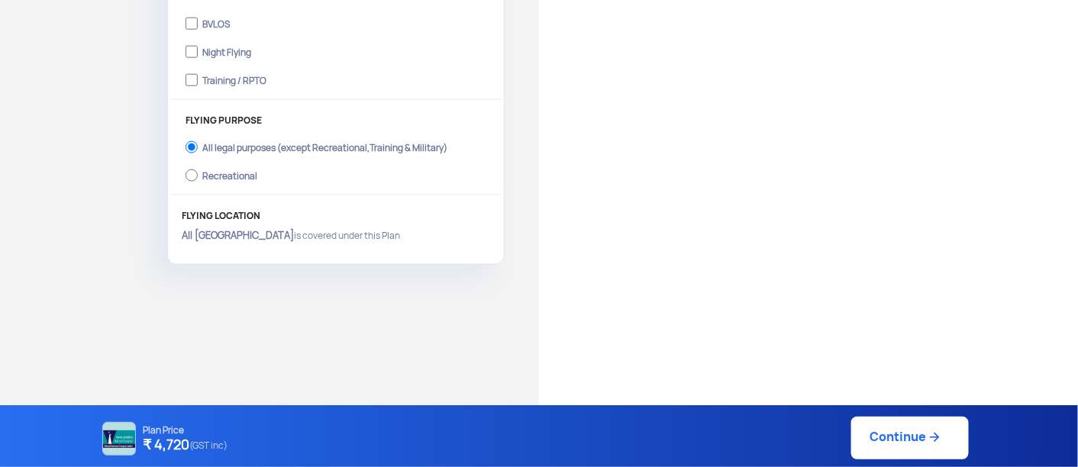
scroll to position [557, 0]
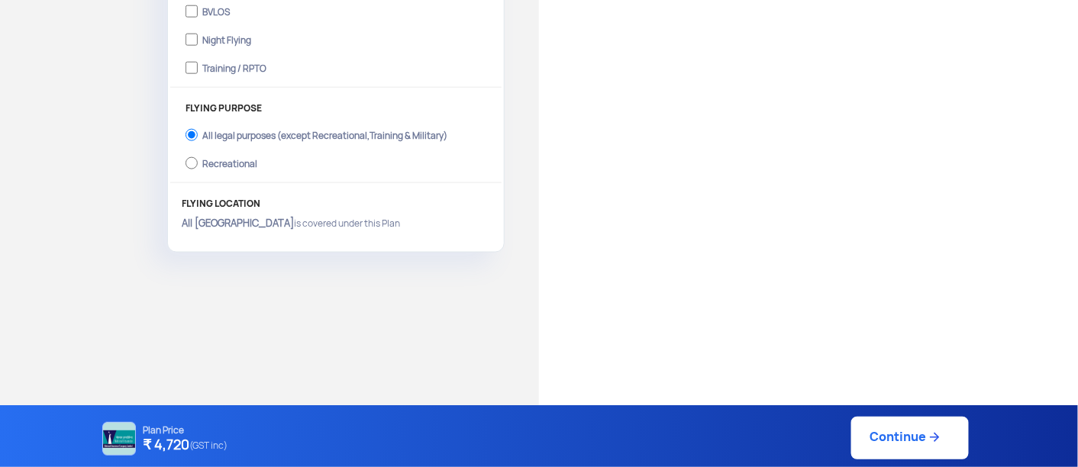
click at [902, 433] on link "Continue" at bounding box center [910, 438] width 118 height 43
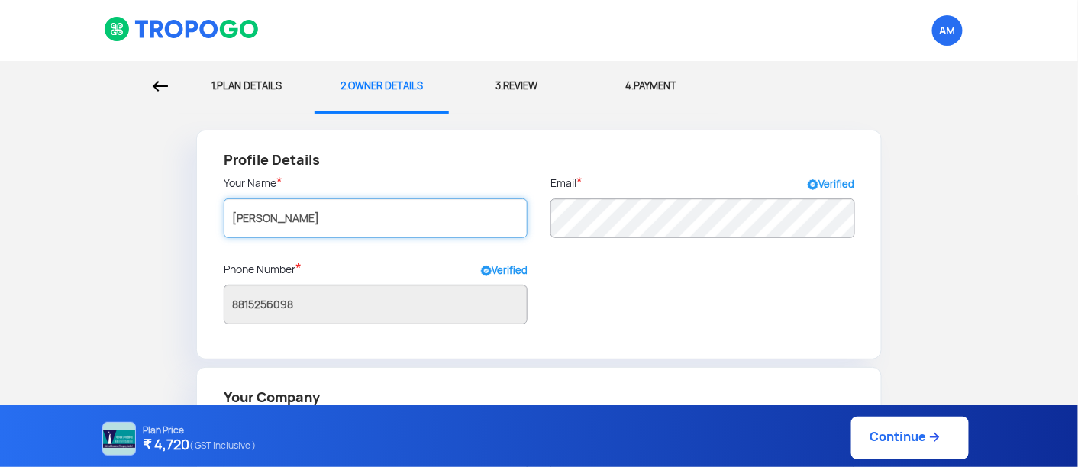
drag, startPoint x: 321, startPoint y: 219, endPoint x: 209, endPoint y: 202, distance: 113.5
click at [209, 202] on div "Profile Details Your Name * Amit Mishra Email * Verified Phone Number * Verifie…" at bounding box center [539, 245] width 686 height 230
type input "Anshul jain"
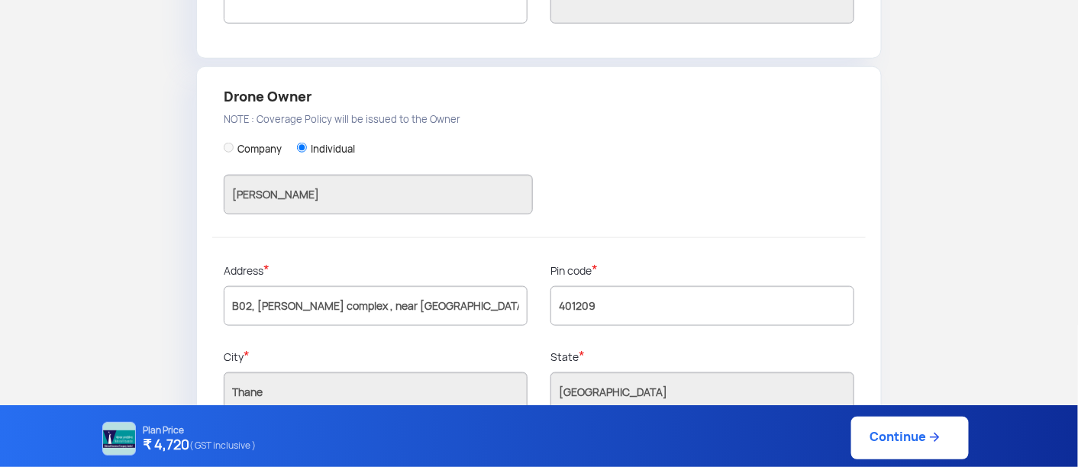
scroll to position [489, 0]
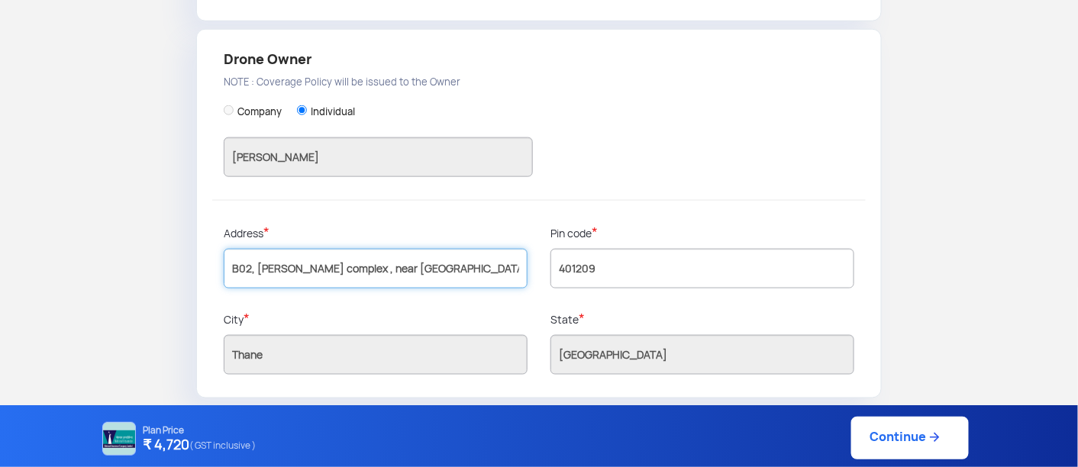
click at [253, 265] on input "B02, sai prasad complex , near gytri mandir nagindas pada, nallasopara east" at bounding box center [376, 269] width 304 height 40
click at [248, 265] on input "B02, sai prasad complex , near gytri mandir nagindas pada, nallasopara east" at bounding box center [376, 269] width 304 height 40
click at [366, 266] on input "C2-402, sai prasad complex , near gytri mandir nagindas pada, nallasopara east" at bounding box center [376, 269] width 304 height 40
click at [397, 282] on input "C2-402, om sai kutir apartmnet , near gytri mandir nagindas pada, nallasopara e…" at bounding box center [376, 269] width 304 height 40
click at [350, 264] on input "C2-402, om sai kutir apartmnet , near gytri mandir nagindas pada, nallasopara e…" at bounding box center [376, 269] width 304 height 40
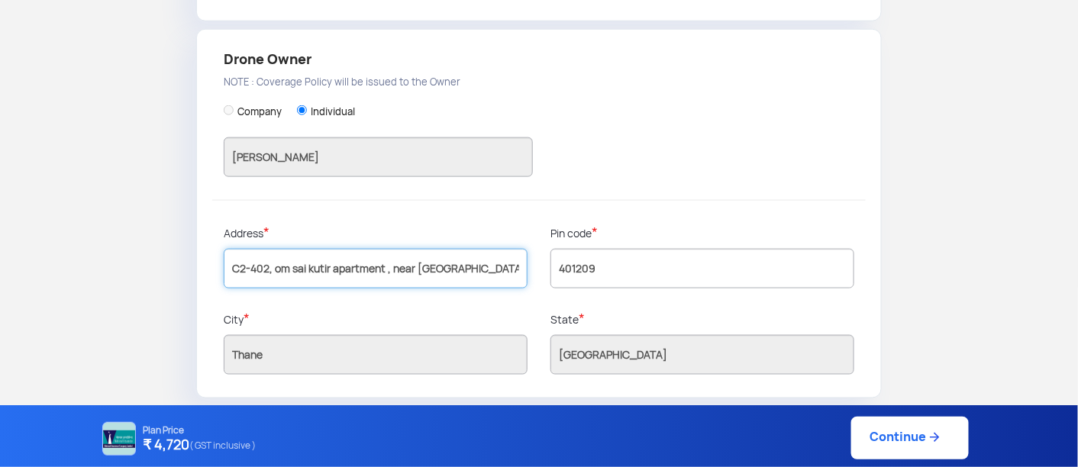
click at [317, 267] on input "C2-402, om sai kutir apartment , near gytri mandir nagindas pada, nallasopara e…" at bounding box center [376, 269] width 304 height 40
drag, startPoint x: 317, startPoint y: 267, endPoint x: 286, endPoint y: 256, distance: 32.6
click at [286, 256] on input "C2-402, om sai kutir apartment , near gytri mandir nagindas pada, nallasopara e…" at bounding box center [376, 269] width 304 height 40
type input "C2-402, om sai kutir apartment , near gytri mandir nagindas pada, nallasopara e…"
click at [922, 431] on link "Continue" at bounding box center [910, 438] width 118 height 43
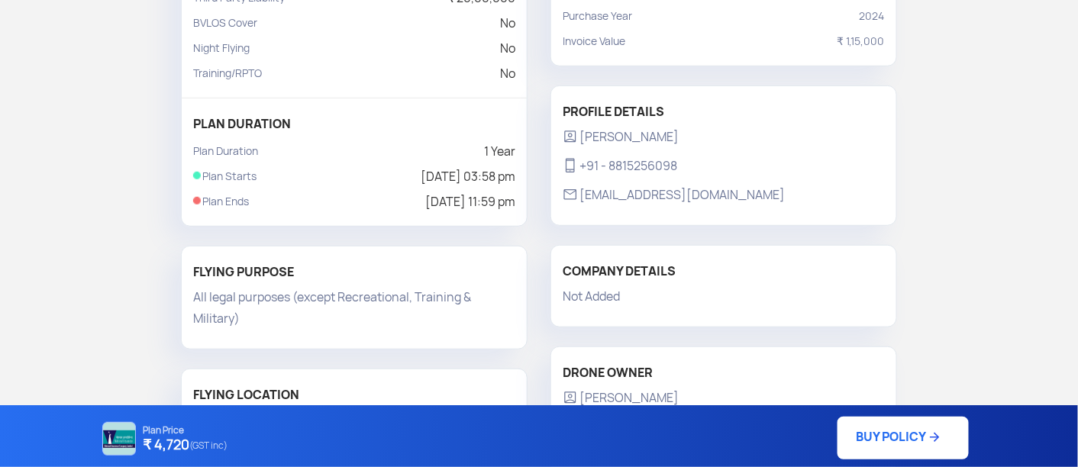
scroll to position [339, 0]
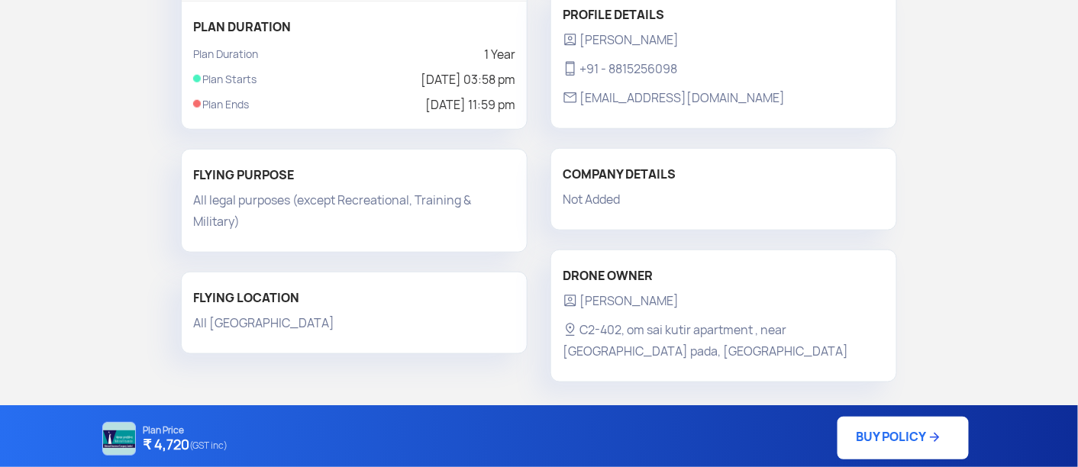
click at [608, 204] on p "Not Added" at bounding box center [724, 199] width 322 height 21
click at [598, 203] on p "Not Added" at bounding box center [724, 199] width 322 height 21
click at [599, 202] on p "Not Added" at bounding box center [724, 199] width 322 height 21
click at [564, 211] on div "COMPANY DETAILS Not Added" at bounding box center [723, 189] width 345 height 58
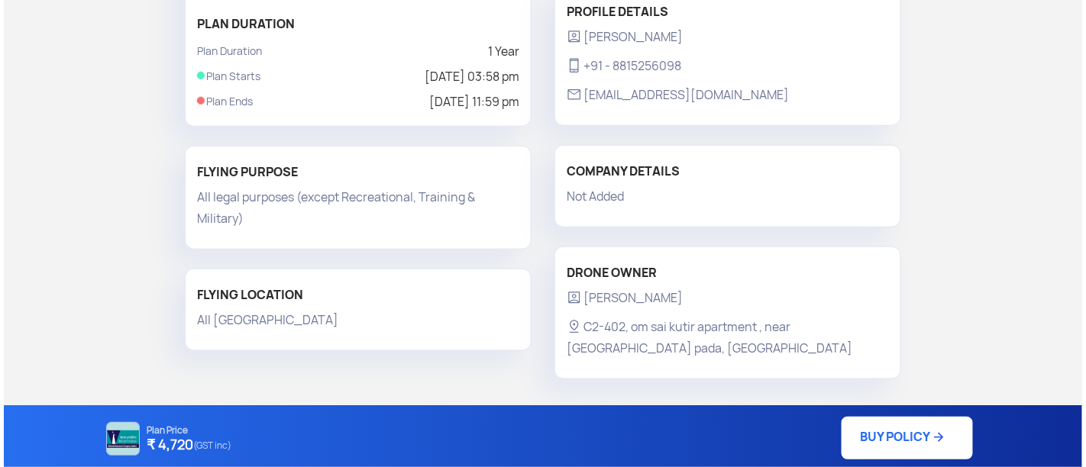
scroll to position [343, 0]
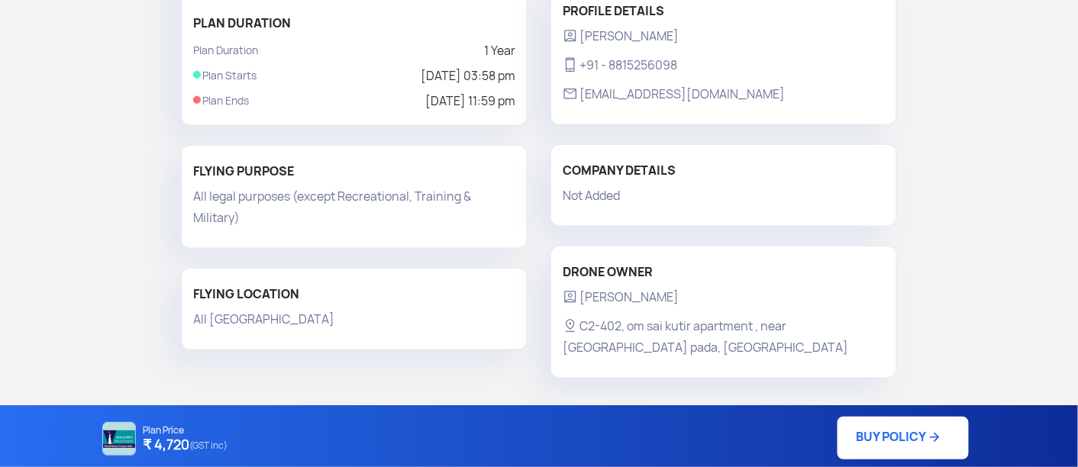
click at [886, 438] on link "BUY POLICY" at bounding box center [902, 438] width 131 height 43
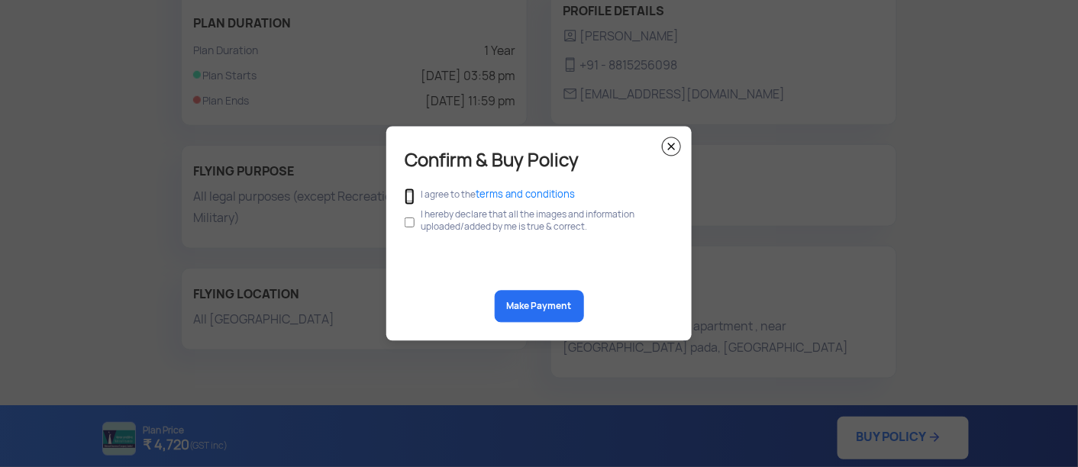
click at [412, 198] on input "checkbox" at bounding box center [410, 197] width 10 height 17
checkbox input "true"
click at [409, 223] on input "checkbox" at bounding box center [410, 222] width 10 height 29
checkbox input "true"
click at [541, 315] on button "Make Payment" at bounding box center [539, 307] width 89 height 32
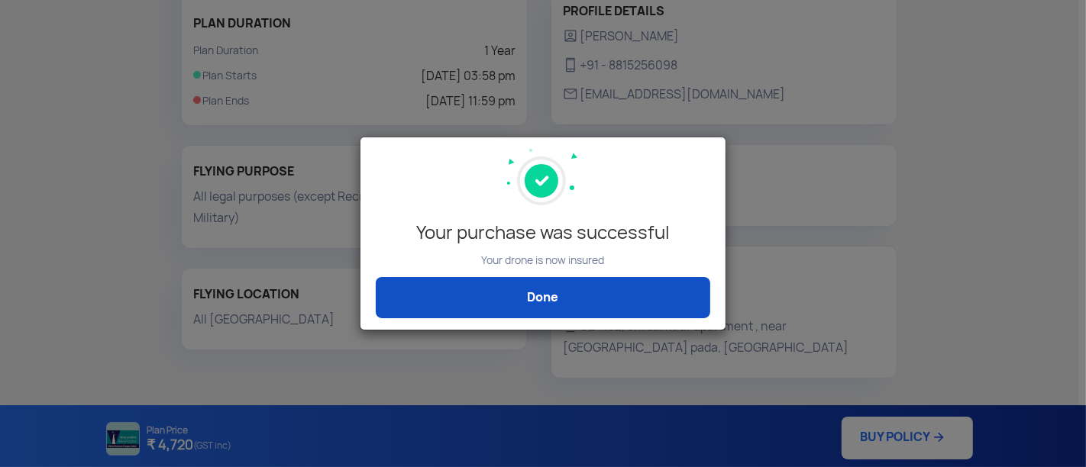
click at [619, 291] on link "Done" at bounding box center [543, 297] width 334 height 41
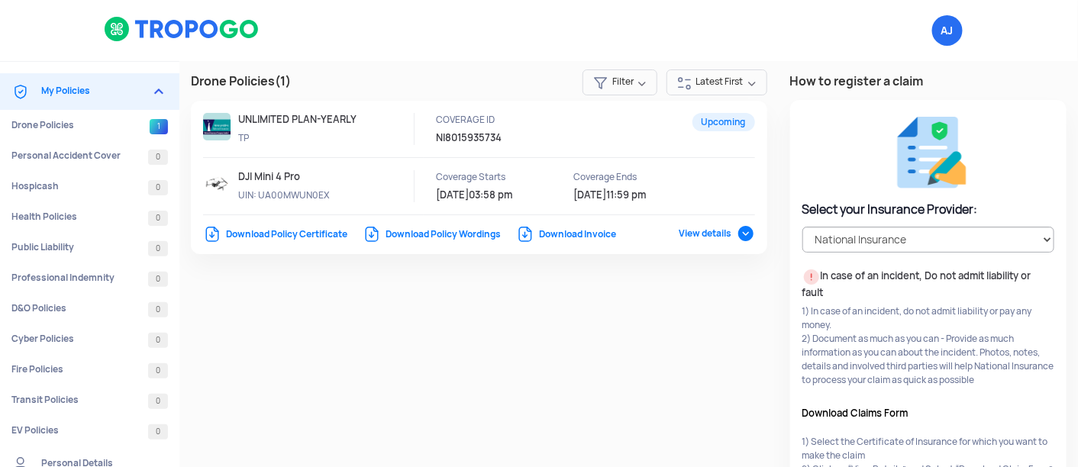
click at [665, 363] on div "Drone Policies (1) Filter Latest First Upcoming UNLIMITED PLAN-YEARLY TP COVERA…" at bounding box center [628, 339] width 899 height 557
click at [745, 240] on span "View details" at bounding box center [717, 233] width 76 height 12
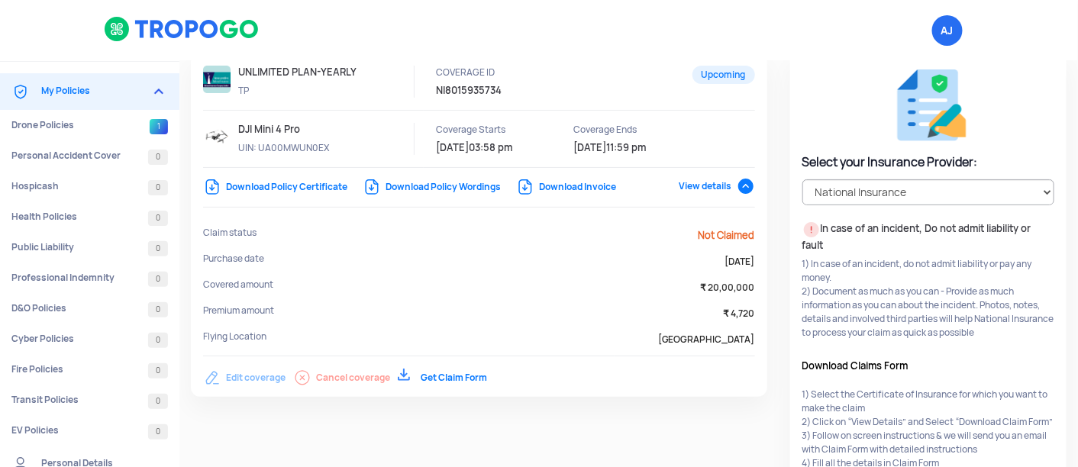
scroll to position [85, 0]
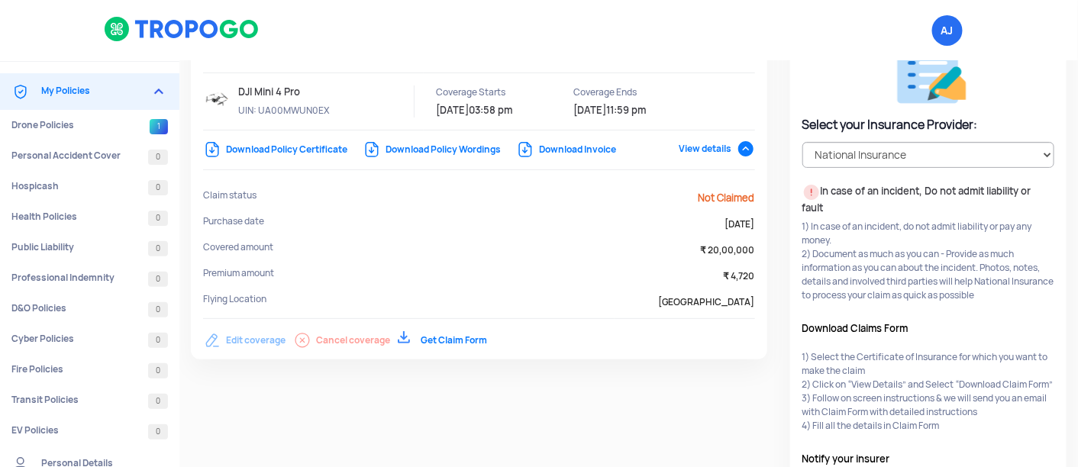
click at [542, 155] on link "Download Invoice" at bounding box center [566, 150] width 100 height 12
click at [563, 215] on td "Purchase date" at bounding box center [408, 228] width 411 height 26
click at [566, 149] on link "Download Invoice" at bounding box center [566, 150] width 100 height 12
click at [253, 150] on link "Download Policy Certificate" at bounding box center [275, 150] width 144 height 12
click at [411, 152] on link "Download Policy Wordings" at bounding box center [432, 150] width 138 height 12
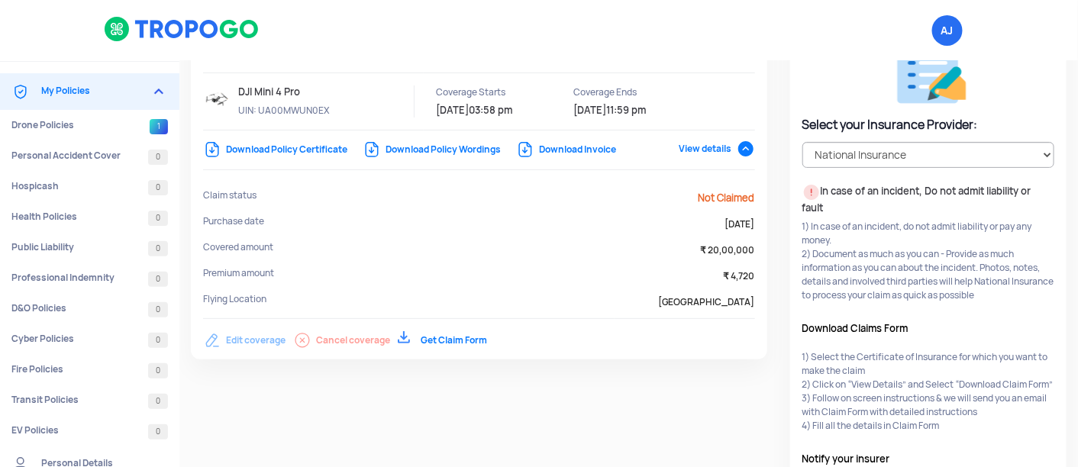
click at [708, 150] on span "View details" at bounding box center [717, 149] width 76 height 12
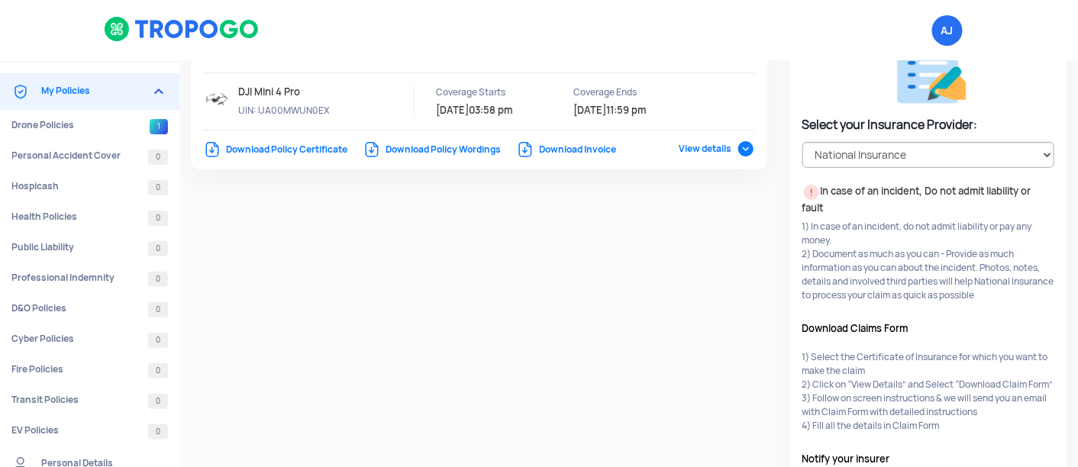
click at [586, 202] on div "Drone Policies (1) Filter Latest First Upcoming UNLIMITED PLAN-YEARLY TP COVERA…" at bounding box center [628, 254] width 899 height 557
click at [692, 148] on span "View details" at bounding box center [717, 149] width 76 height 12
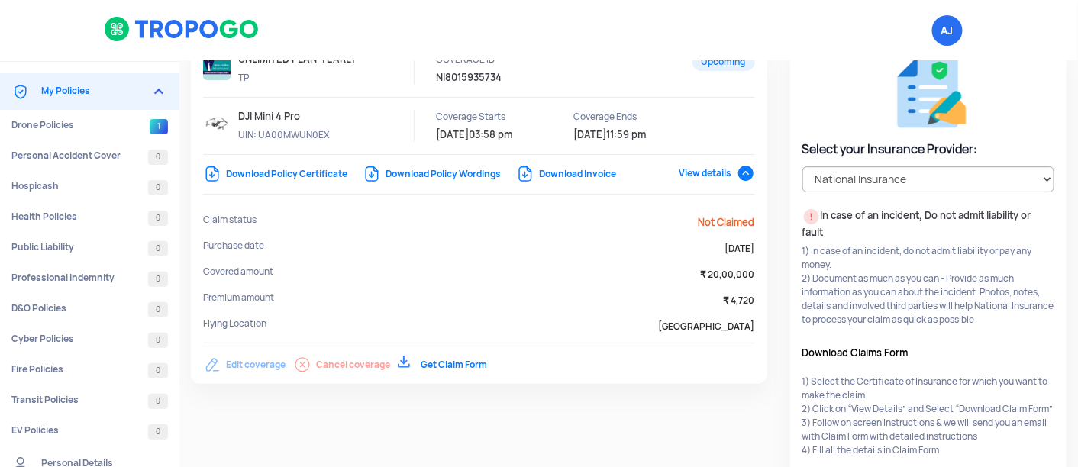
scroll to position [0, 0]
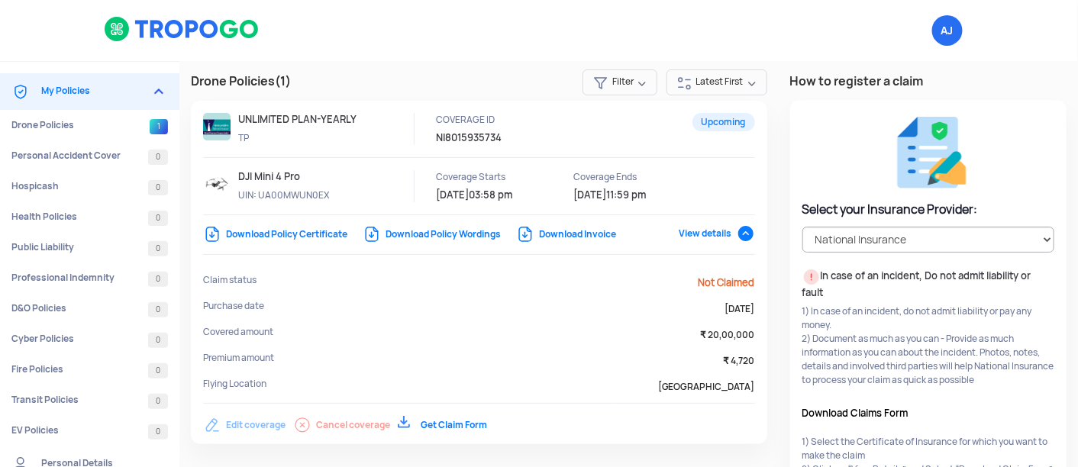
click at [738, 233] on span "View details" at bounding box center [717, 233] width 76 height 12
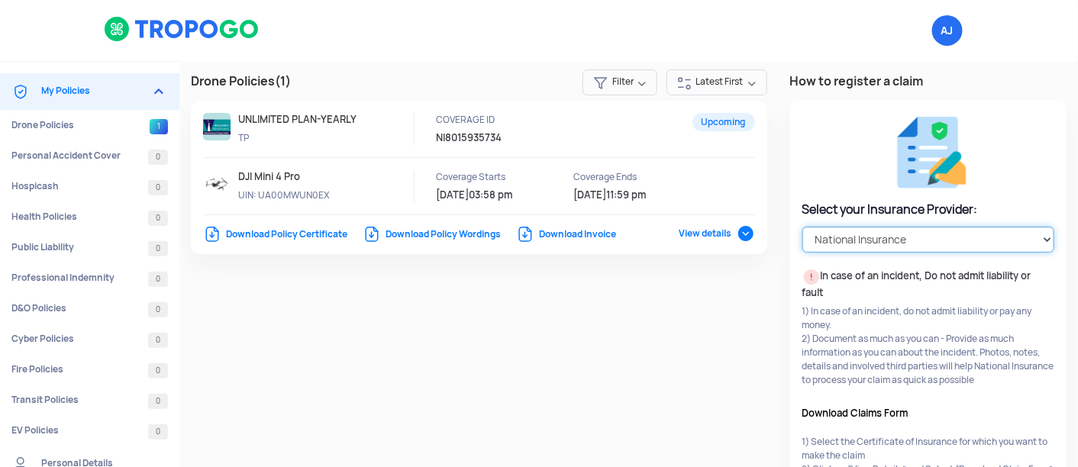
click at [938, 247] on select "Select your Insurance Provider HDFC ERGO TATA AIG ICICI Lombard National Insura…" at bounding box center [928, 240] width 252 height 26
click at [874, 247] on select "Select your Insurance Provider HDFC ERGO TATA AIG ICICI Lombard National Insura…" at bounding box center [928, 240] width 252 height 26
click at [802, 227] on select "Select your Insurance Provider HDFC ERGO TATA AIG ICICI Lombard National Insura…" at bounding box center [928, 240] width 252 height 26
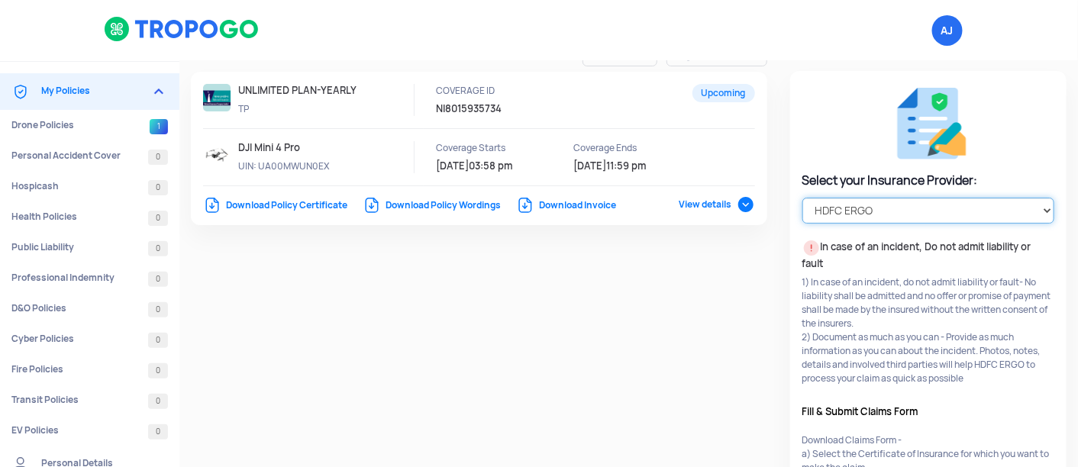
scroll to position [27, 0]
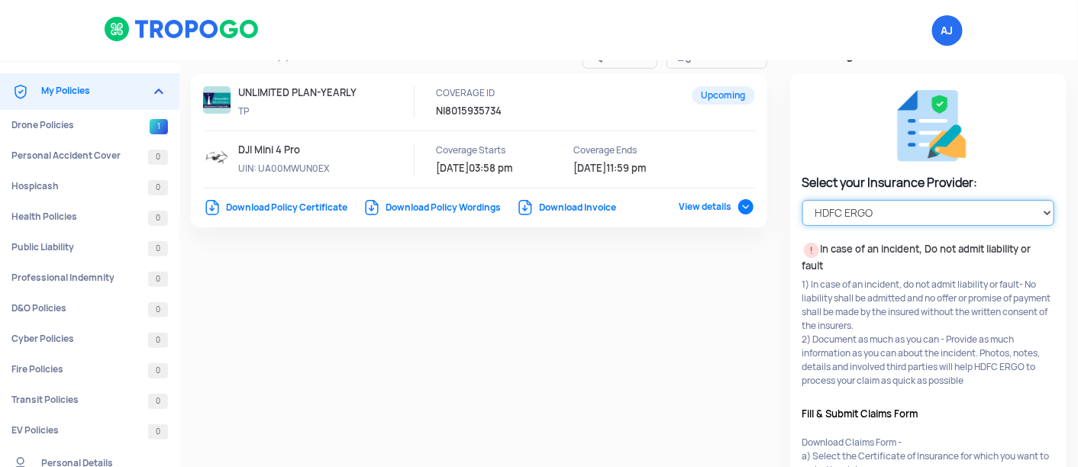
click at [835, 210] on select "Select your Insurance Provider HDFC ERGO TATA AIG ICICI Lombard National Insura…" at bounding box center [928, 213] width 252 height 26
select select "National Insurance"
click at [802, 200] on select "Select your Insurance Provider HDFC ERGO TATA AIG ICICI Lombard National Insura…" at bounding box center [928, 213] width 252 height 26
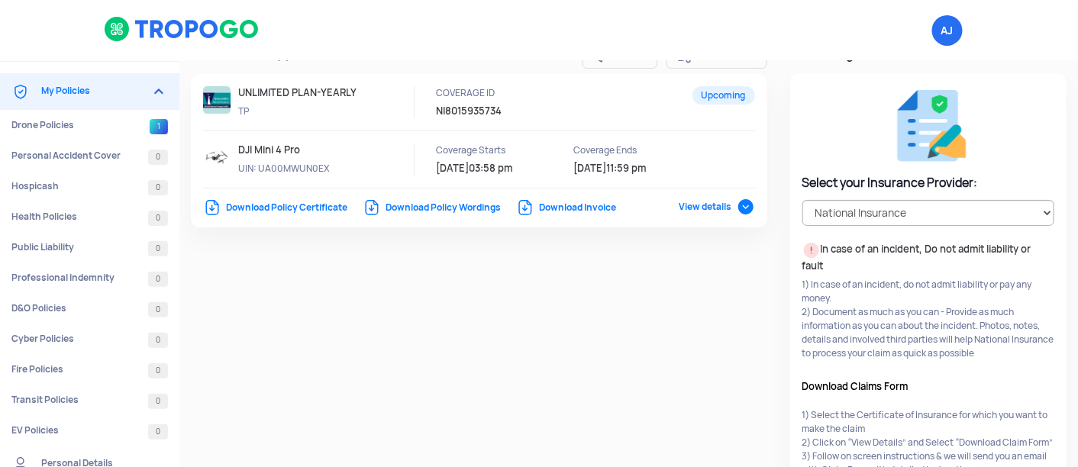
click at [691, 292] on div "Drone Policies (1) Filter Latest First Upcoming UNLIMITED PLAN-YEARLY TP COVERA…" at bounding box center [628, 312] width 899 height 557
